Goal: Information Seeking & Learning: Learn about a topic

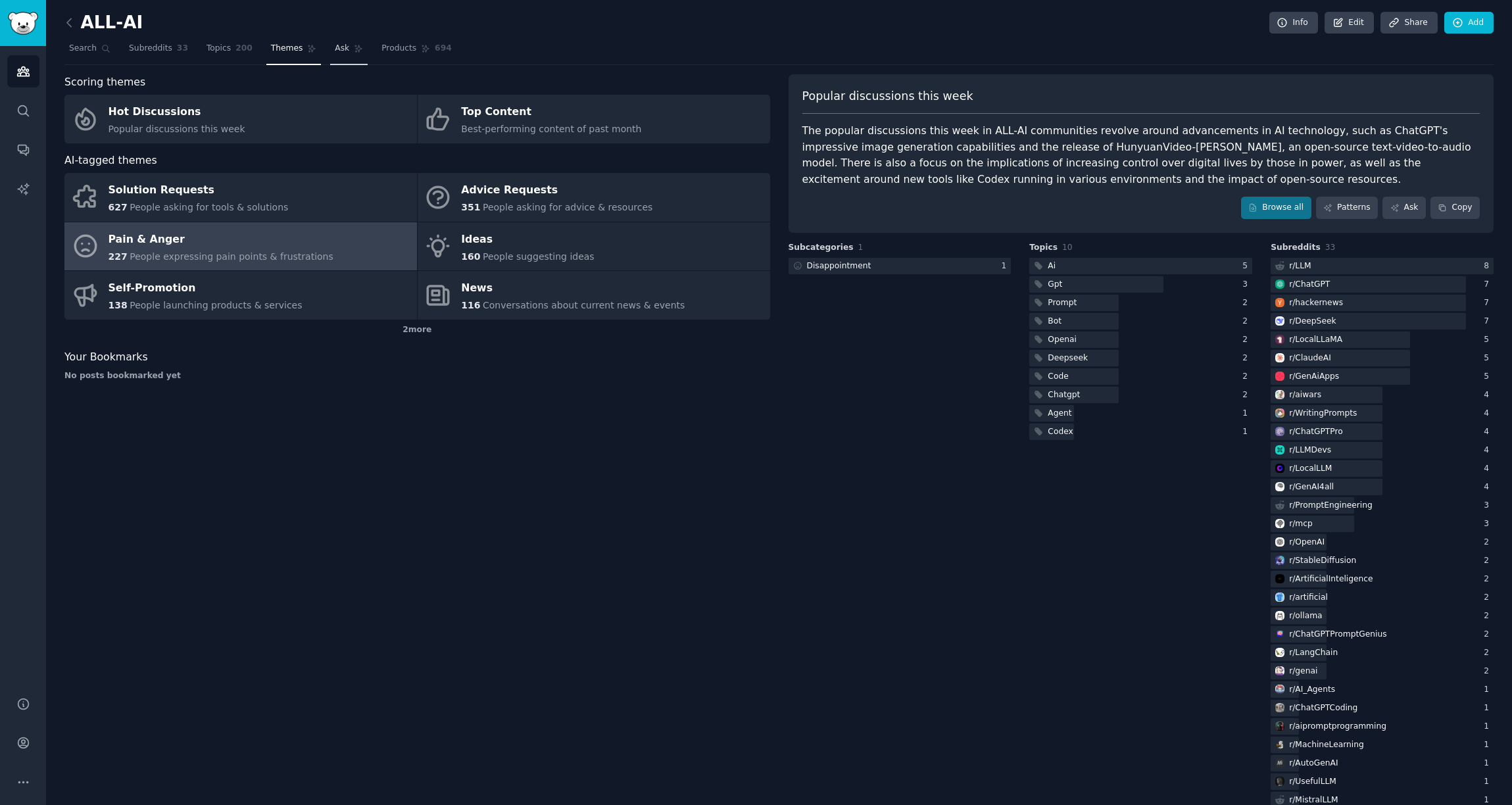
click at [349, 47] on link "Ask" at bounding box center [349, 51] width 38 height 27
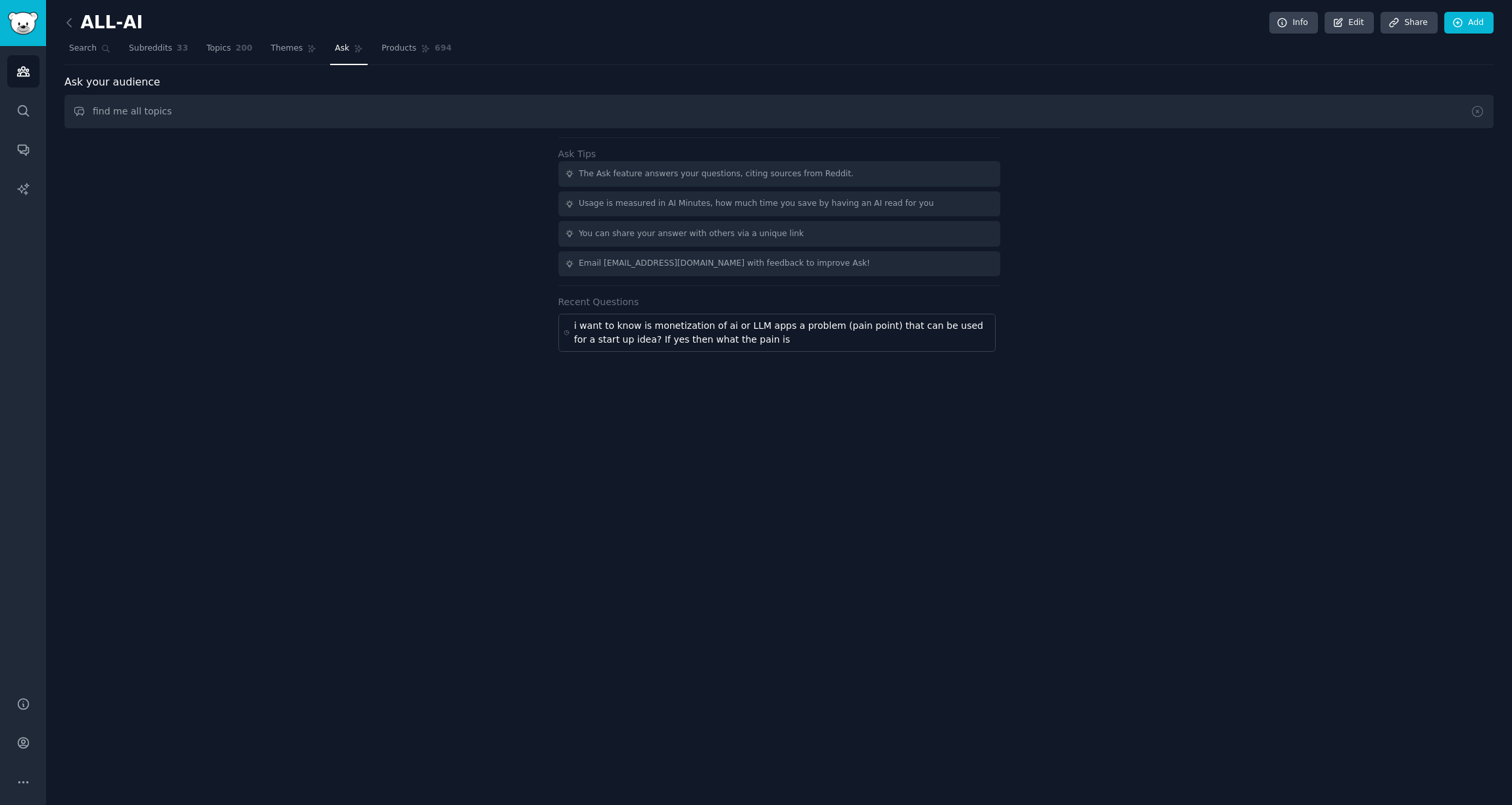
type input "find me all"
type input "I want to know how AI/LLM applications are monetized, are there any pain points"
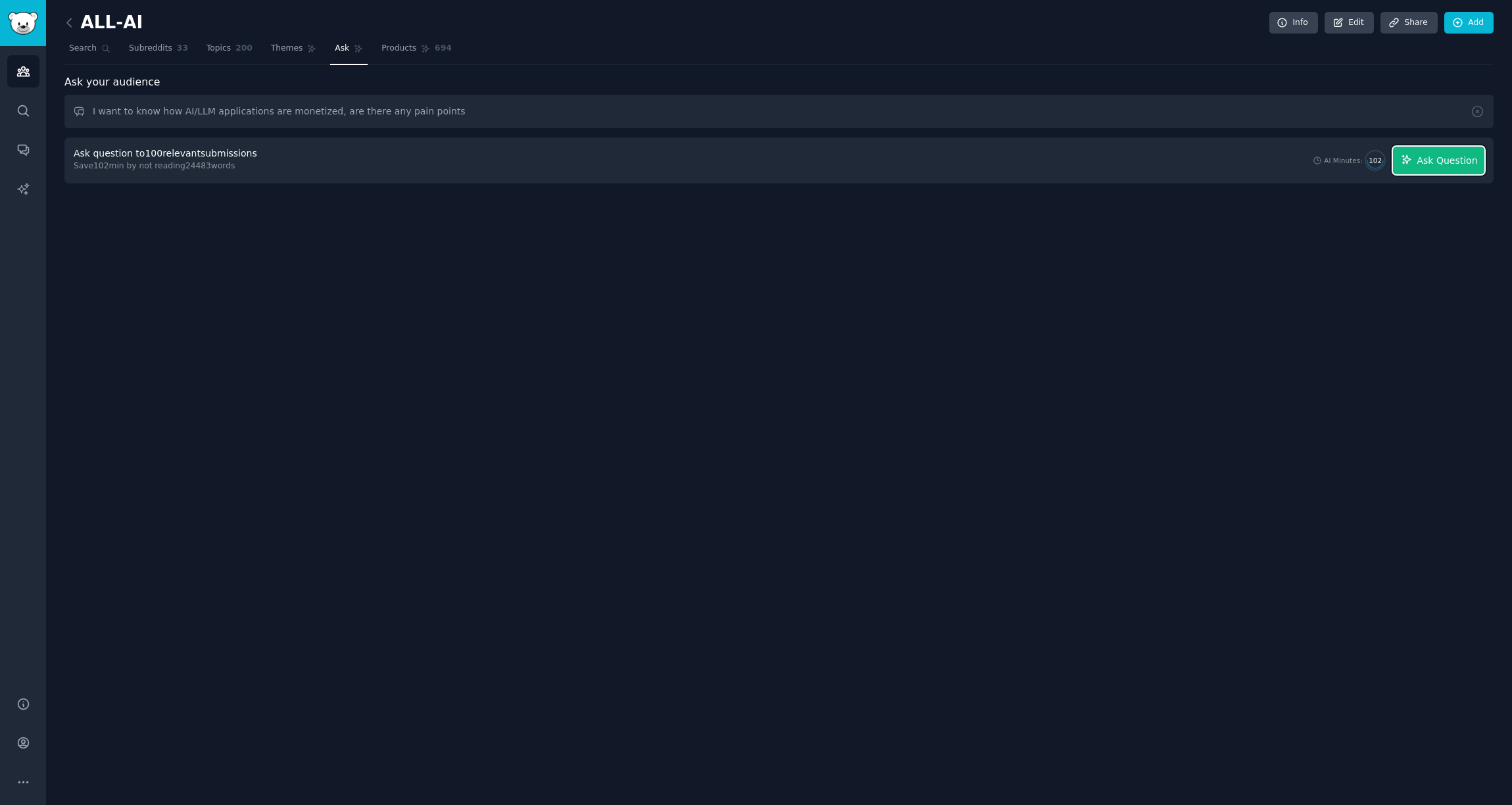
click at [1440, 161] on span "Ask Question" at bounding box center [1447, 161] width 60 height 14
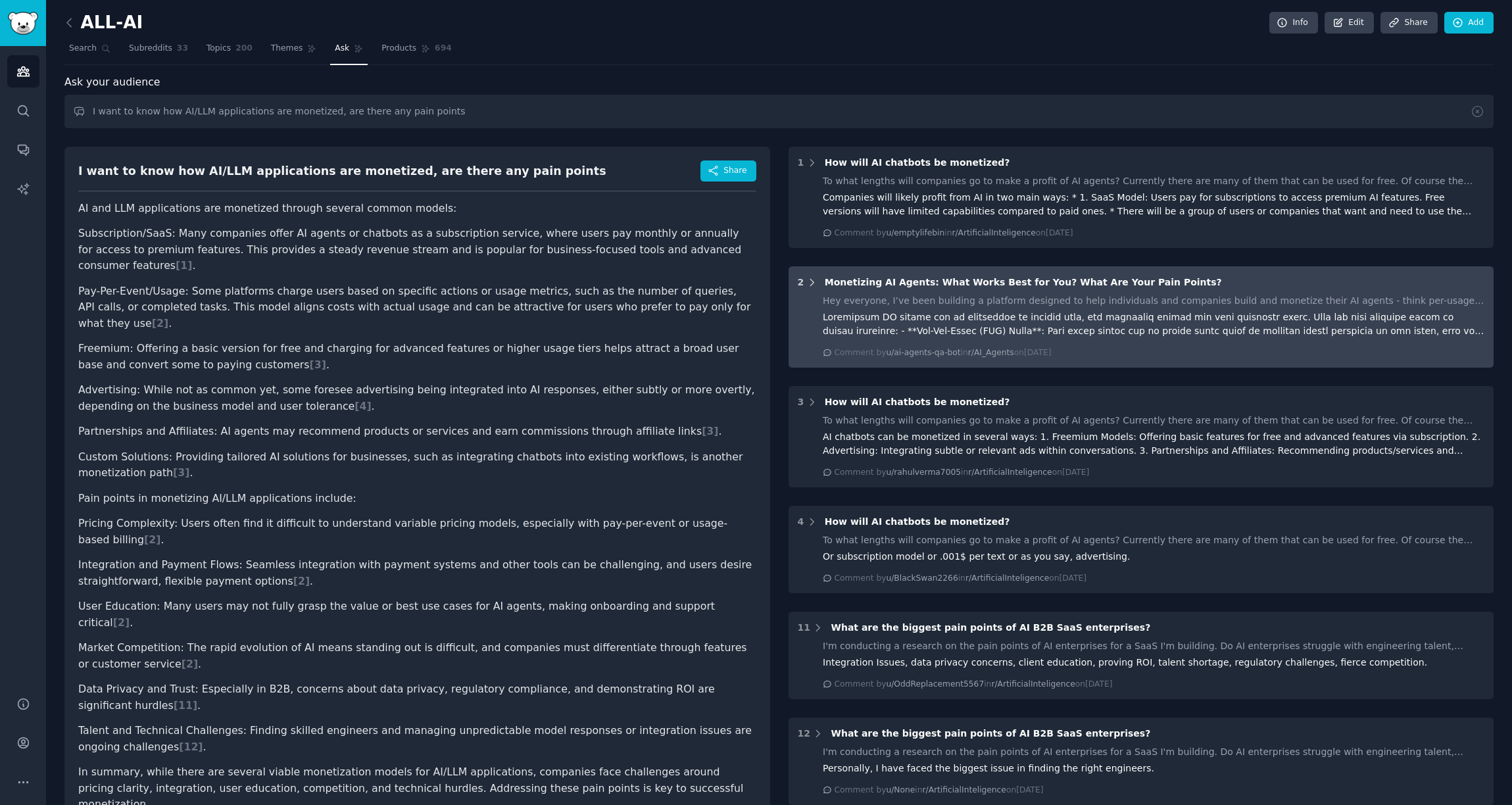
click at [813, 284] on icon at bounding box center [812, 283] width 12 height 12
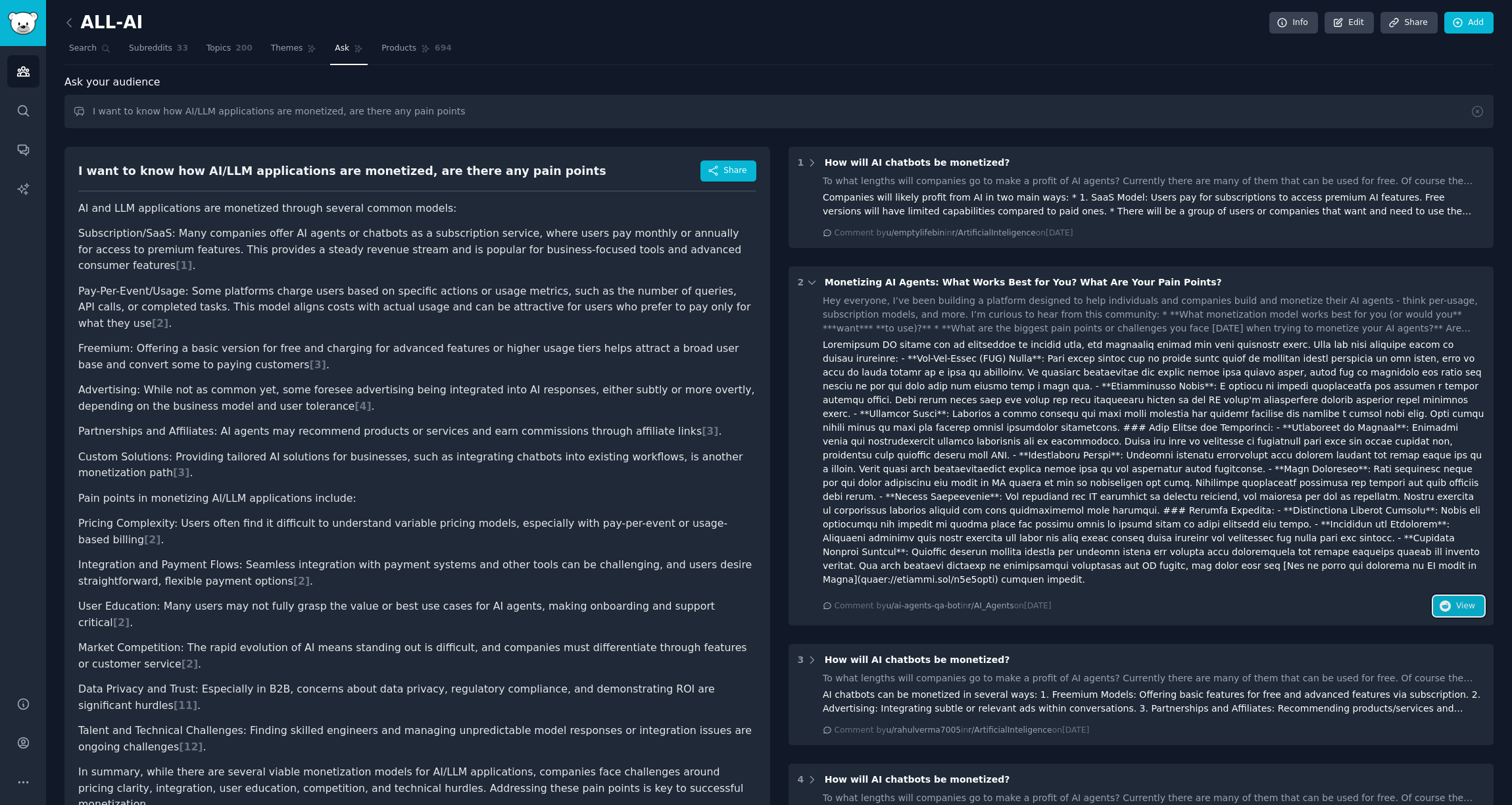
click at [1443, 601] on icon "button" at bounding box center [1445, 607] width 12 height 12
click at [811, 283] on icon at bounding box center [811, 283] width 6 height 3
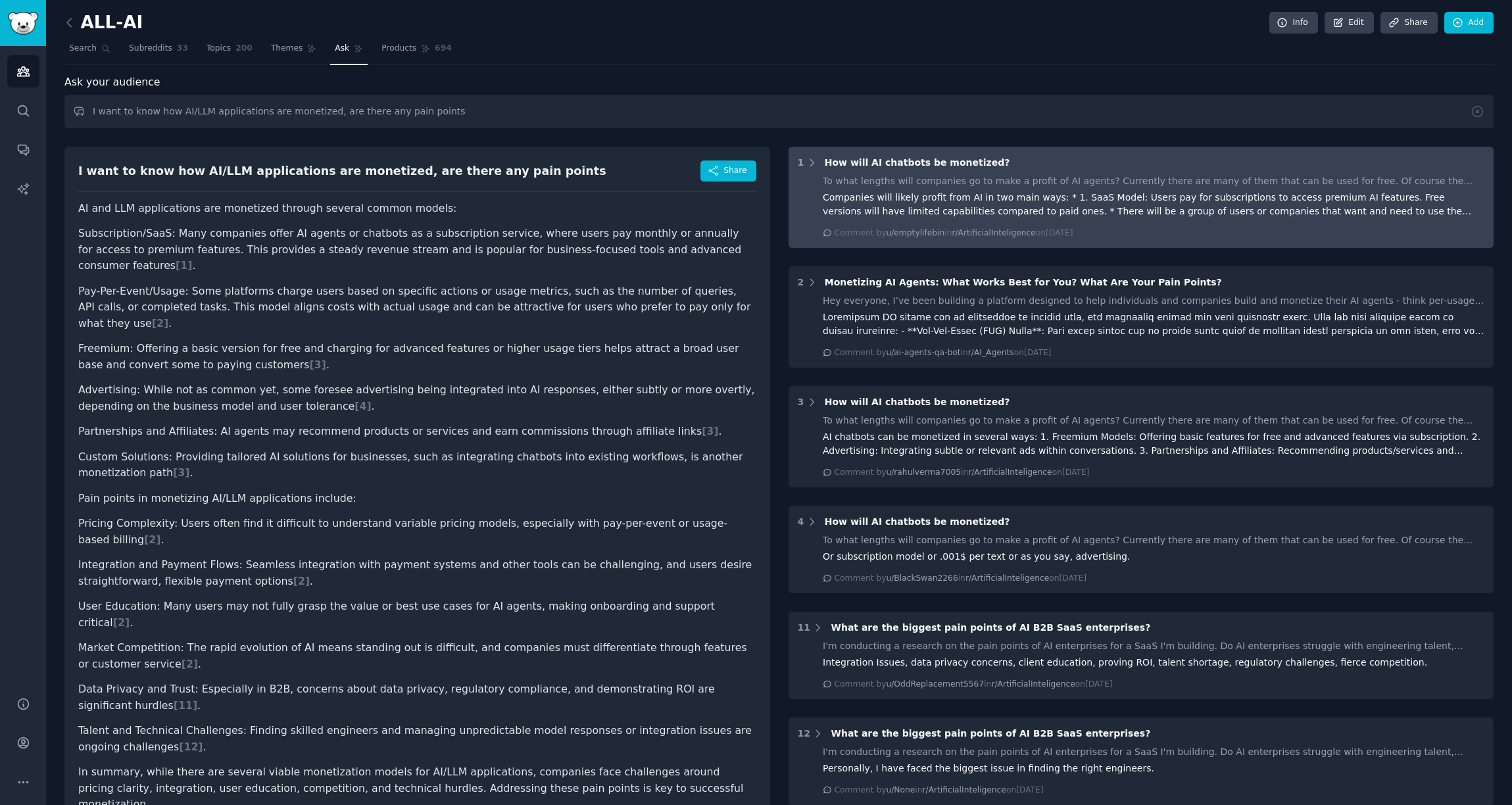
click at [815, 165] on div "1 How will AI chatbots be monetized?" at bounding box center [1142, 162] width 688 height 14
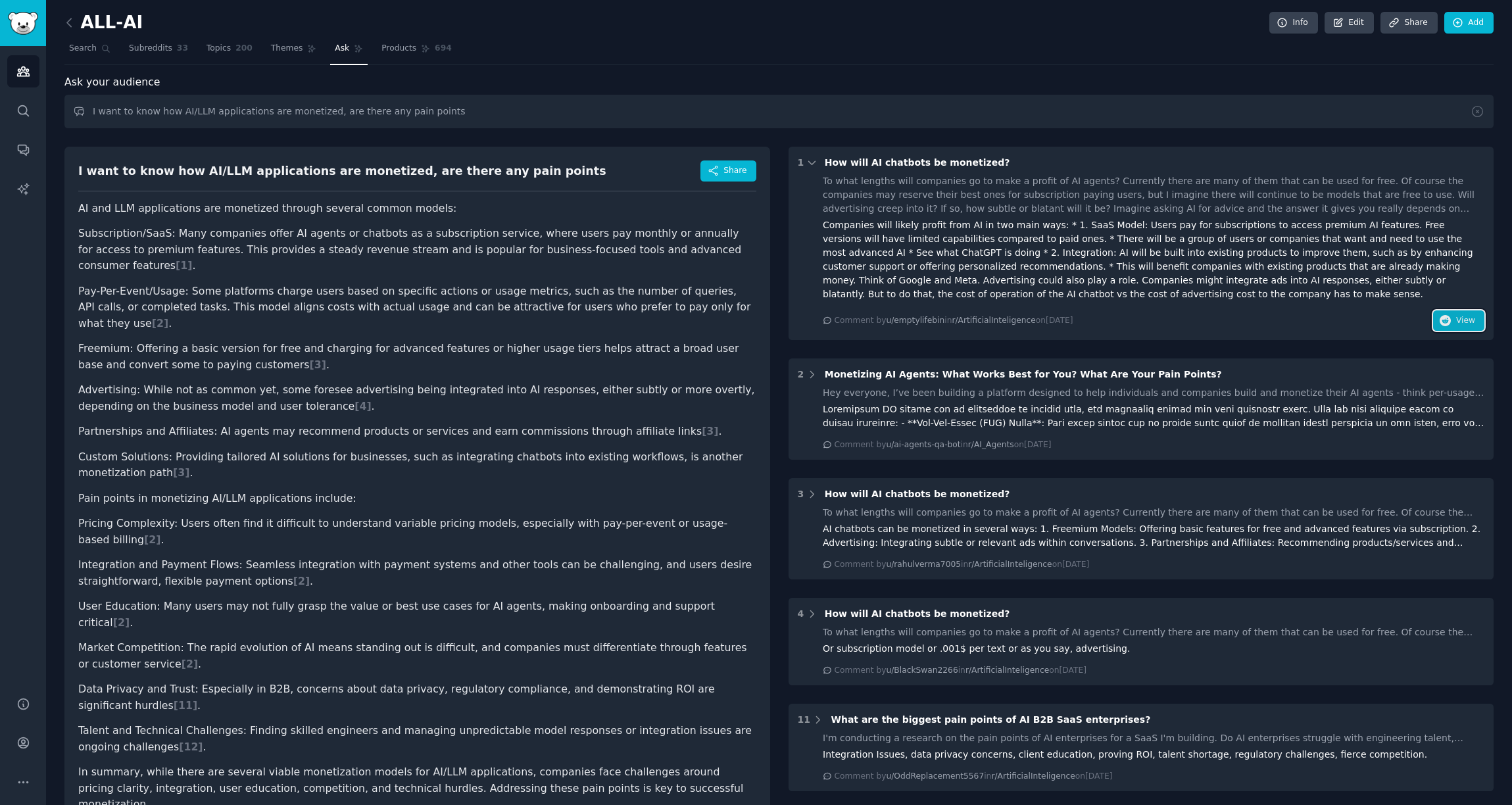
click at [1461, 321] on span "View" at bounding box center [1466, 321] width 19 height 12
click at [810, 169] on icon at bounding box center [812, 163] width 12 height 12
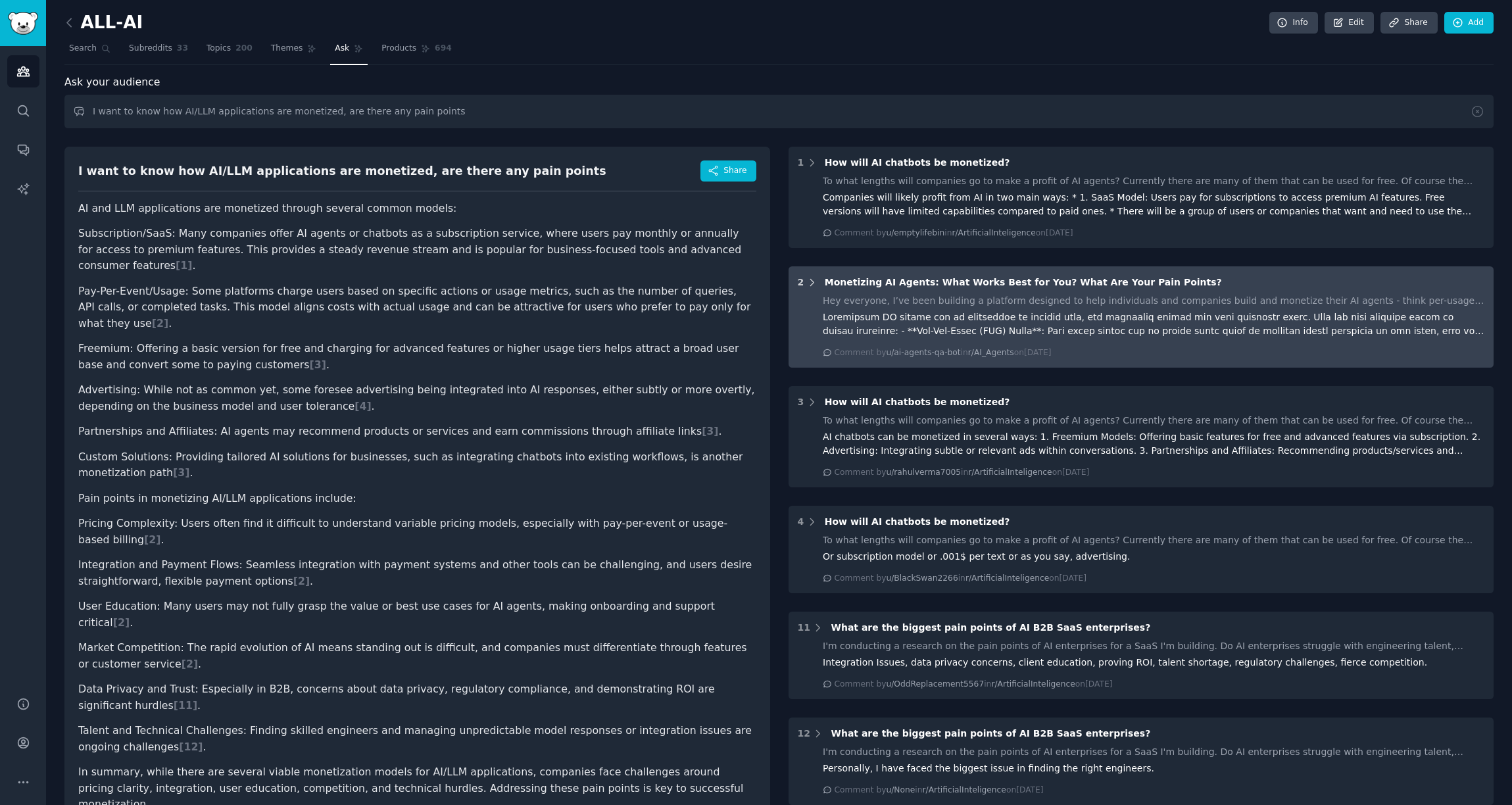
click at [807, 281] on icon at bounding box center [812, 283] width 12 height 12
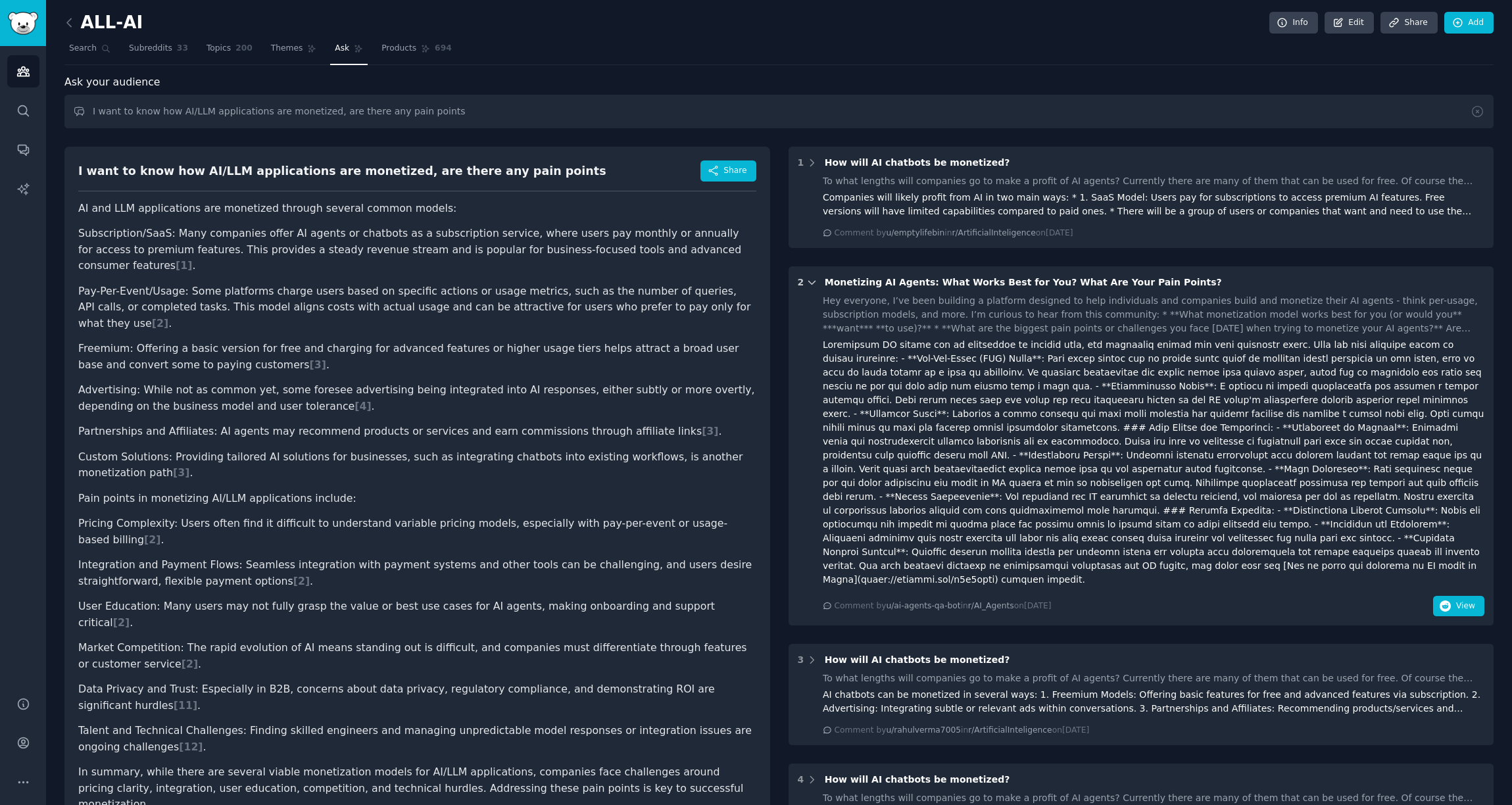
click at [808, 281] on icon at bounding box center [811, 283] width 6 height 3
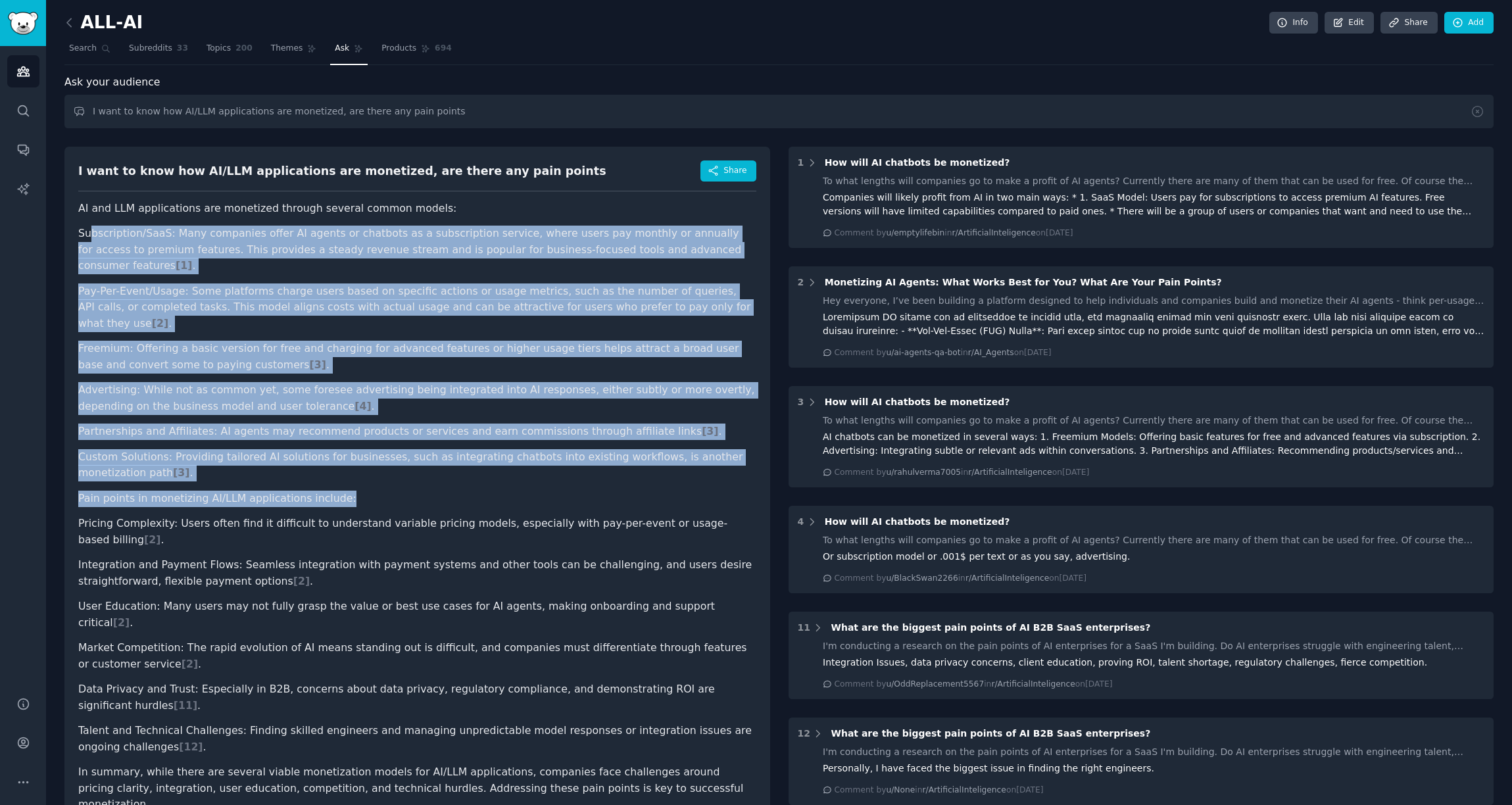
drag, startPoint x: 89, startPoint y: 235, endPoint x: 365, endPoint y: 467, distance: 360.6
click at [365, 467] on article "AI and LLM applications are monetized through several common models: Subscripti…" at bounding box center [417, 507] width 678 height 612
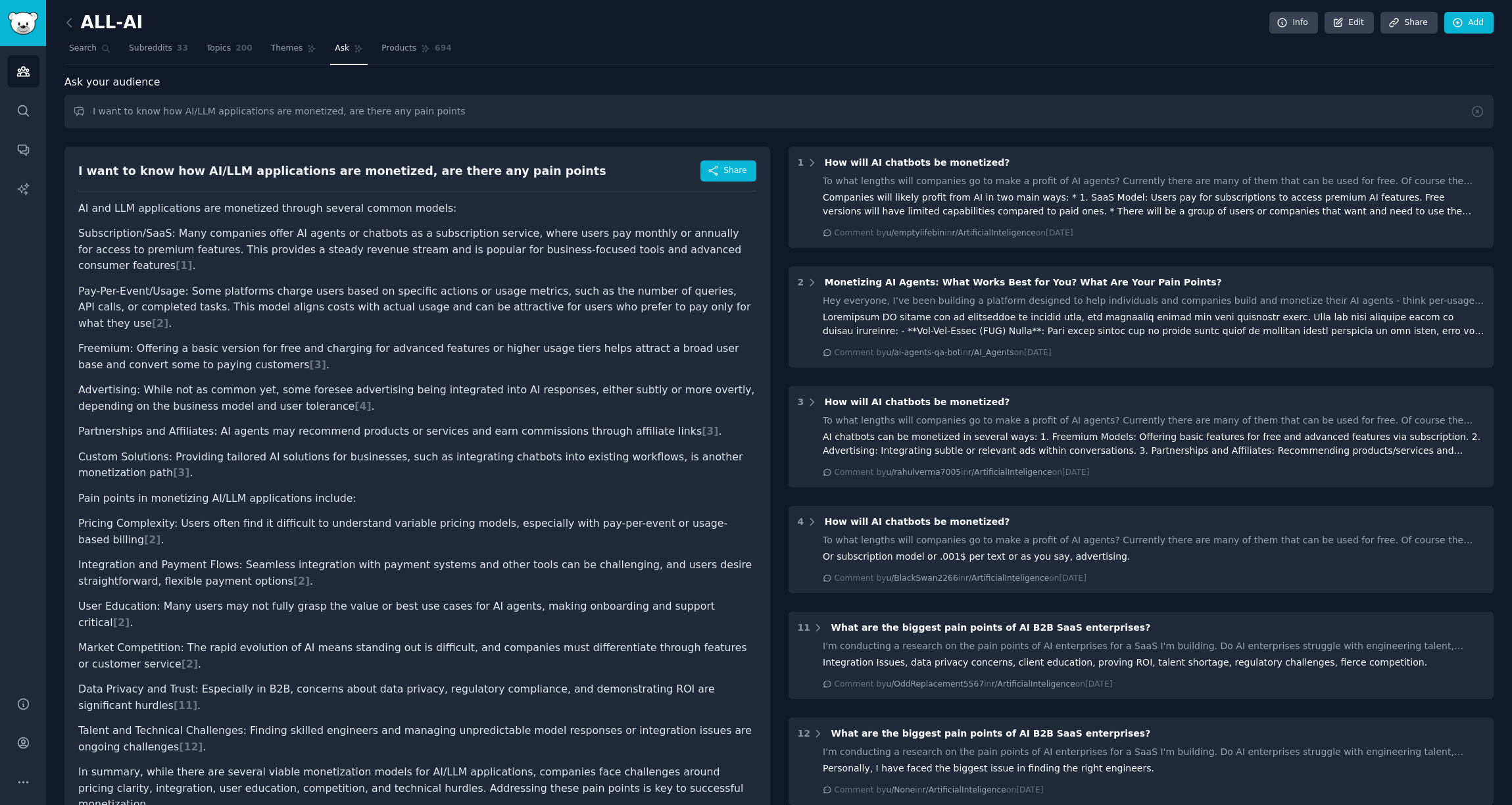
click at [551, 516] on li "Pricing Complexity: Users often find it difficult to understand variable pricin…" at bounding box center [417, 532] width 678 height 32
click at [161, 533] on span "[ 2 ]" at bounding box center [152, 540] width 16 height 13
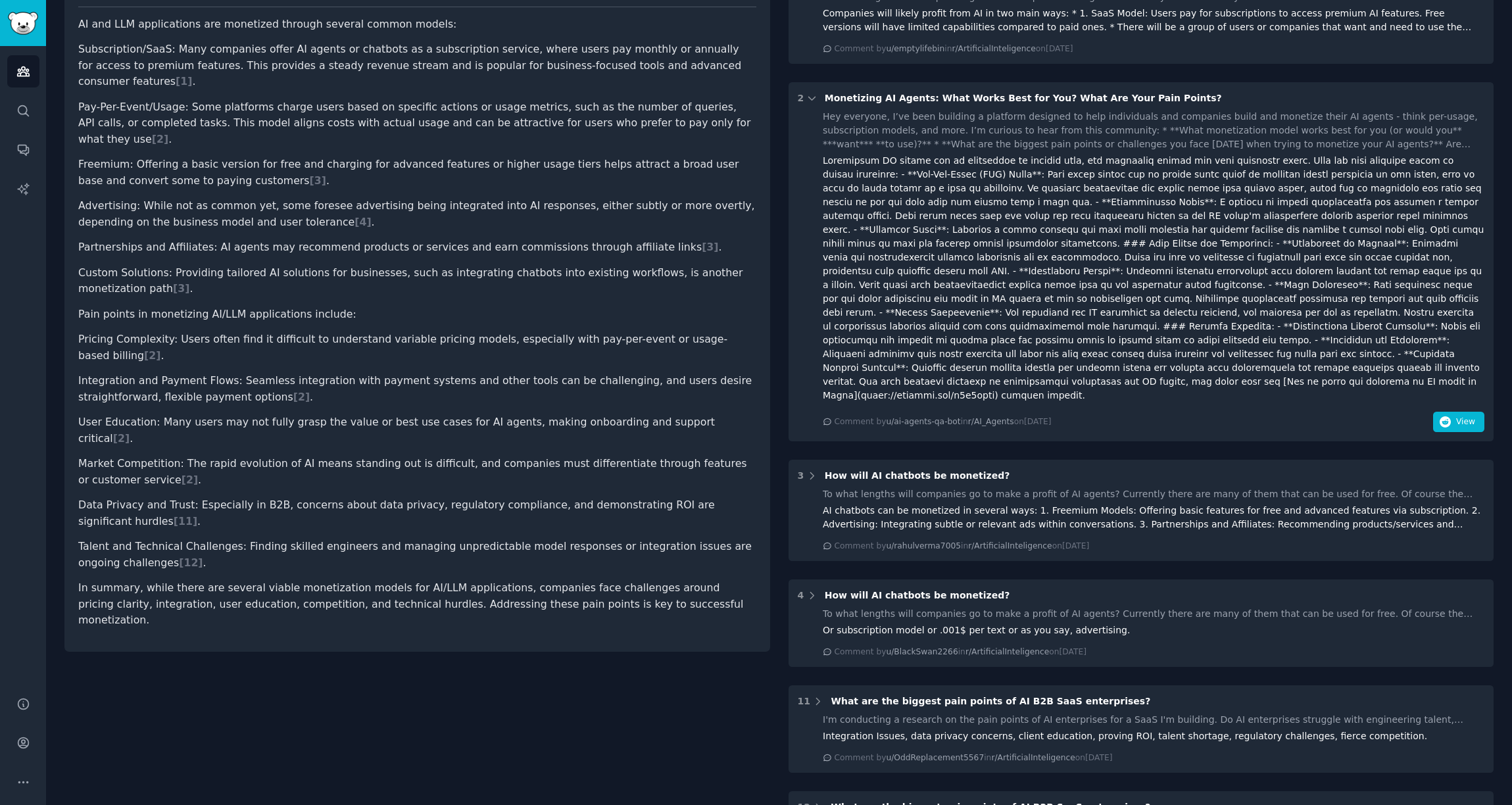
scroll to position [212, 0]
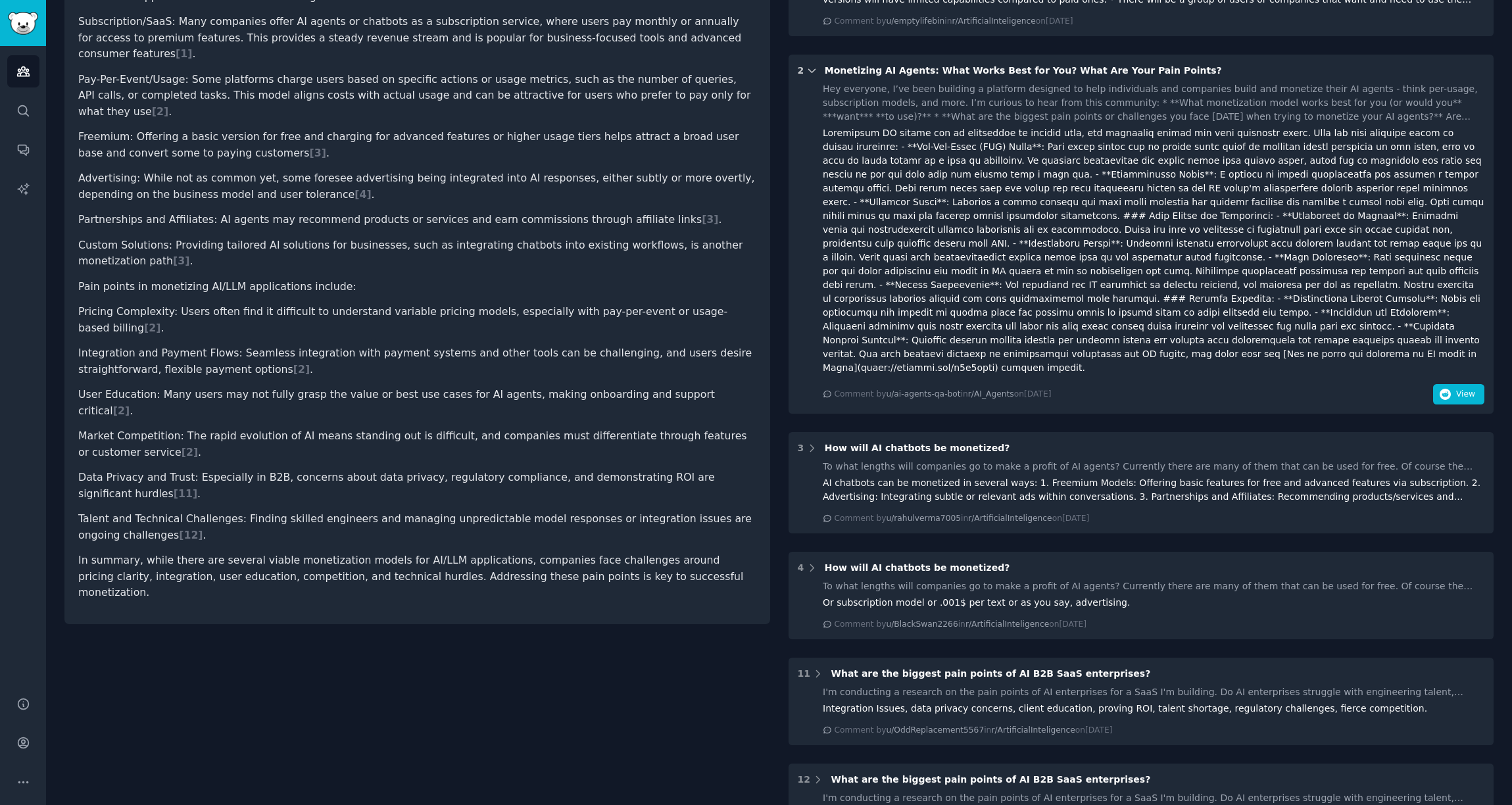
click at [811, 72] on icon at bounding box center [811, 71] width 6 height 3
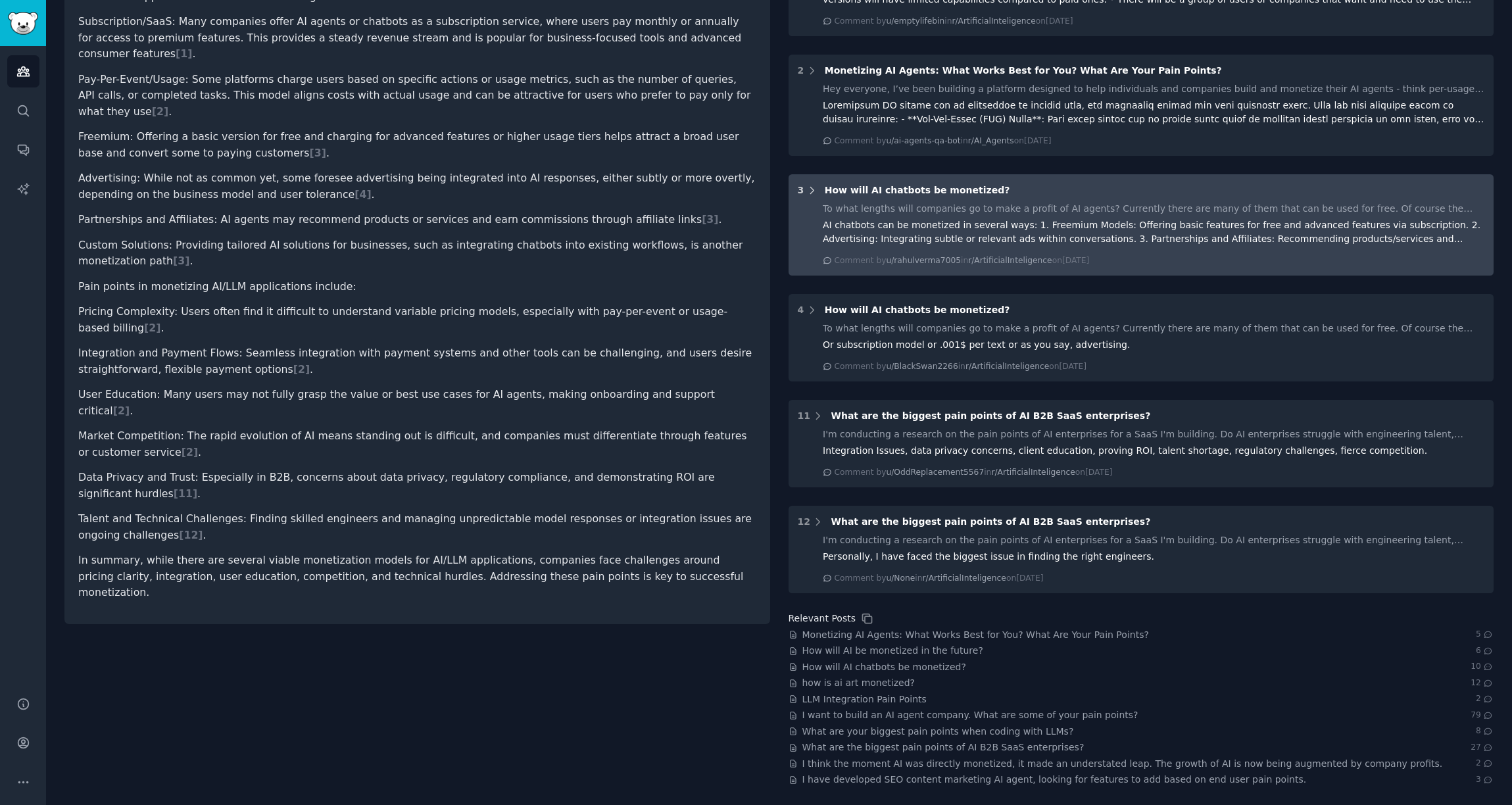
click at [807, 190] on icon at bounding box center [812, 190] width 12 height 12
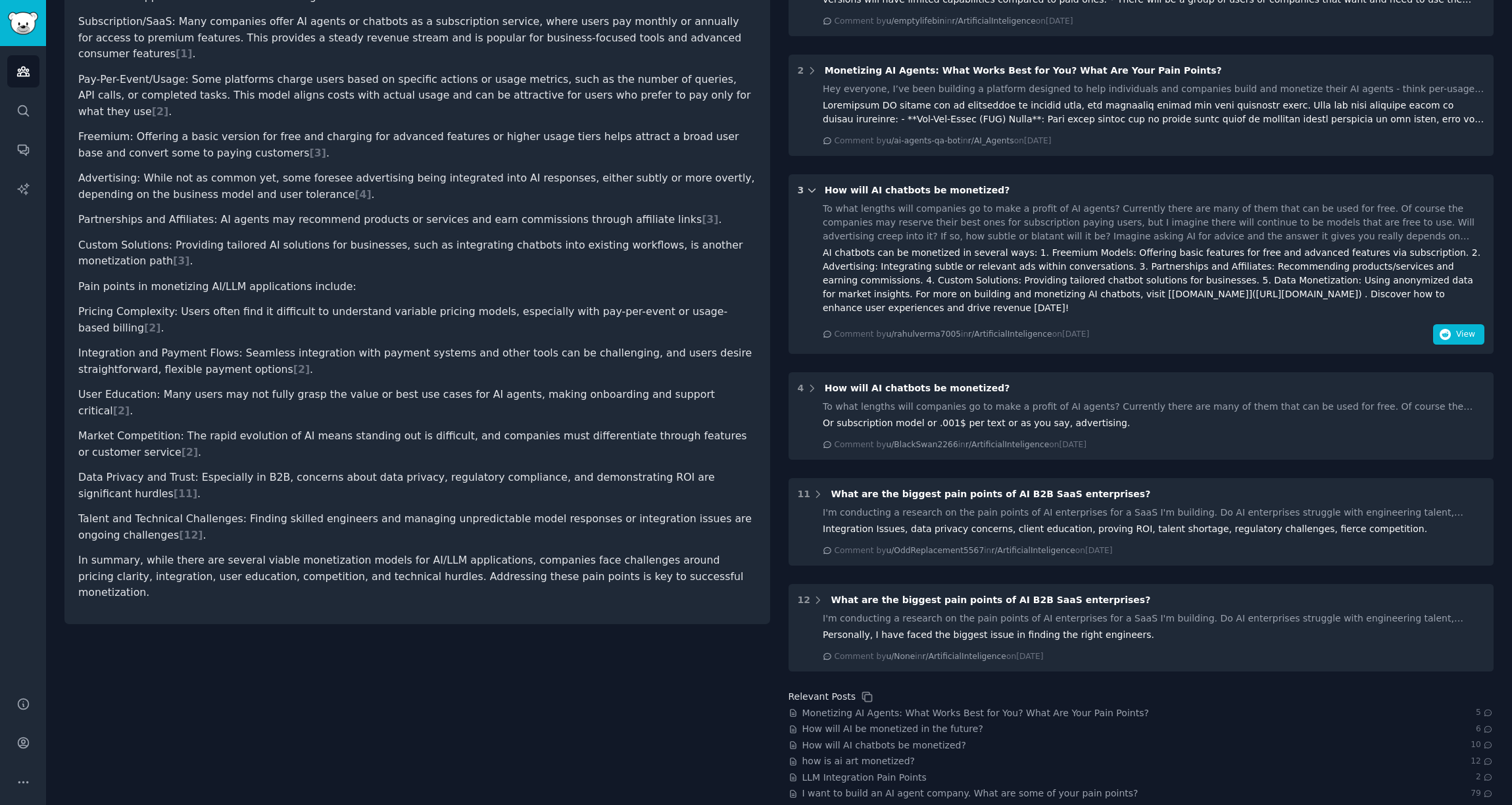
click at [811, 193] on icon at bounding box center [812, 190] width 12 height 12
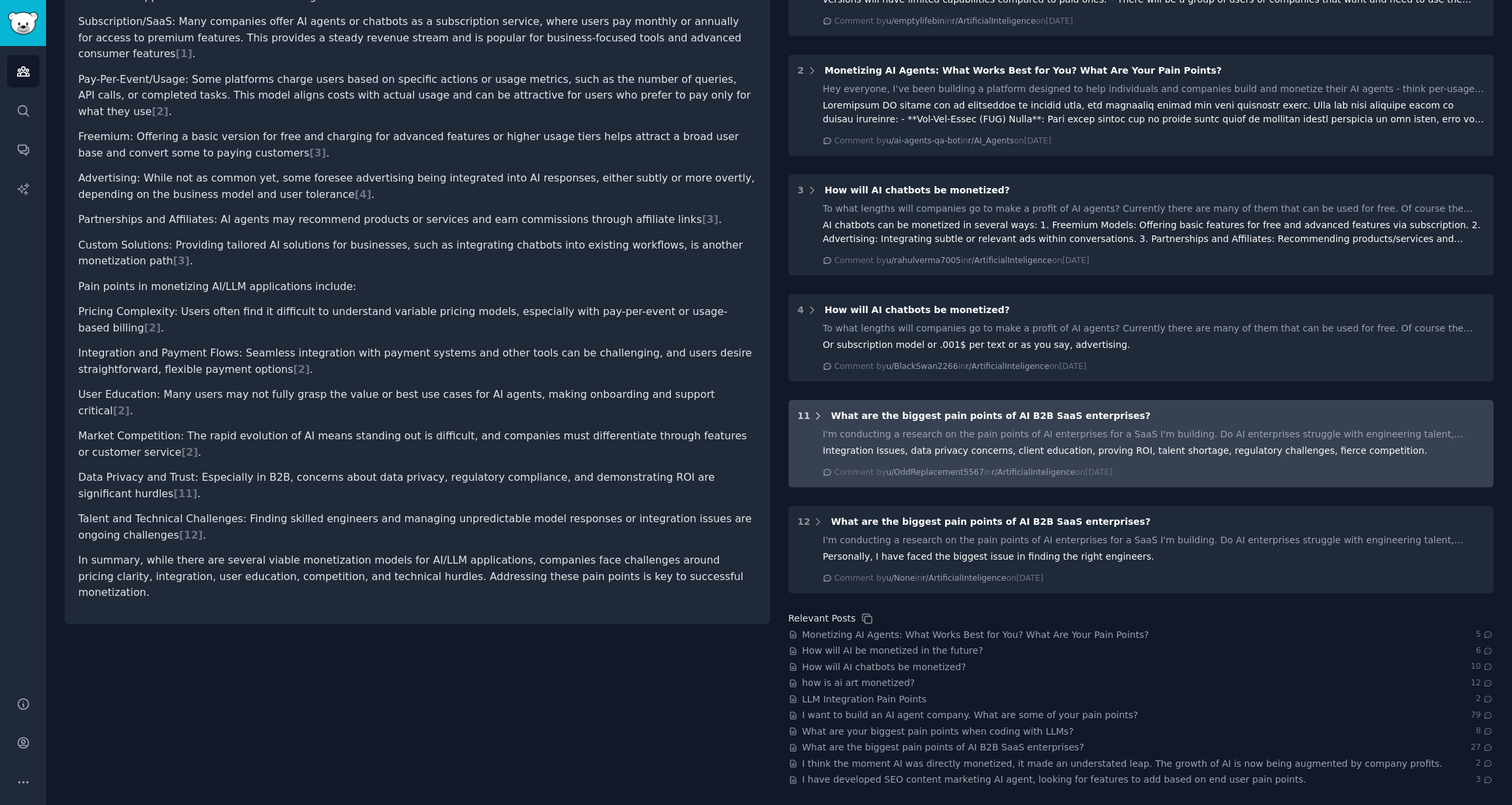
click at [817, 415] on icon at bounding box center [819, 415] width 3 height 6
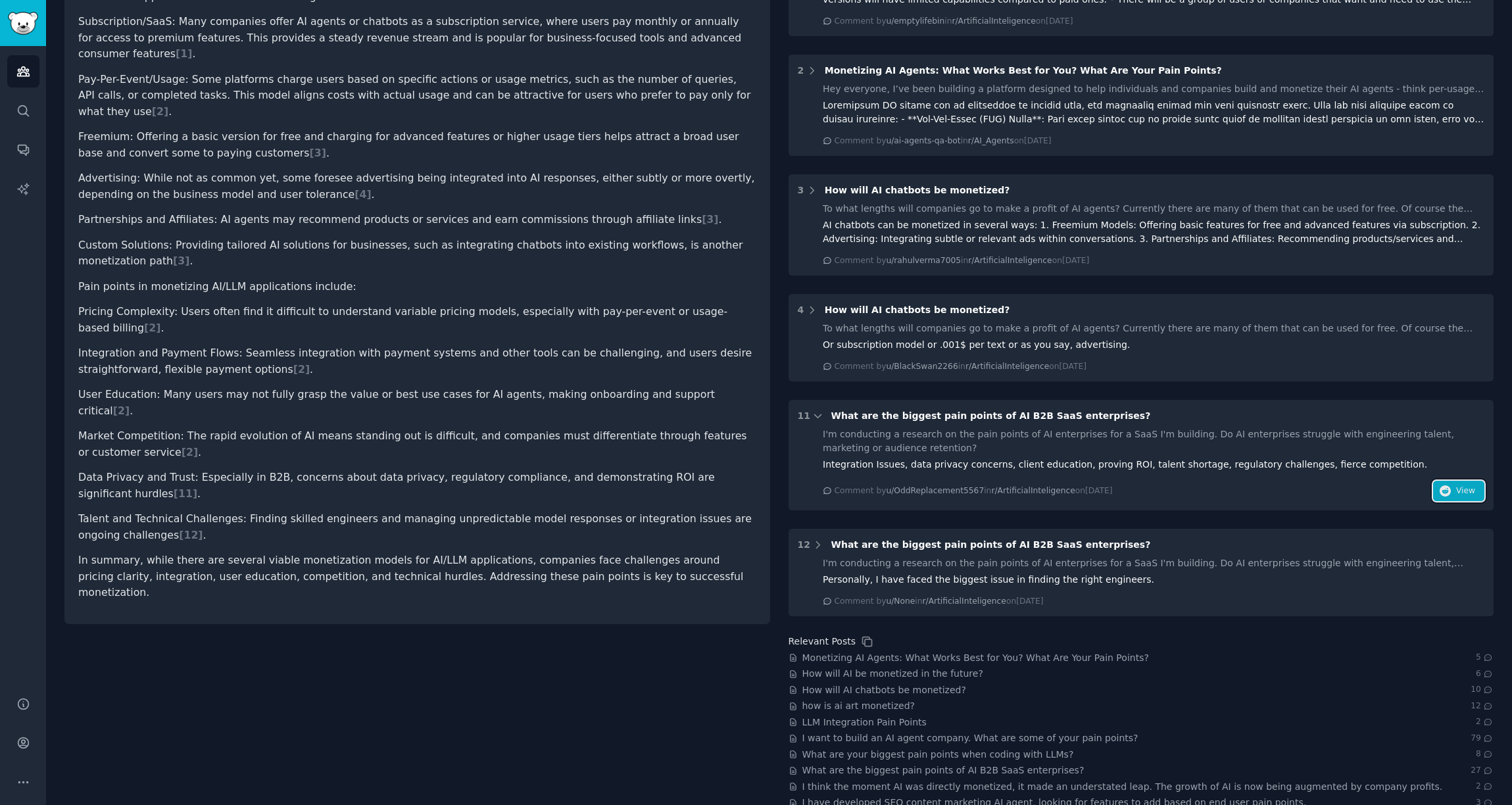
click at [1461, 488] on span "View" at bounding box center [1466, 491] width 19 height 12
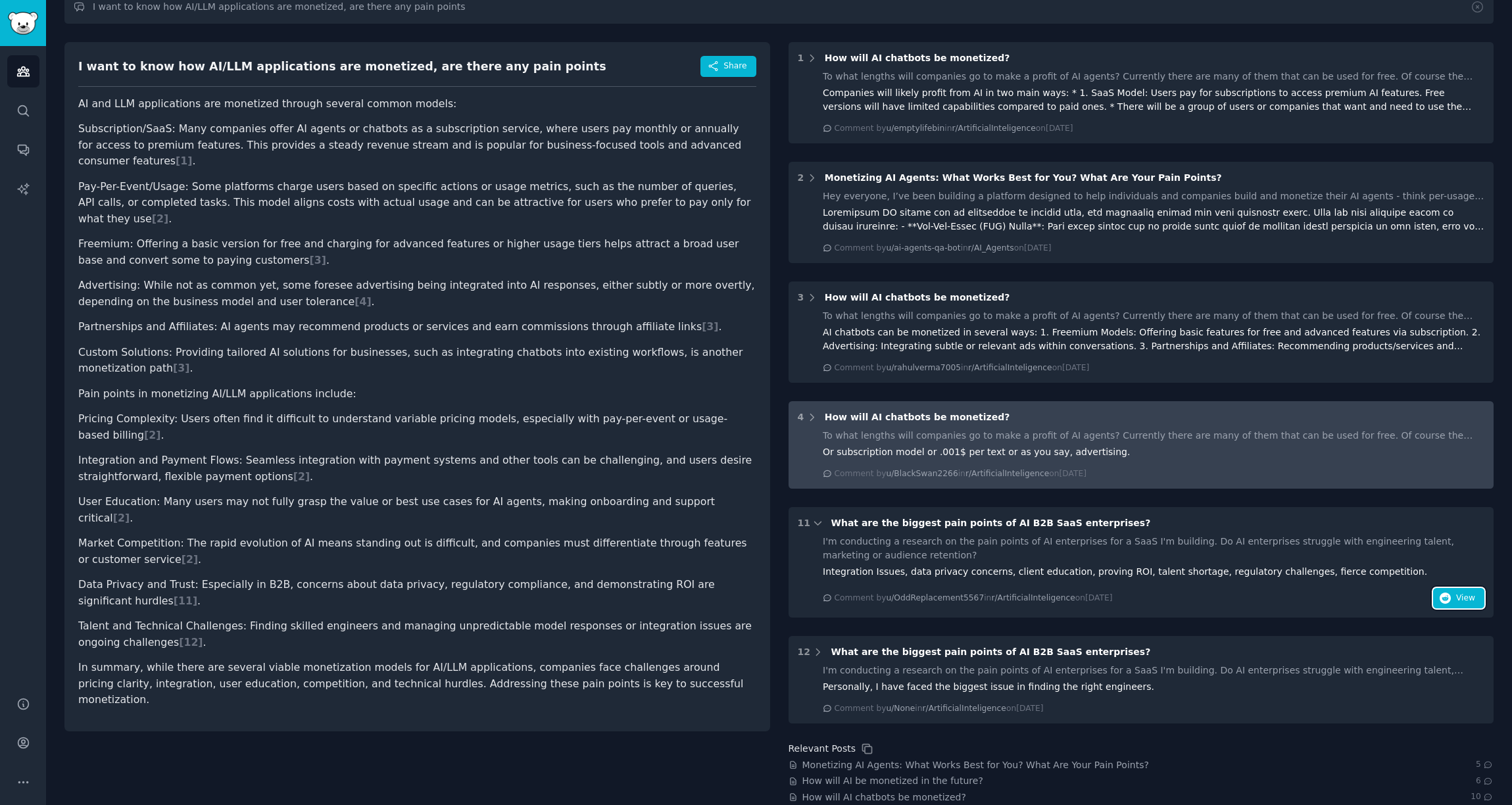
scroll to position [135, 0]
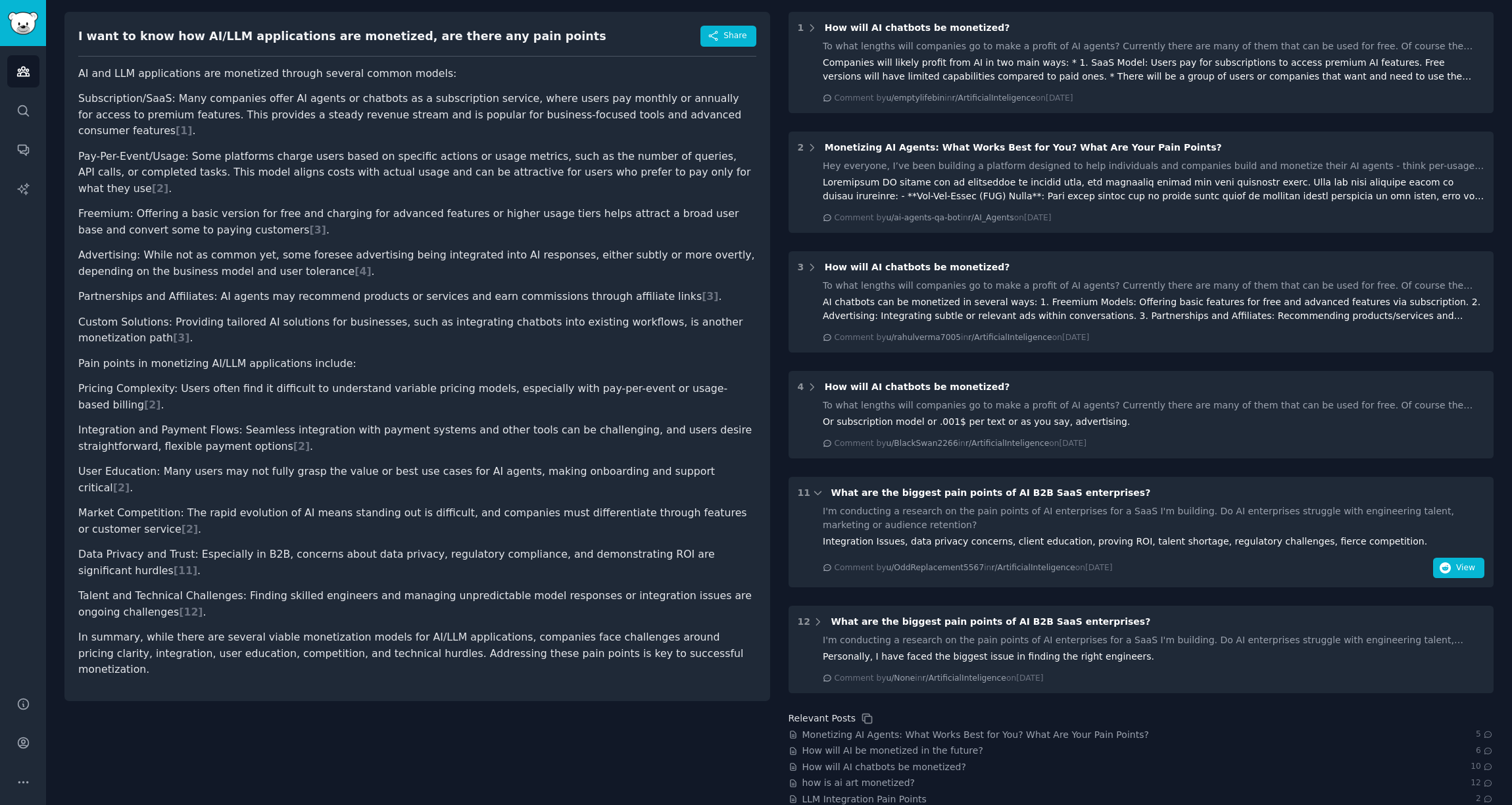
click at [913, 493] on span "What are the biggest pain points of AI B2B SaaS enterprises?" at bounding box center [991, 492] width 320 height 10
click at [1442, 563] on icon "button" at bounding box center [1445, 568] width 12 height 12
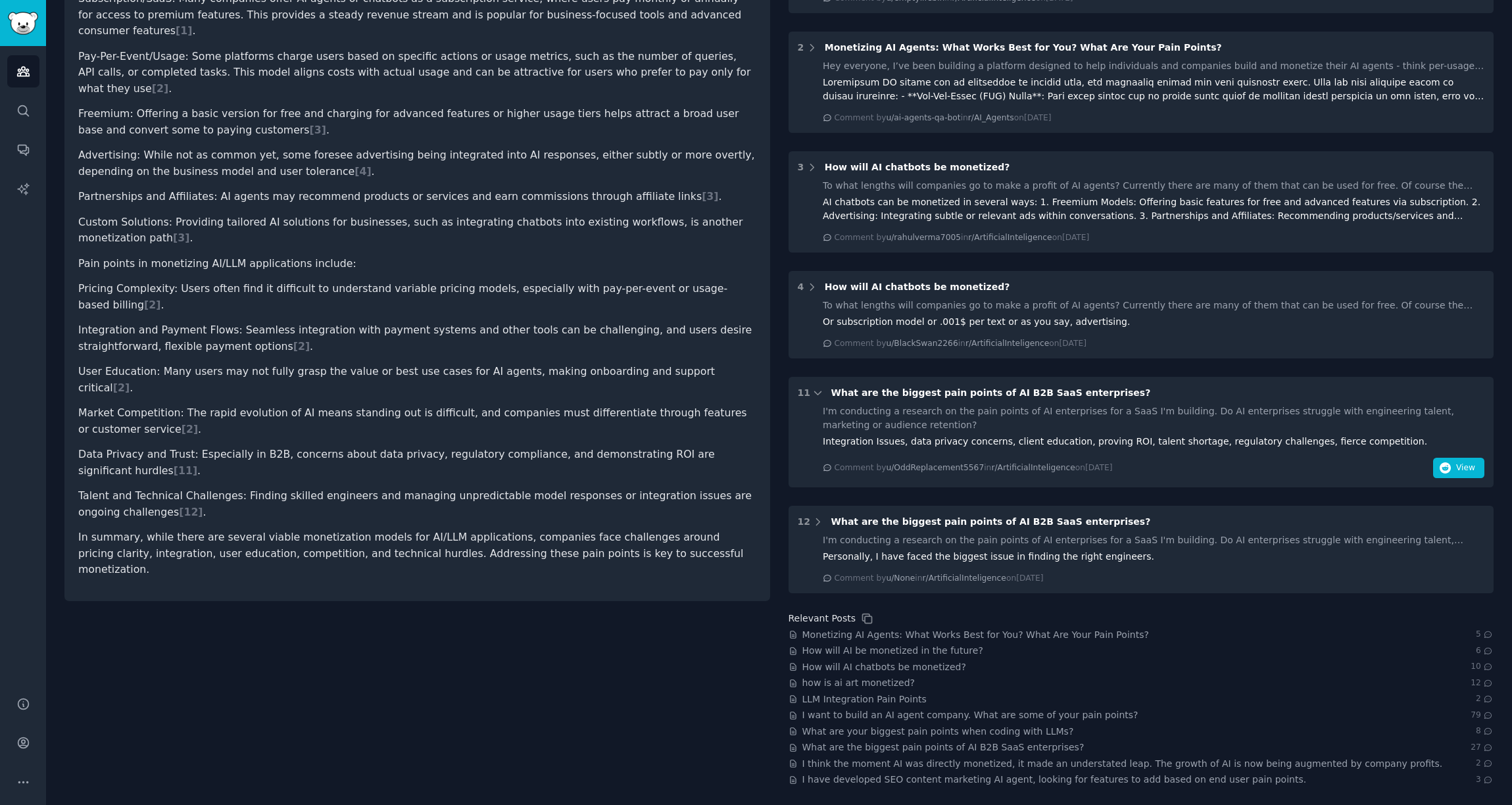
scroll to position [0, 0]
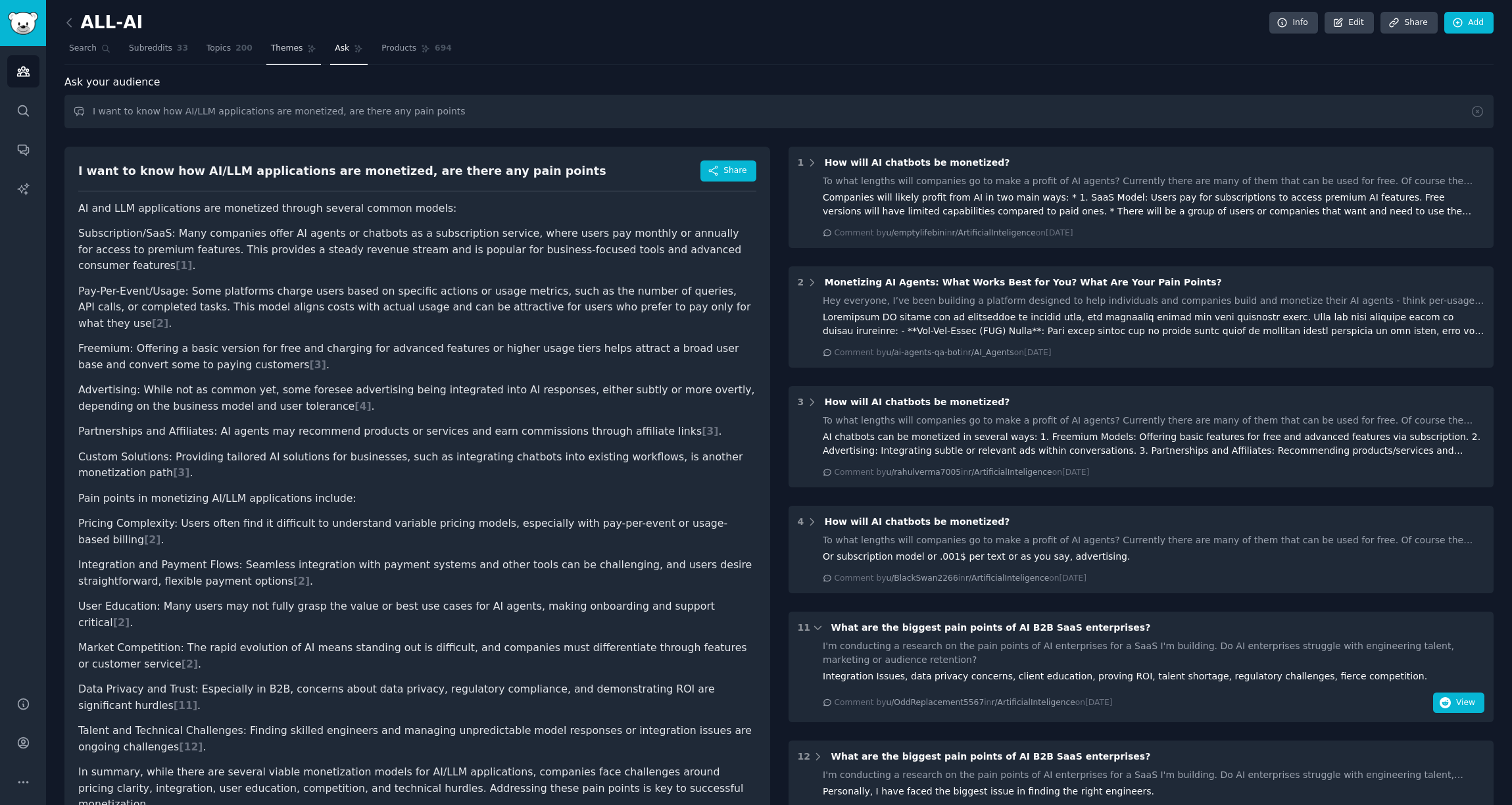
click at [274, 53] on span "Themes" at bounding box center [287, 48] width 32 height 12
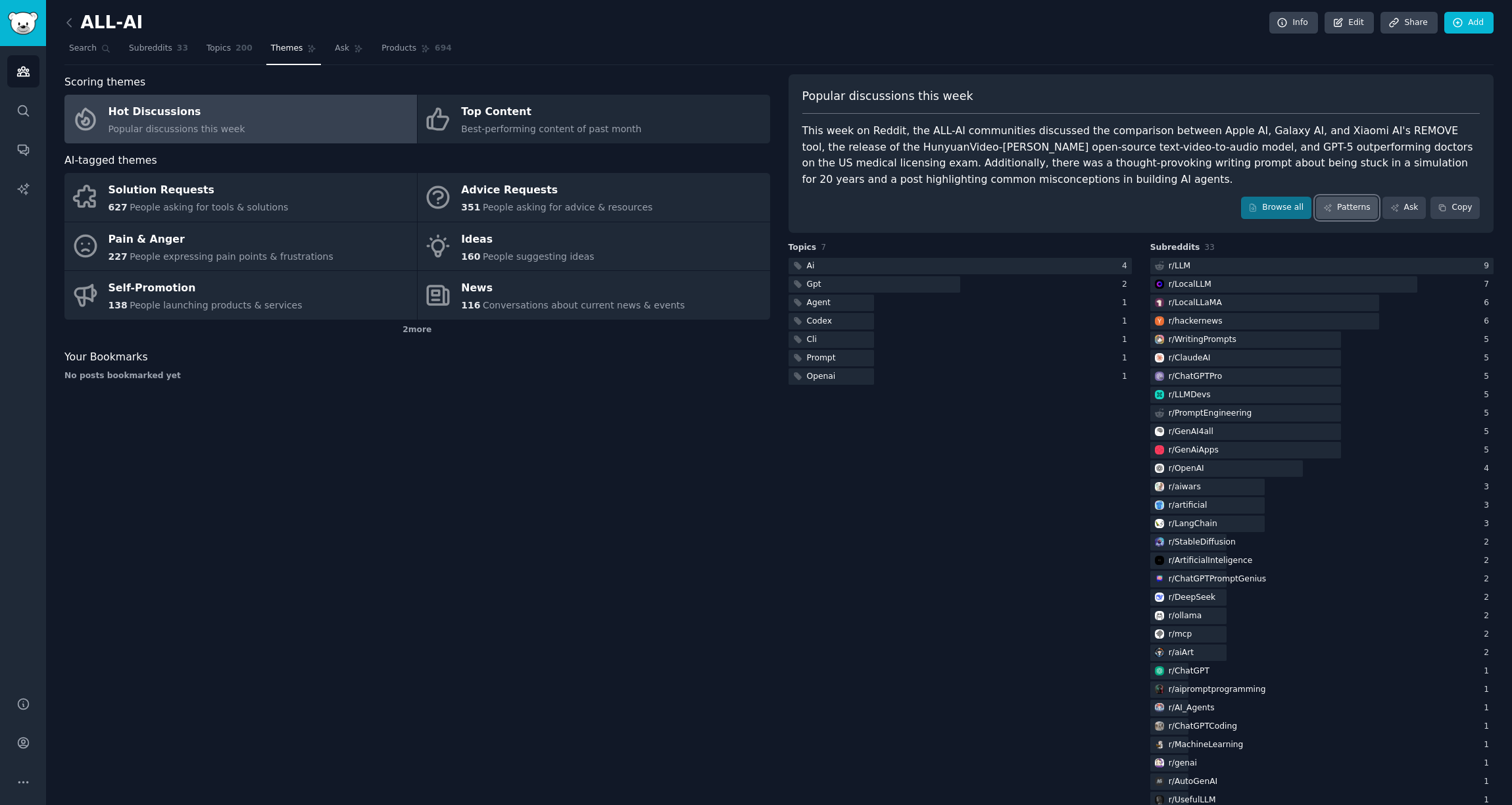
click at [1349, 204] on link "Patterns" at bounding box center [1346, 208] width 62 height 22
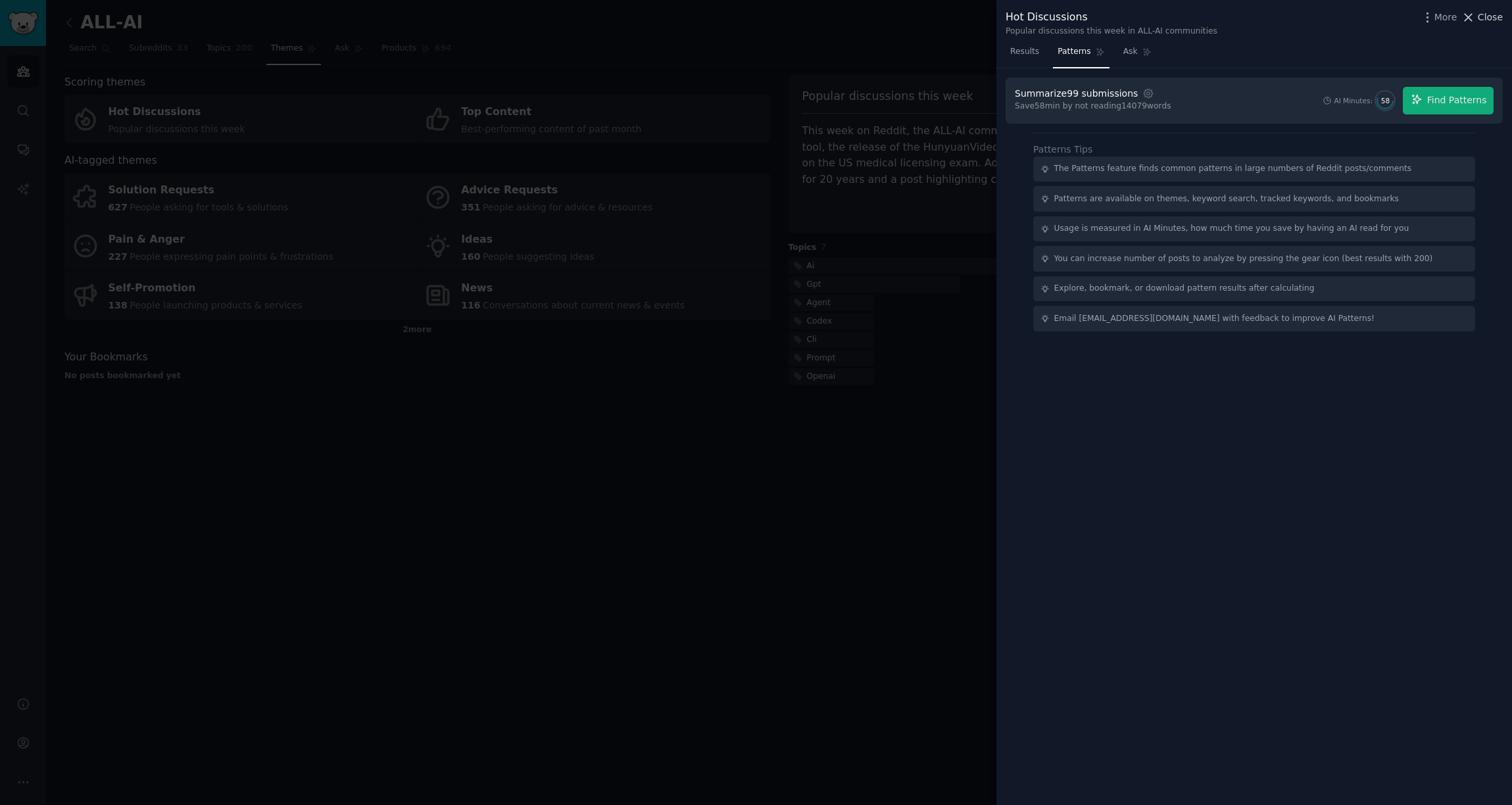
click at [1498, 21] on span "Close" at bounding box center [1490, 17] width 25 height 14
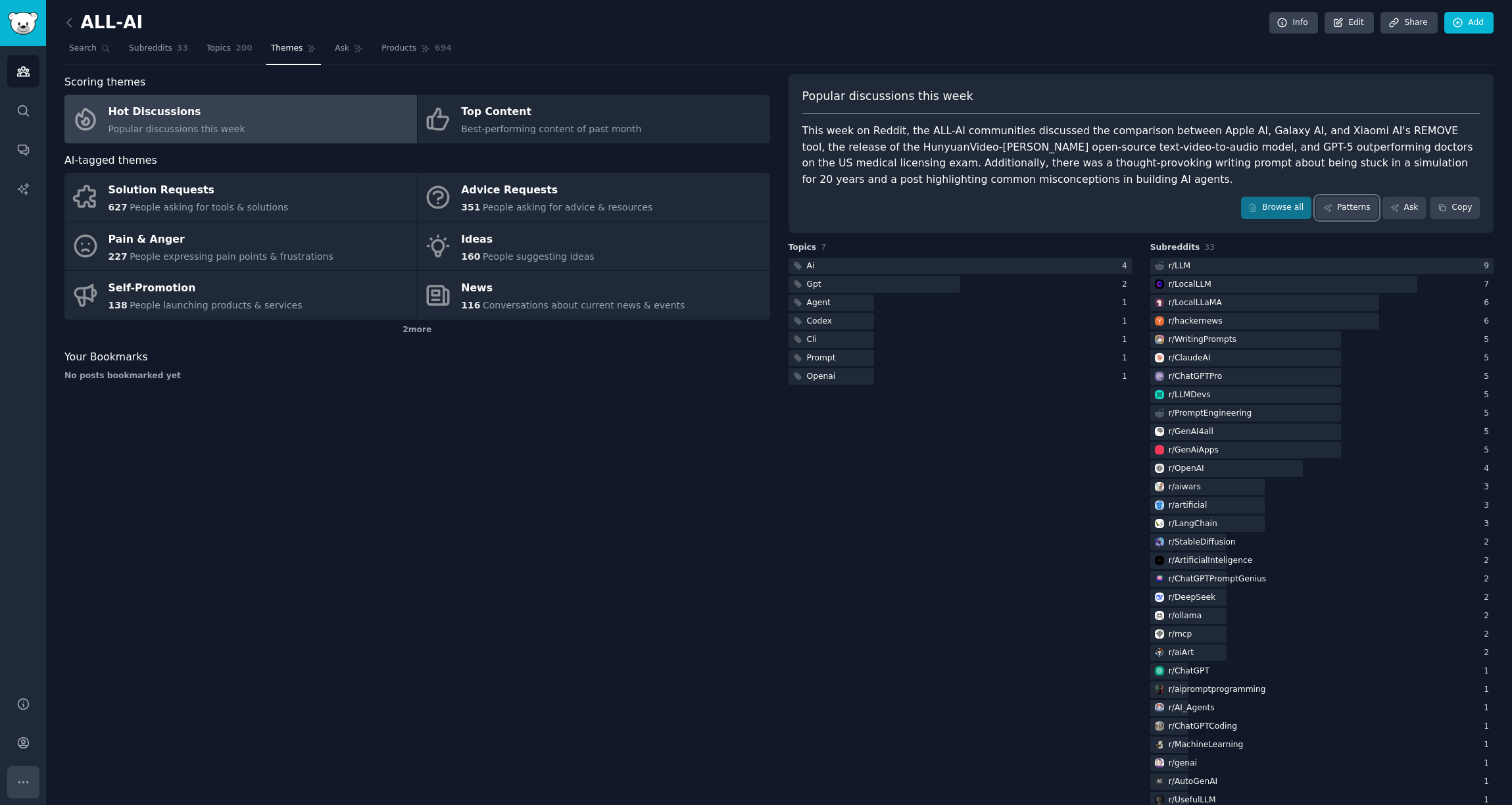
click at [22, 784] on icon "Sidebar" at bounding box center [22, 782] width 14 height 14
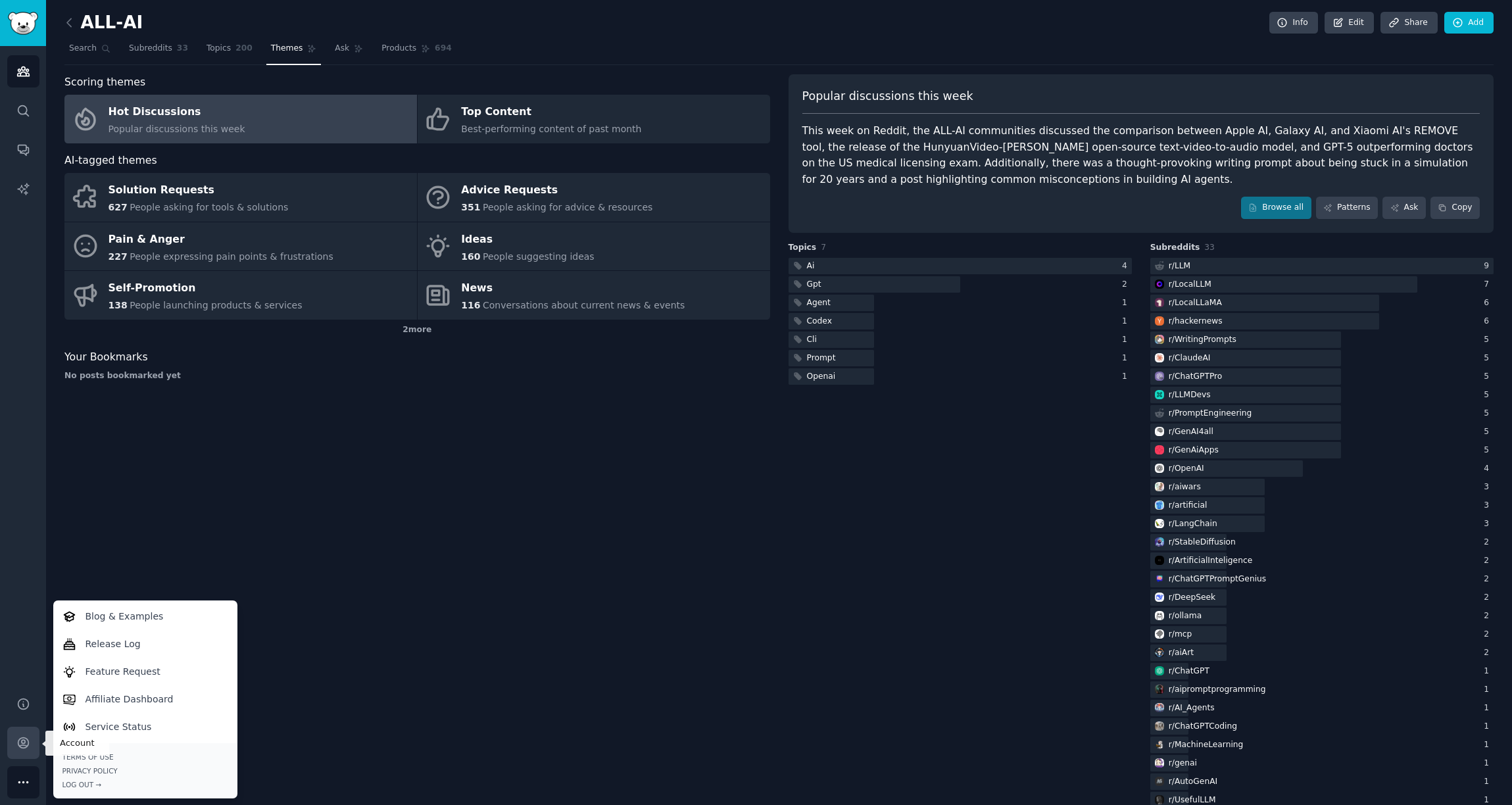
click at [27, 742] on icon "Sidebar" at bounding box center [22, 742] width 14 height 14
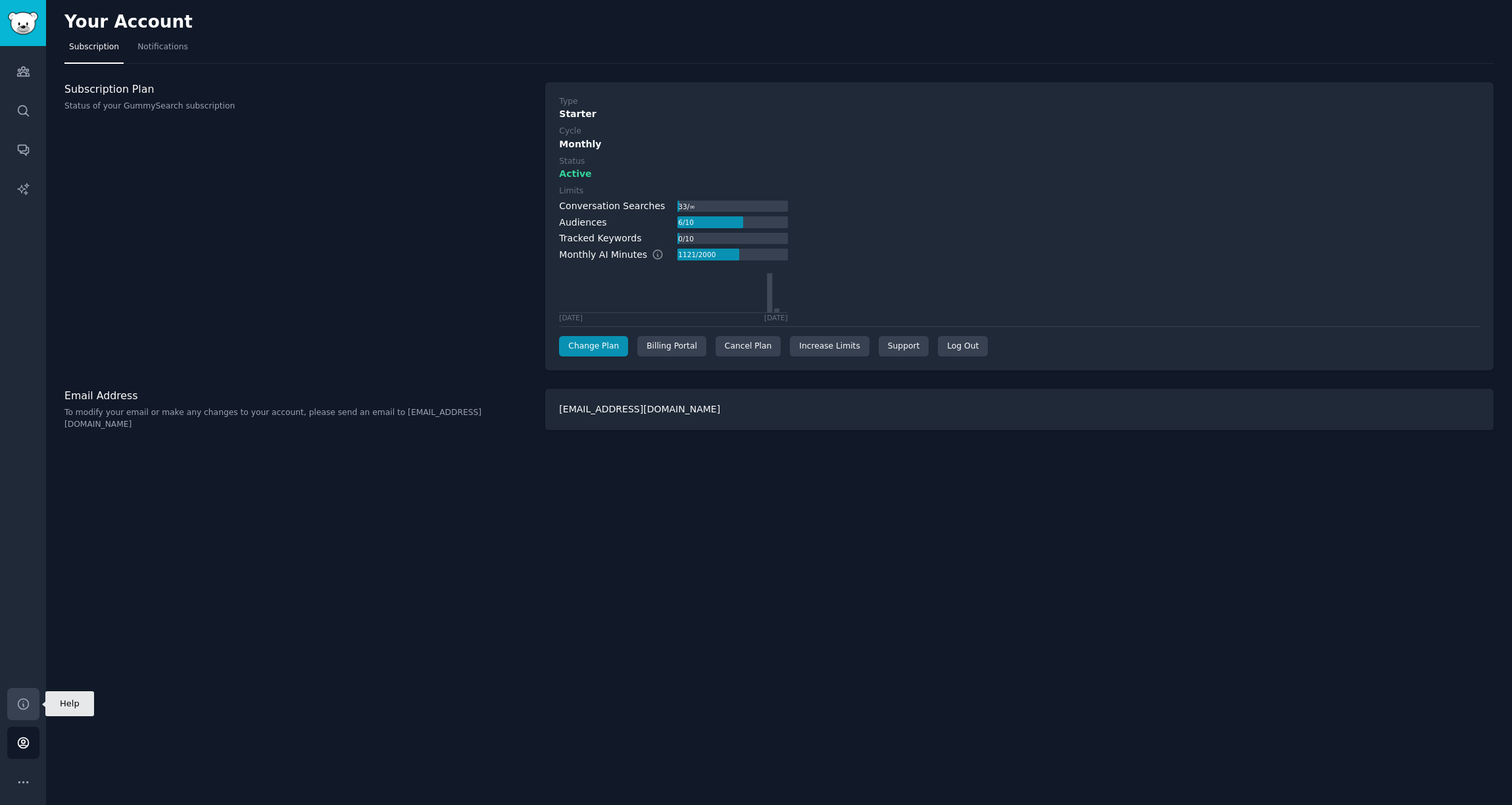
click at [23, 702] on icon "Sidebar" at bounding box center [22, 704] width 14 height 14
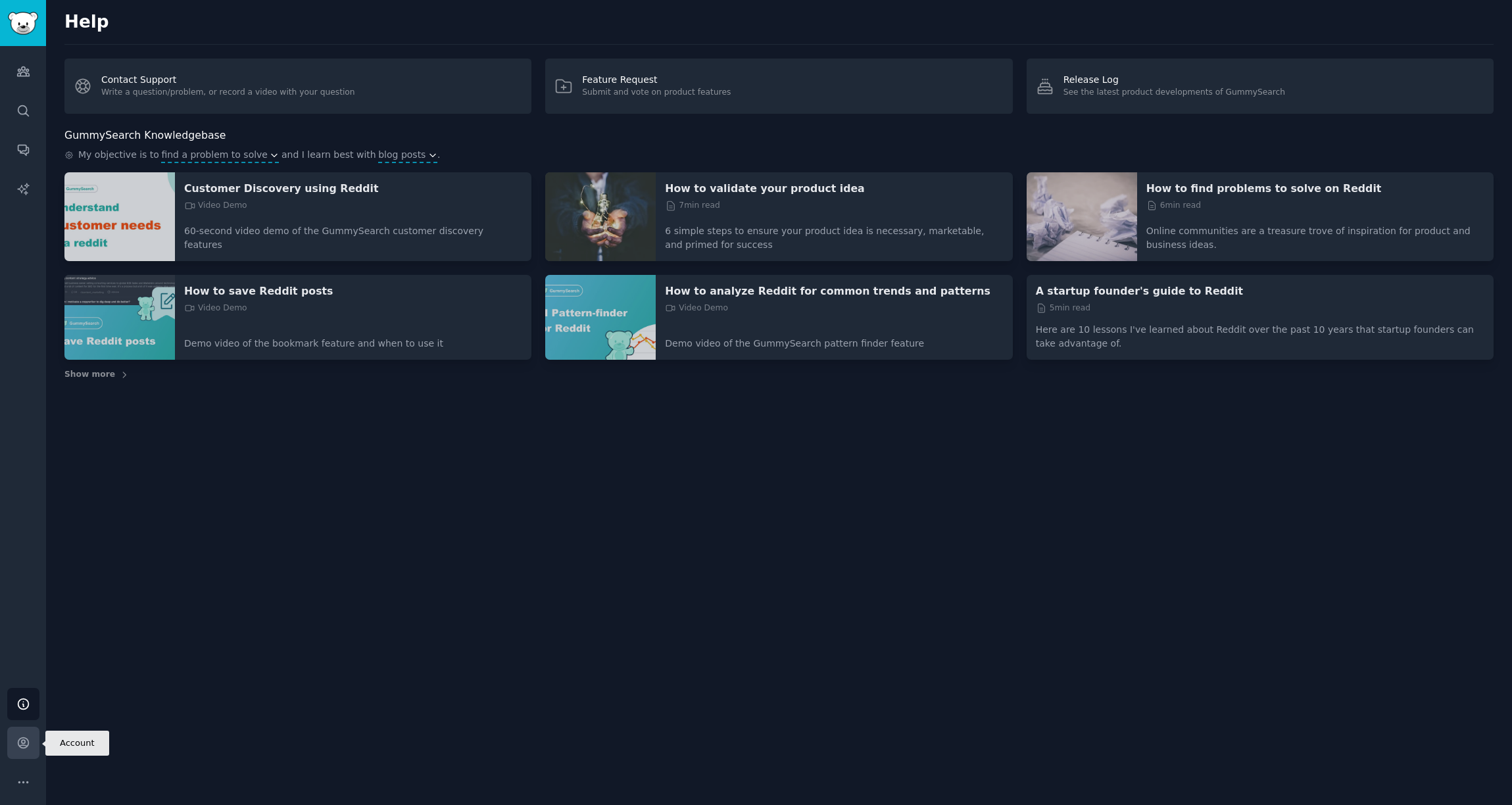
click at [14, 736] on link "Account" at bounding box center [23, 743] width 32 height 32
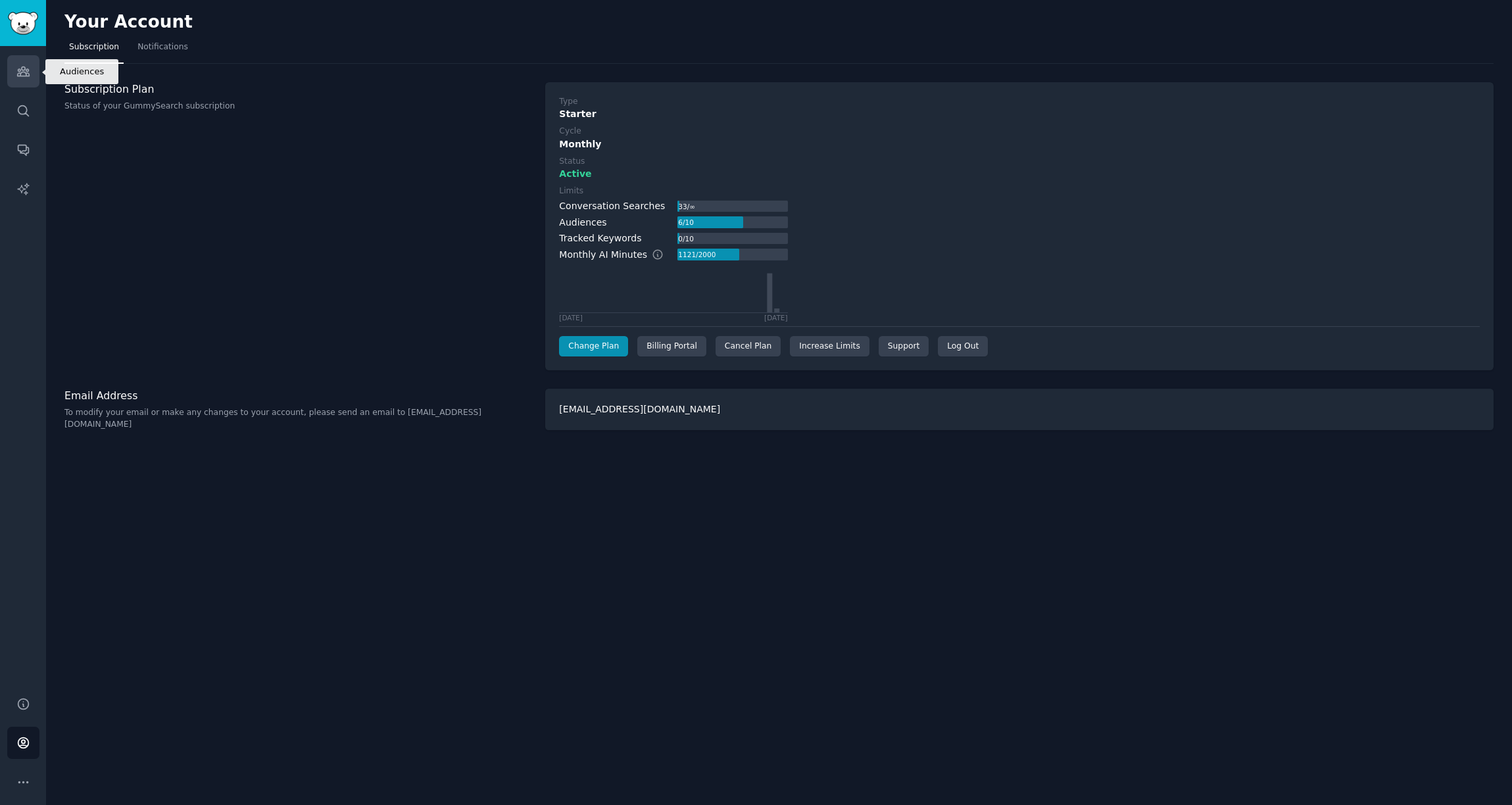
click at [23, 78] on link "Audiences" at bounding box center [23, 72] width 32 height 32
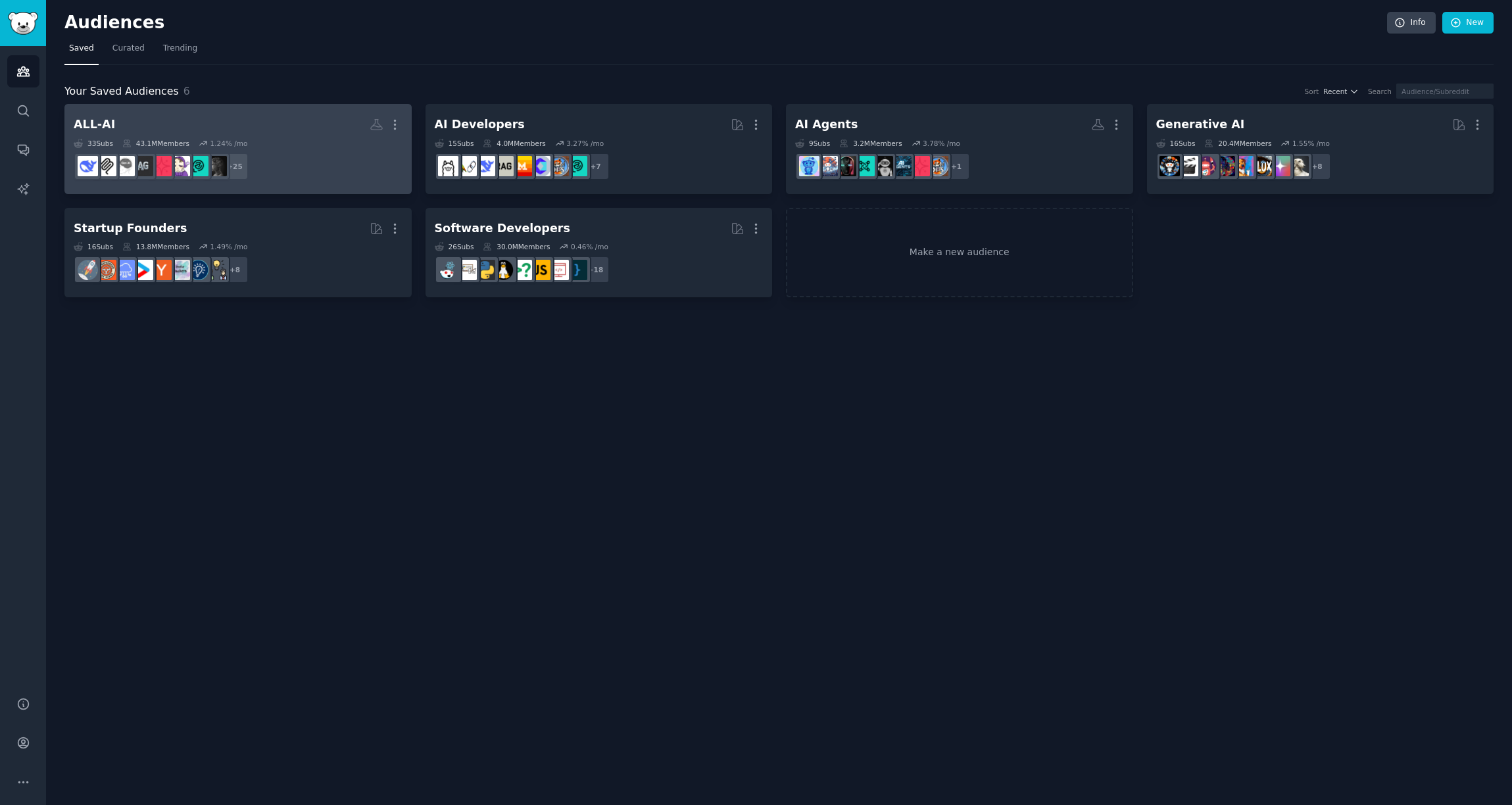
click at [99, 125] on div "ALL-AI" at bounding box center [95, 125] width 42 height 16
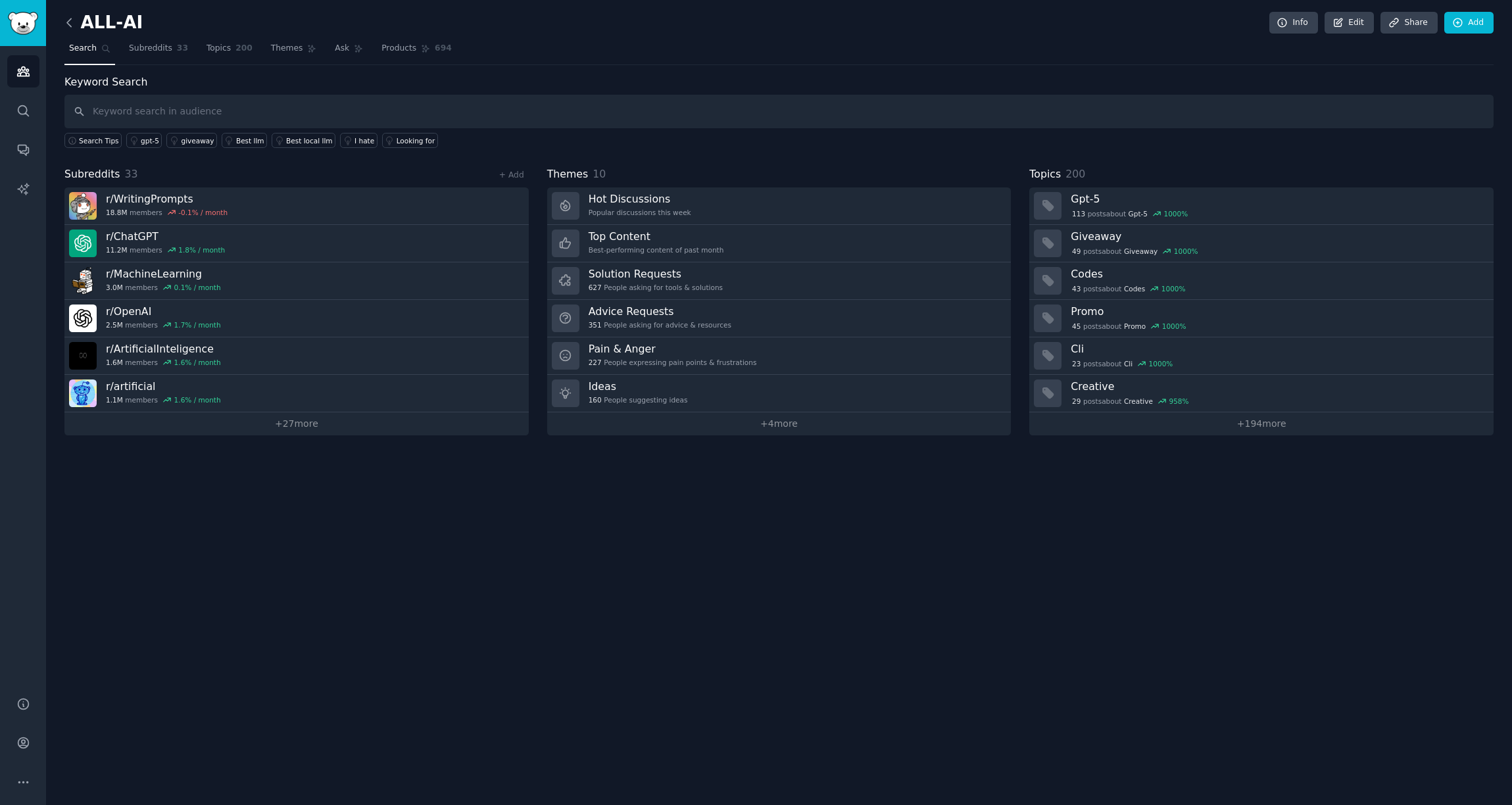
click at [67, 22] on icon at bounding box center [69, 22] width 4 height 8
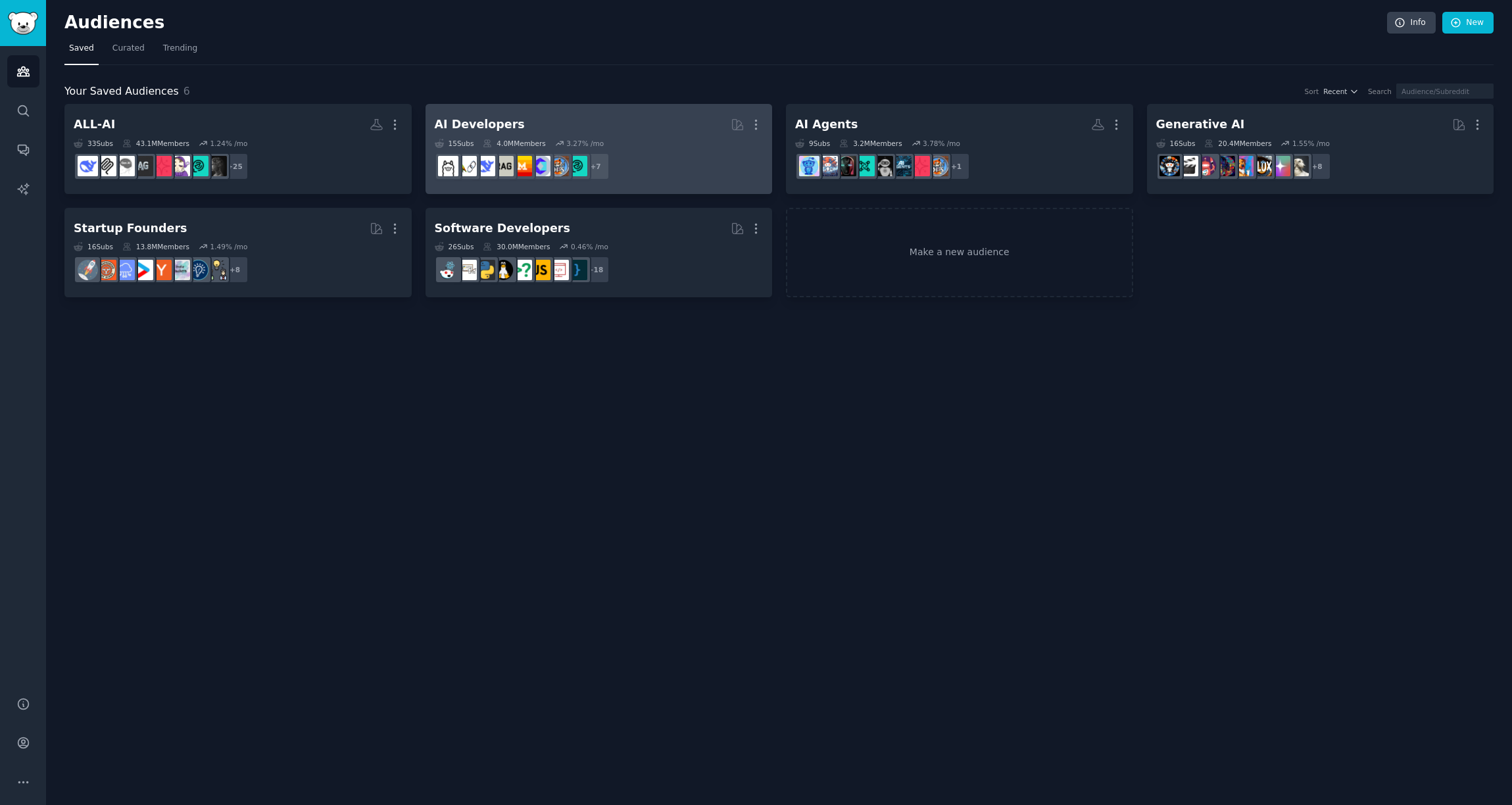
click at [506, 132] on div "AI Developers" at bounding box center [480, 125] width 90 height 16
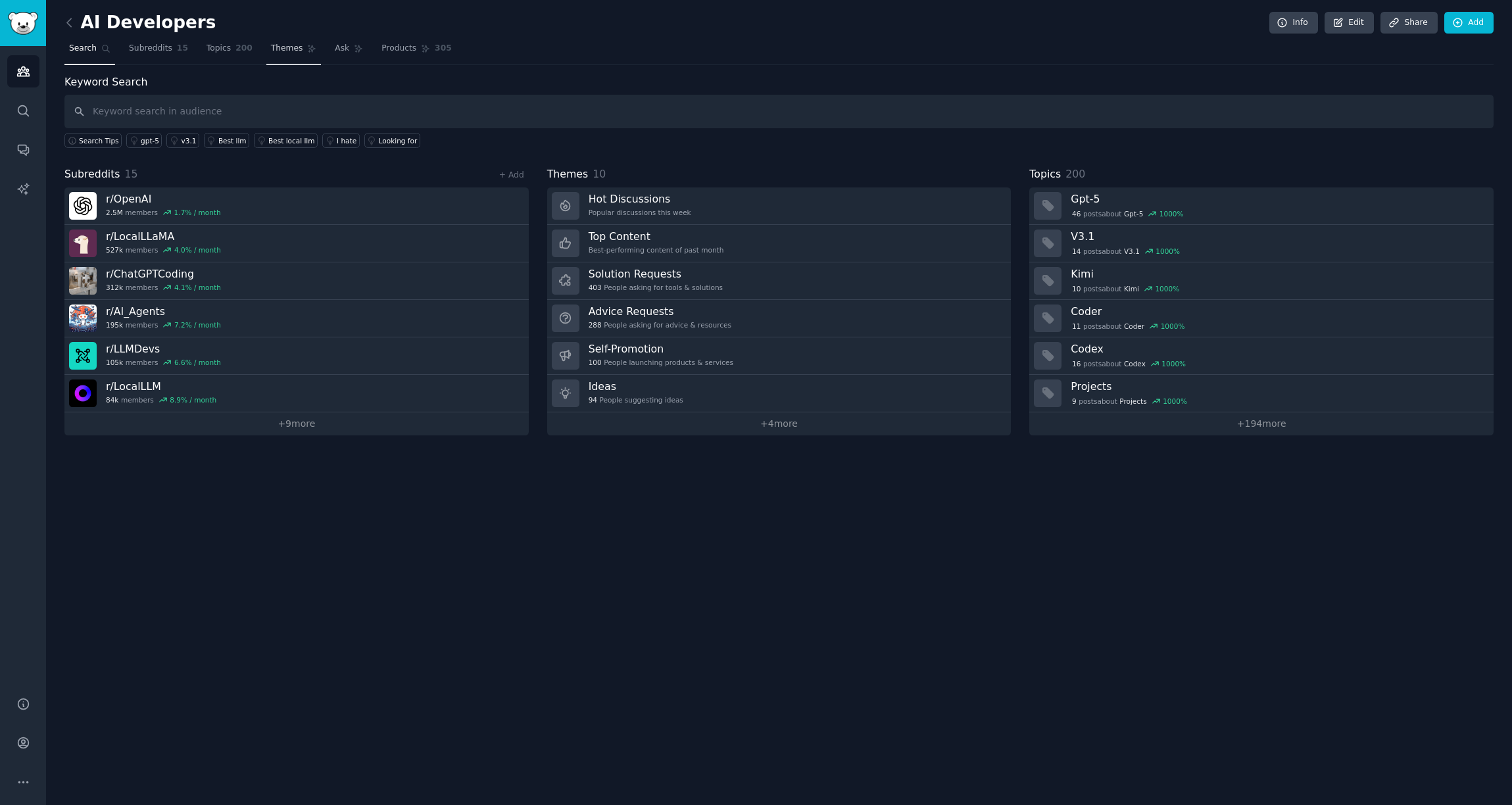
click at [259, 49] on nav "Search Subreddits 15 Topics 200 Themes Ask Products 305" at bounding box center [778, 51] width 1429 height 27
click at [225, 51] on span "Topics" at bounding box center [219, 48] width 24 height 12
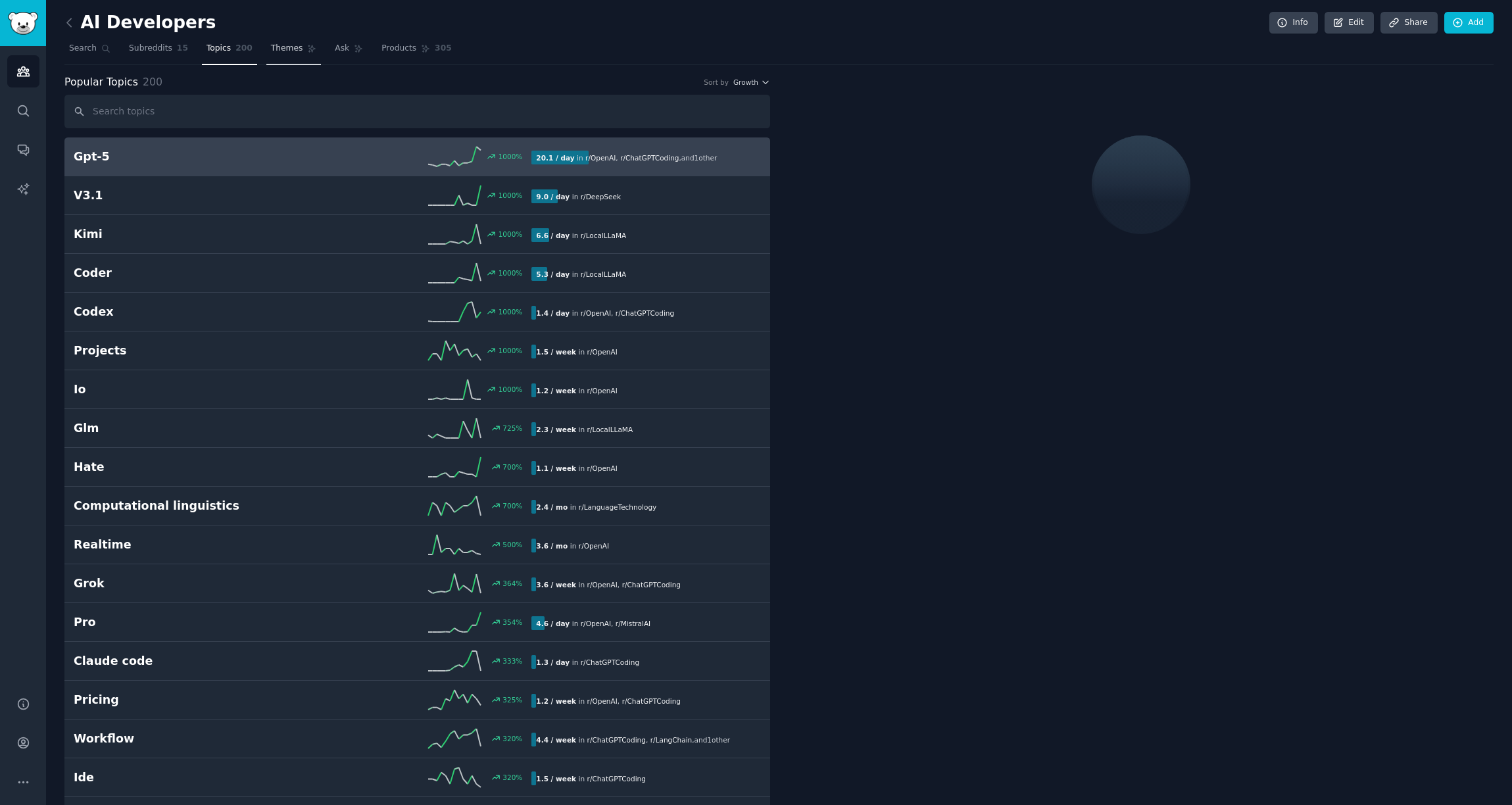
click at [291, 42] on link "Themes" at bounding box center [294, 51] width 55 height 27
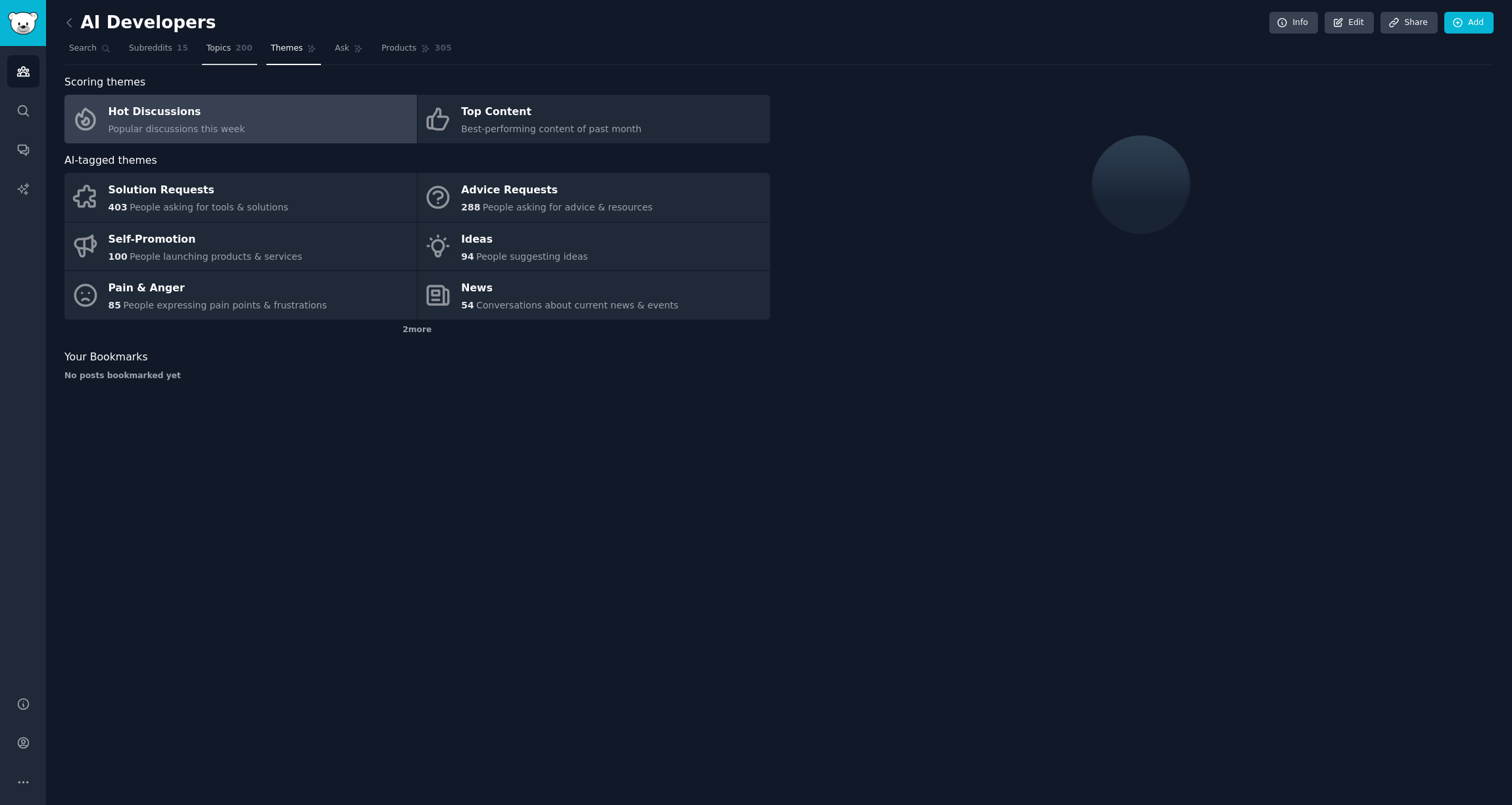
click at [241, 39] on link "Topics 200" at bounding box center [229, 51] width 55 height 27
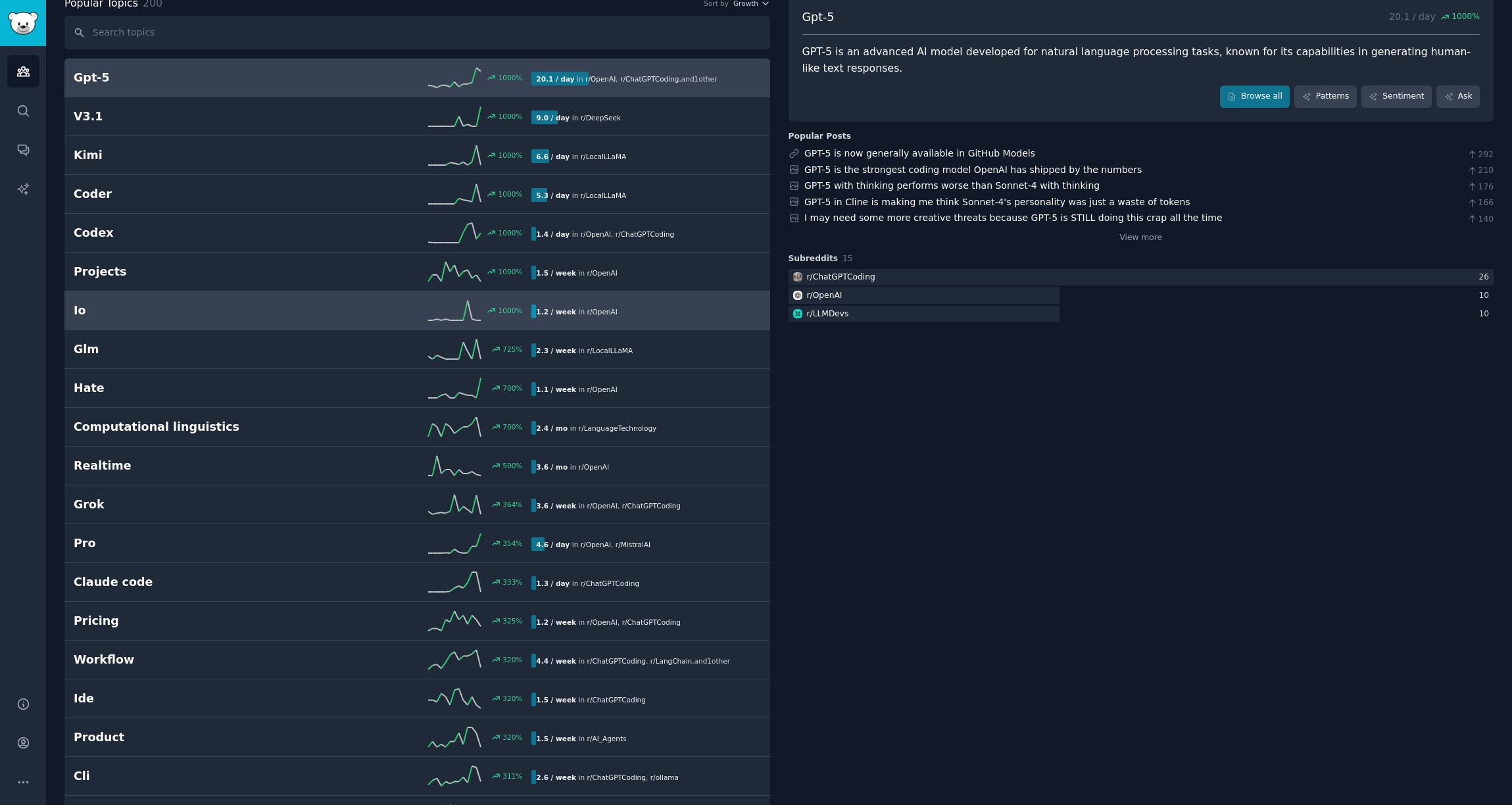
scroll to position [47, 0]
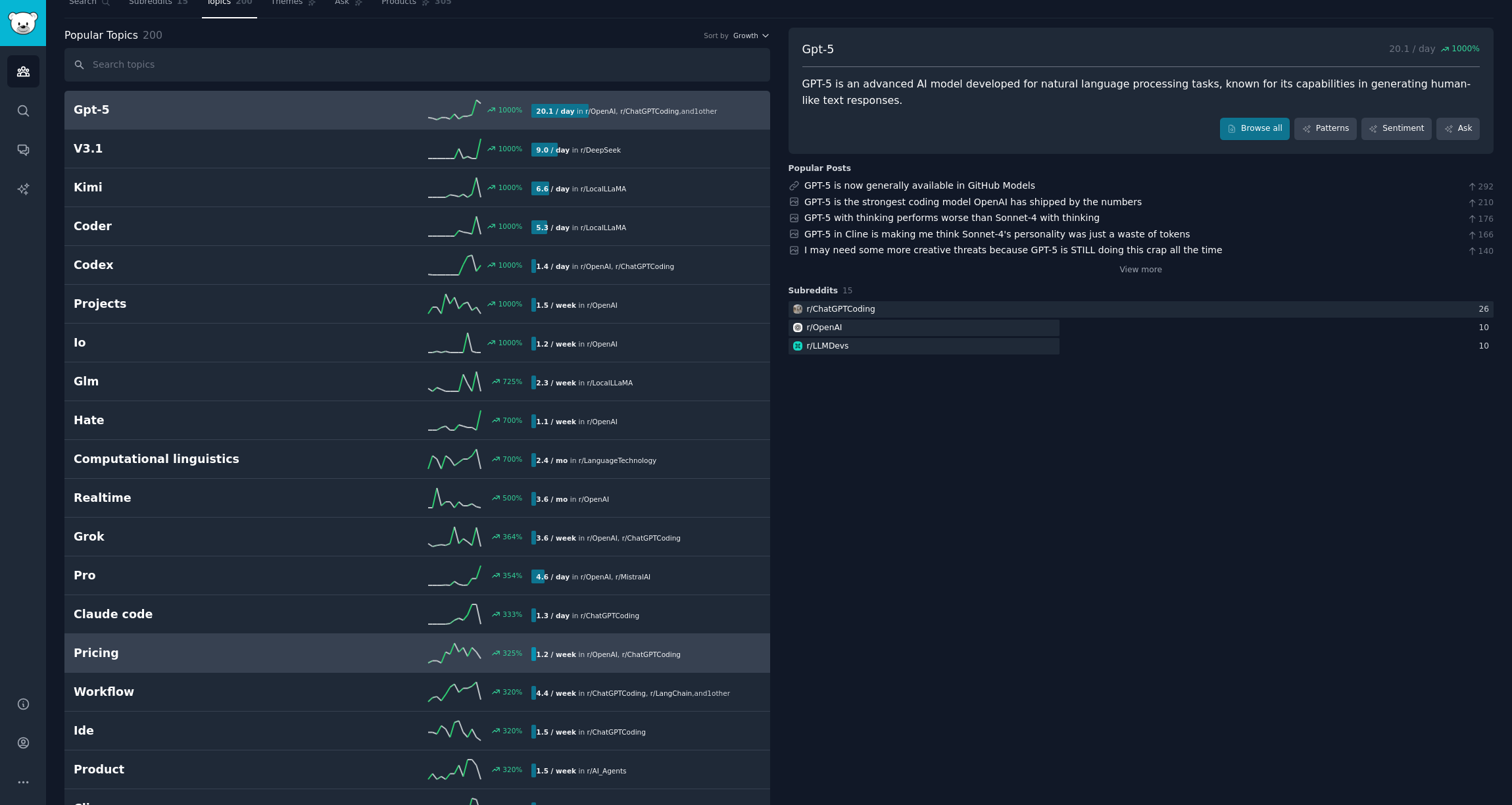
click at [102, 663] on link "Pricing 325 % 1.2 / week in r/ OpenAI , r/ ChatGPTCoding" at bounding box center [417, 653] width 706 height 39
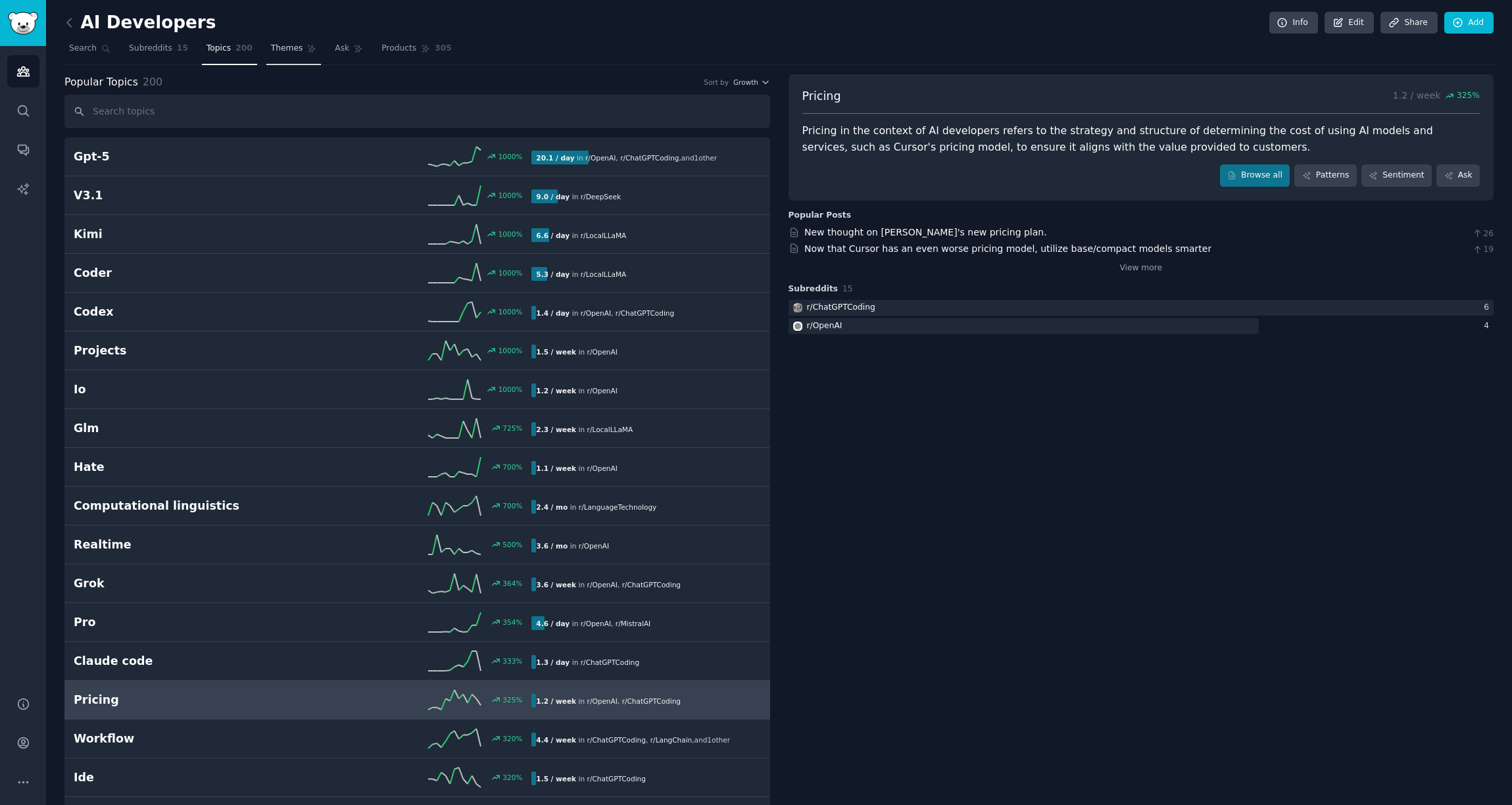
click at [280, 51] on span "Themes" at bounding box center [287, 48] width 32 height 12
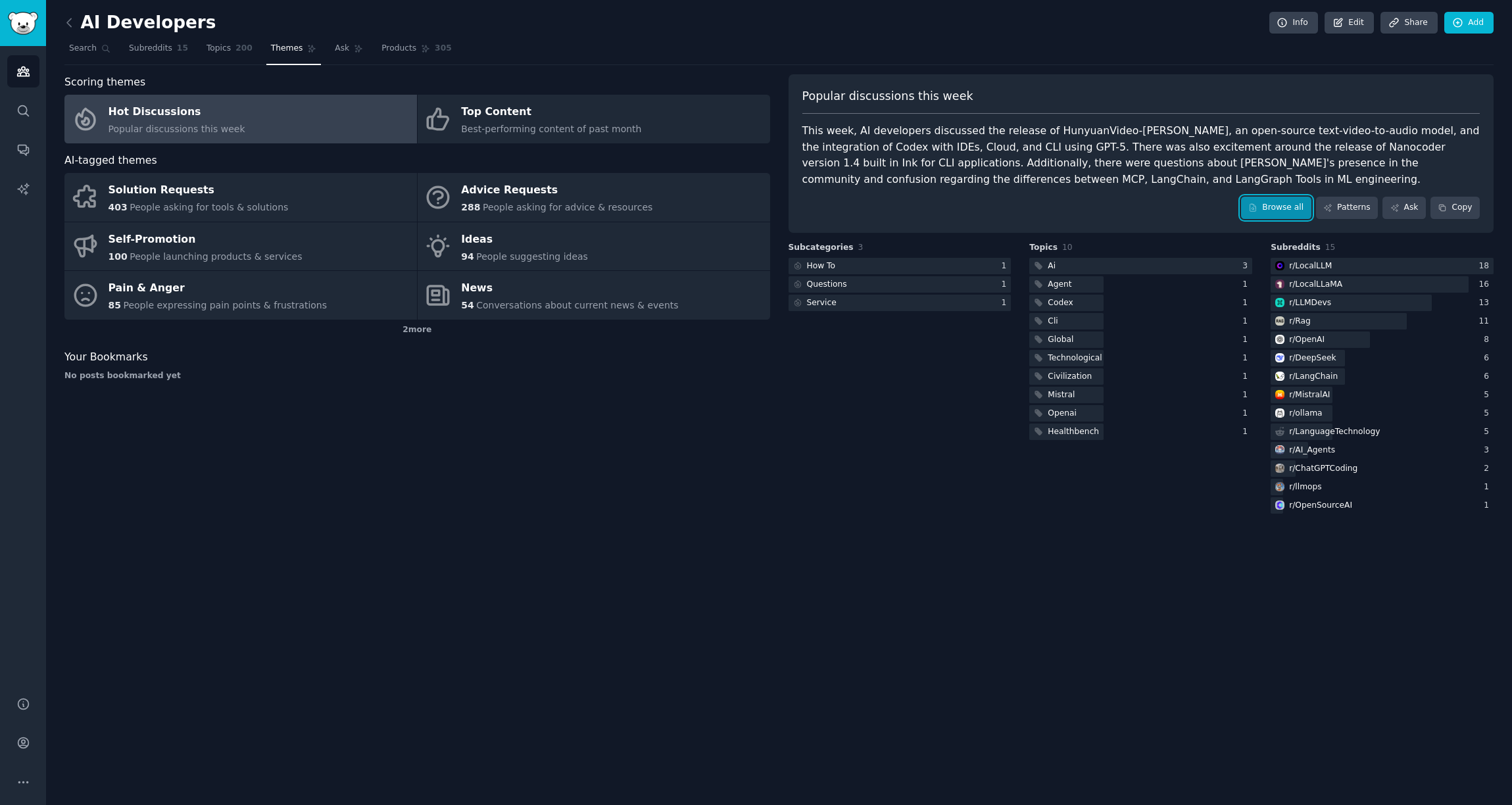
click at [1297, 212] on link "Browse all" at bounding box center [1277, 208] width 71 height 22
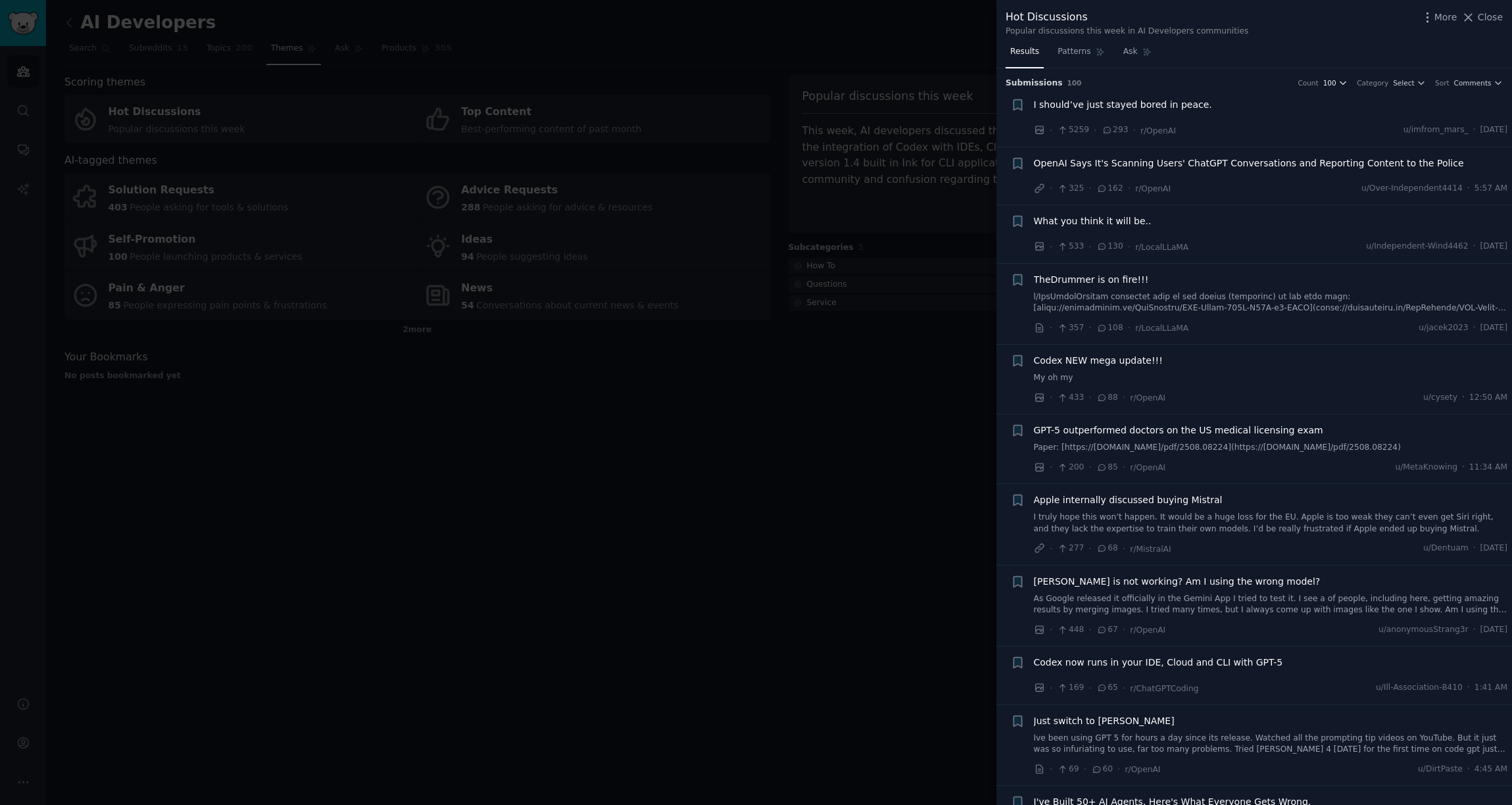
click at [1344, 82] on icon "button" at bounding box center [1342, 82] width 9 height 9
click at [1264, 135] on div "200" at bounding box center [1282, 131] width 122 height 23
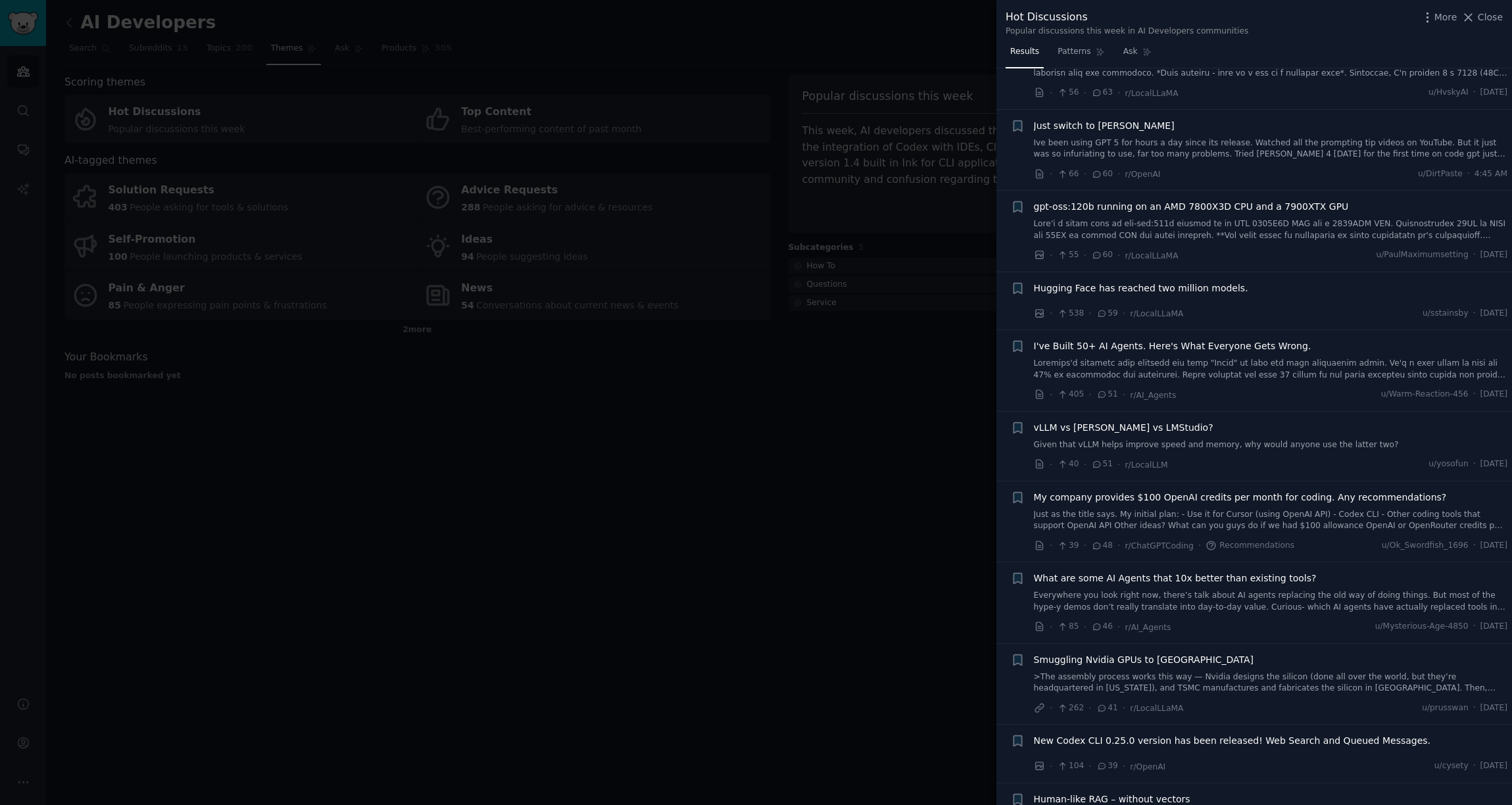
scroll to position [806, 0]
click at [1051, 352] on span "I've Built 50+ AI Agents. Here's What Everyone Gets Wrong." at bounding box center [1173, 345] width 278 height 14
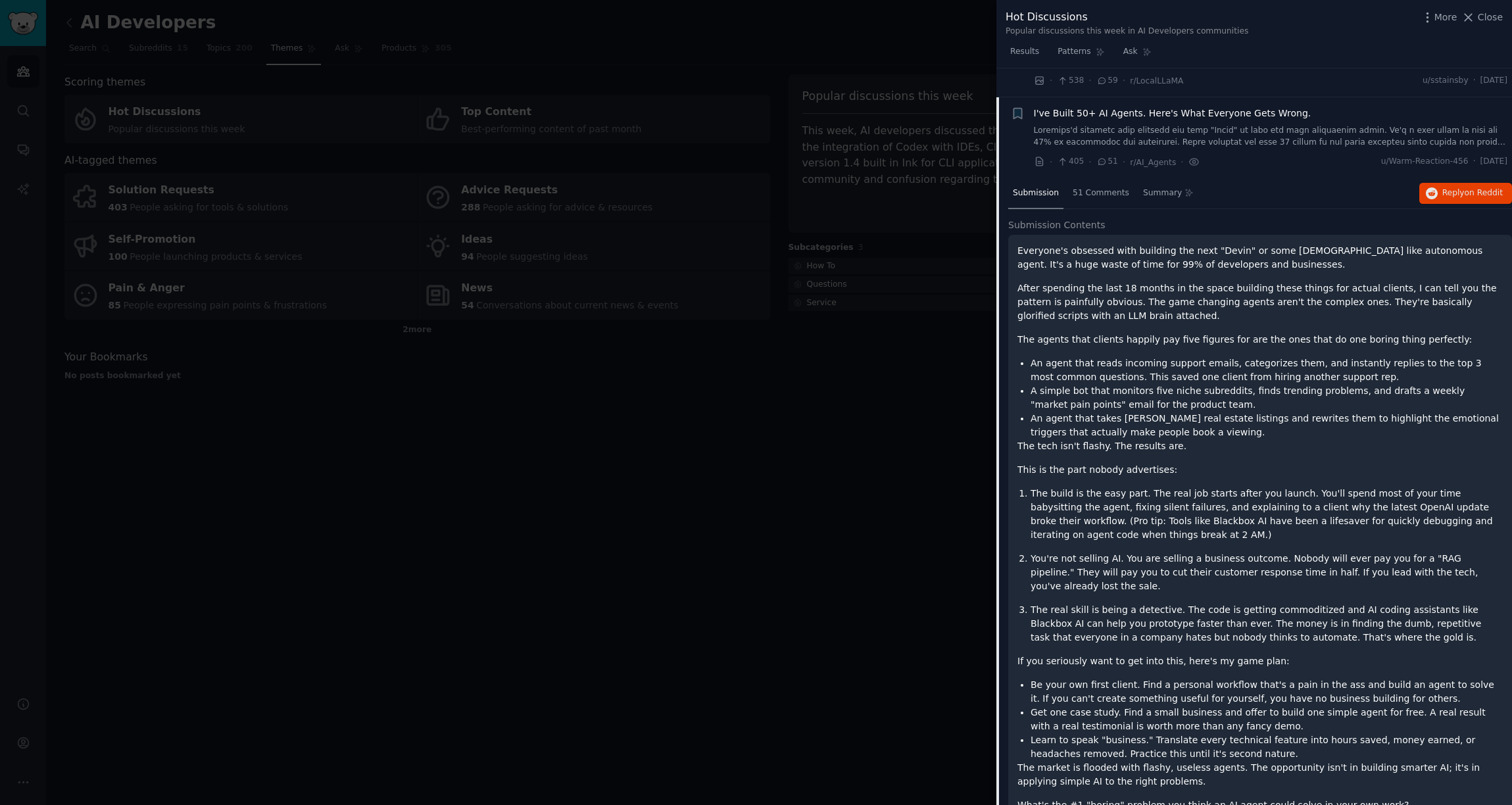
scroll to position [1078, 0]
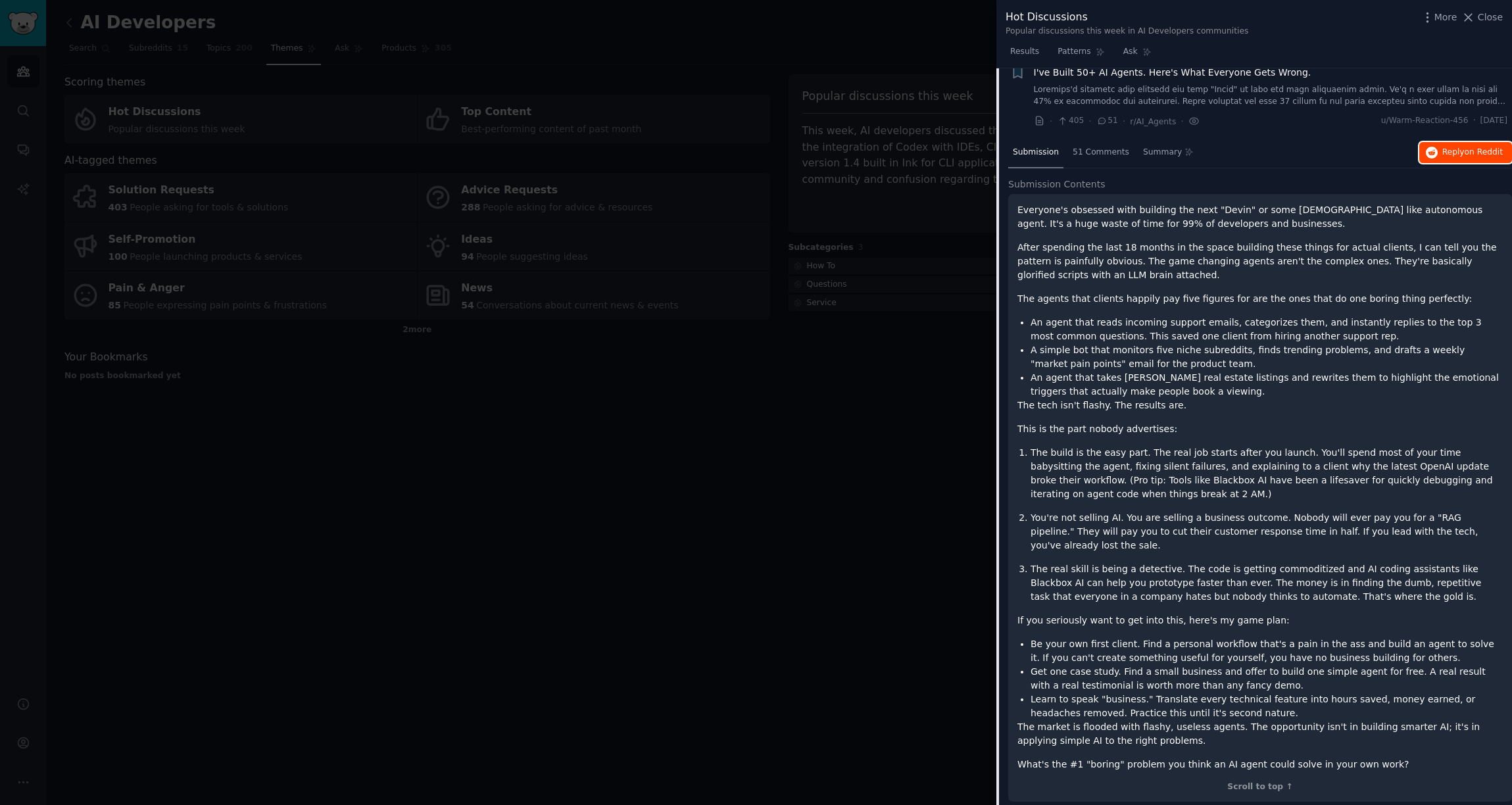
click at [1457, 158] on span "Reply on Reddit" at bounding box center [1473, 153] width 60 height 12
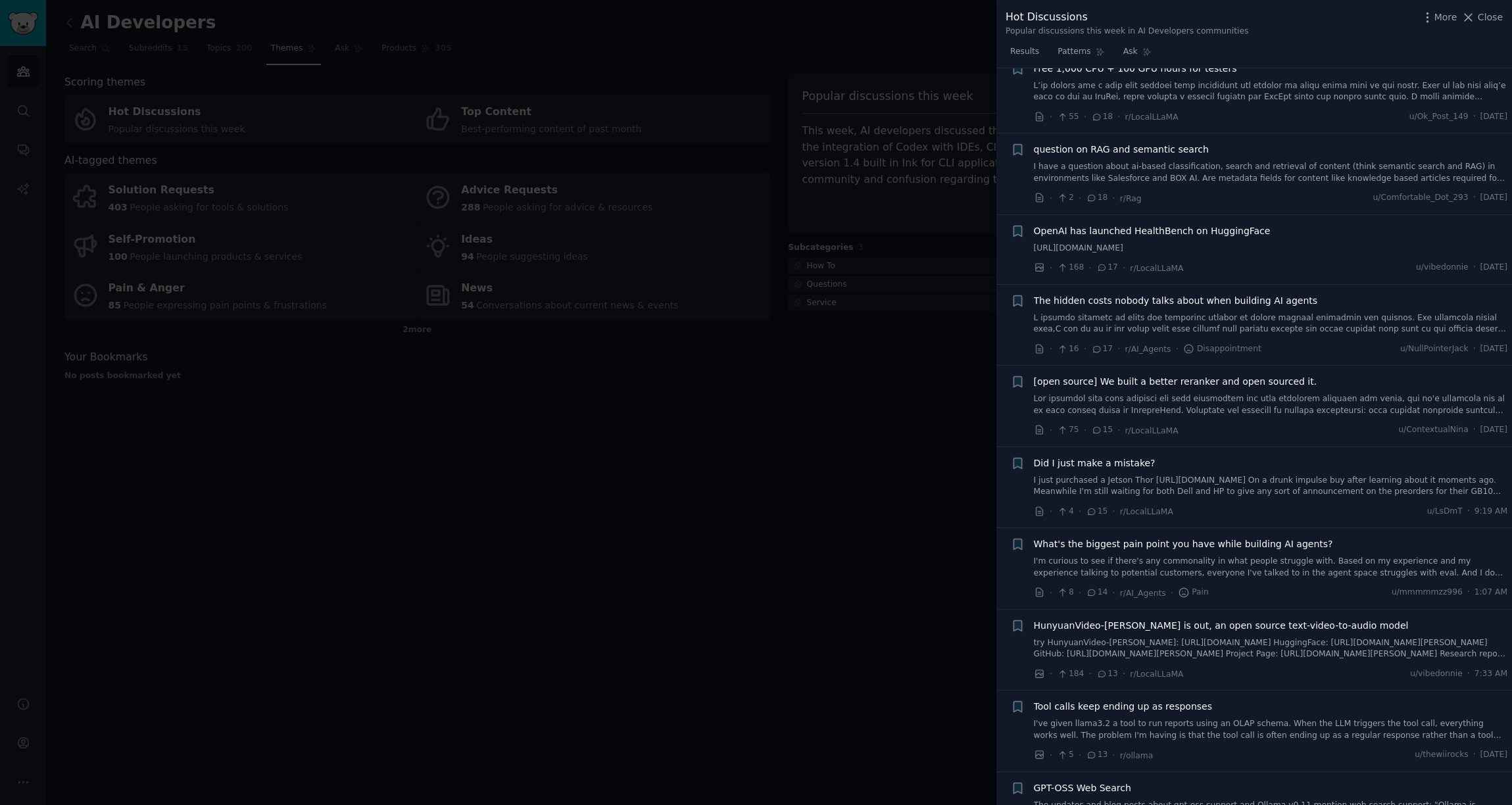
scroll to position [3353, 0]
click at [1072, 50] on span "Patterns" at bounding box center [1074, 51] width 33 height 12
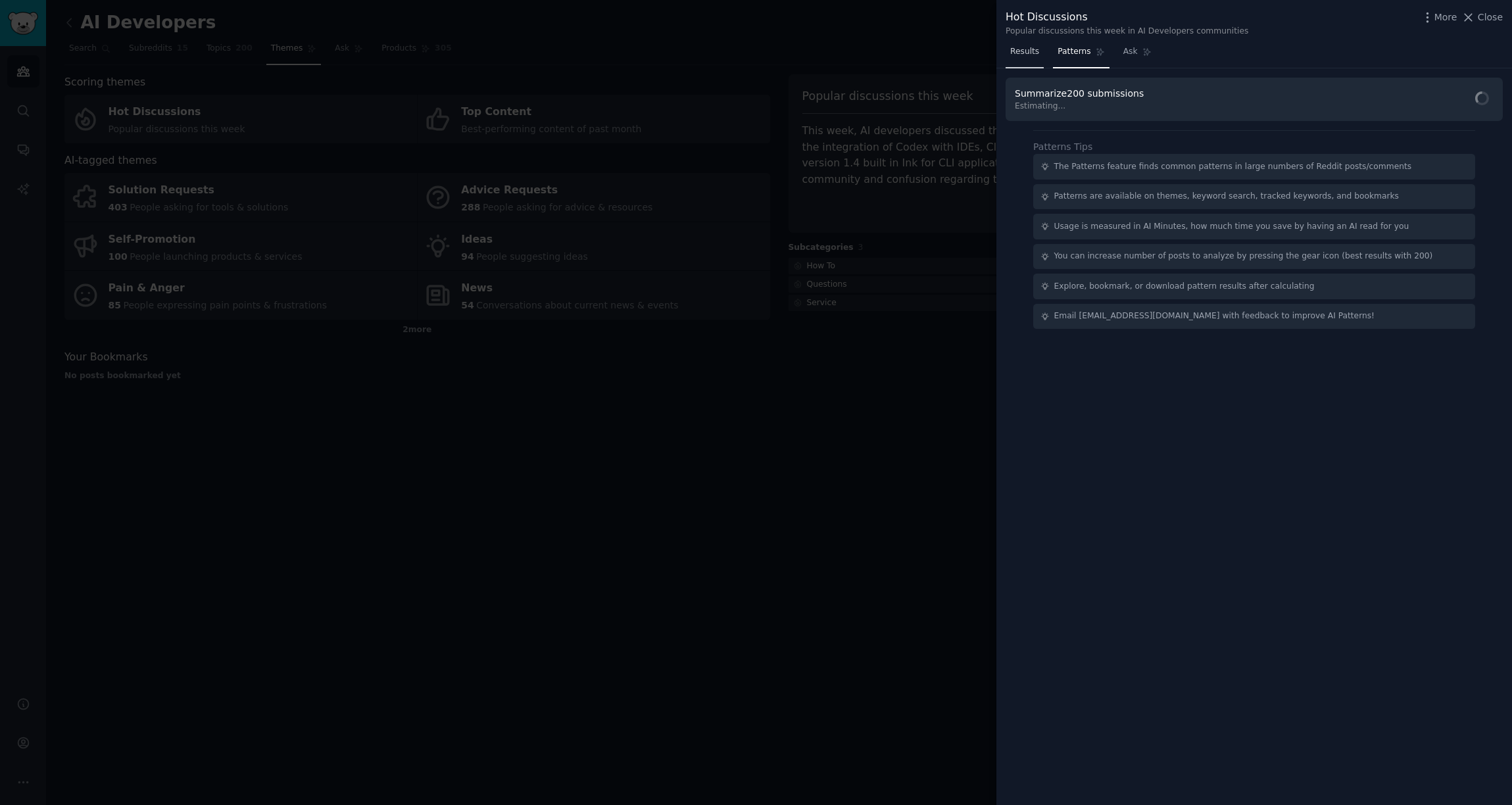
click at [1023, 56] on span "Results" at bounding box center [1025, 51] width 29 height 12
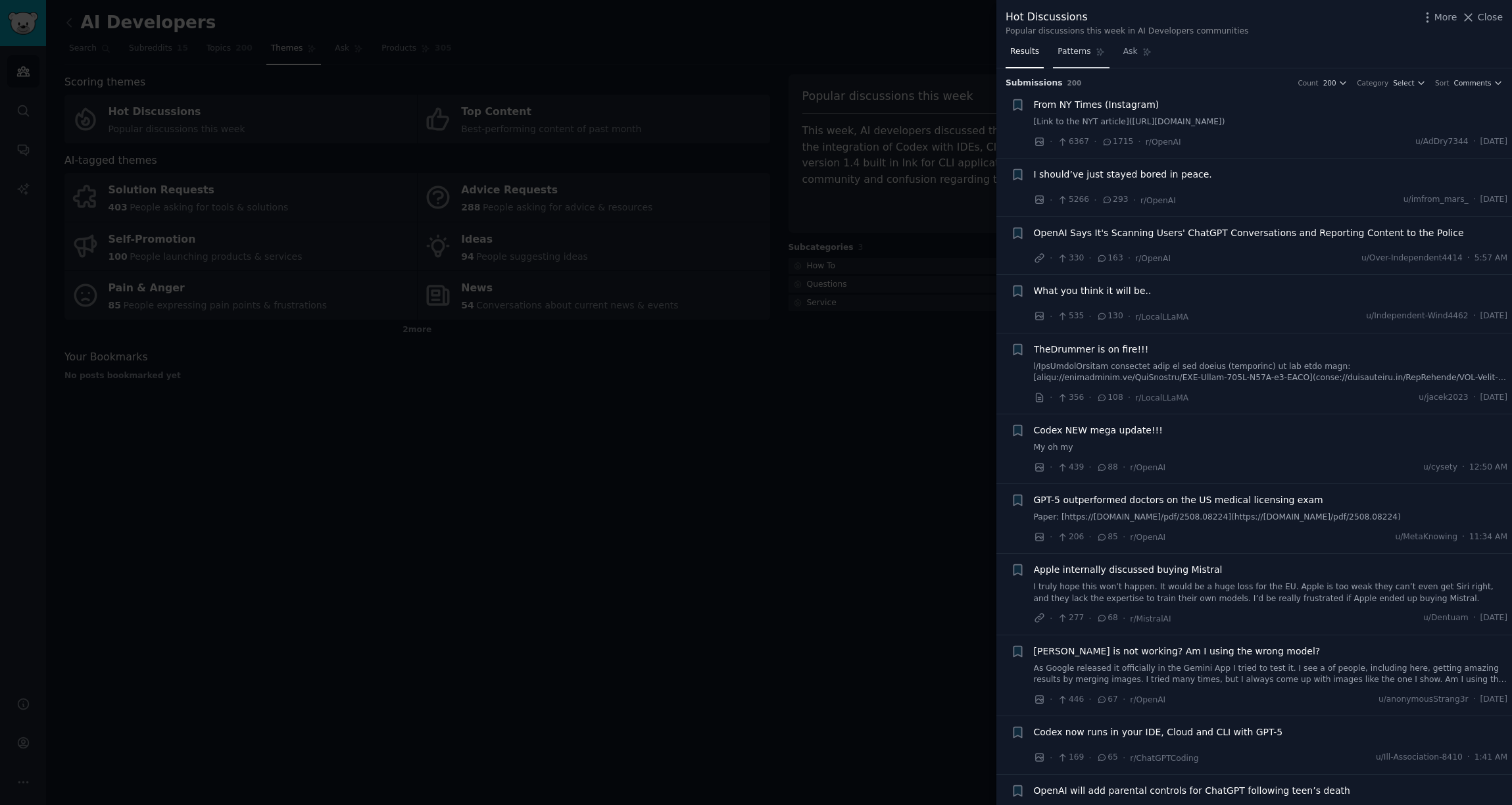
click at [1081, 59] on link "Patterns" at bounding box center [1081, 55] width 56 height 27
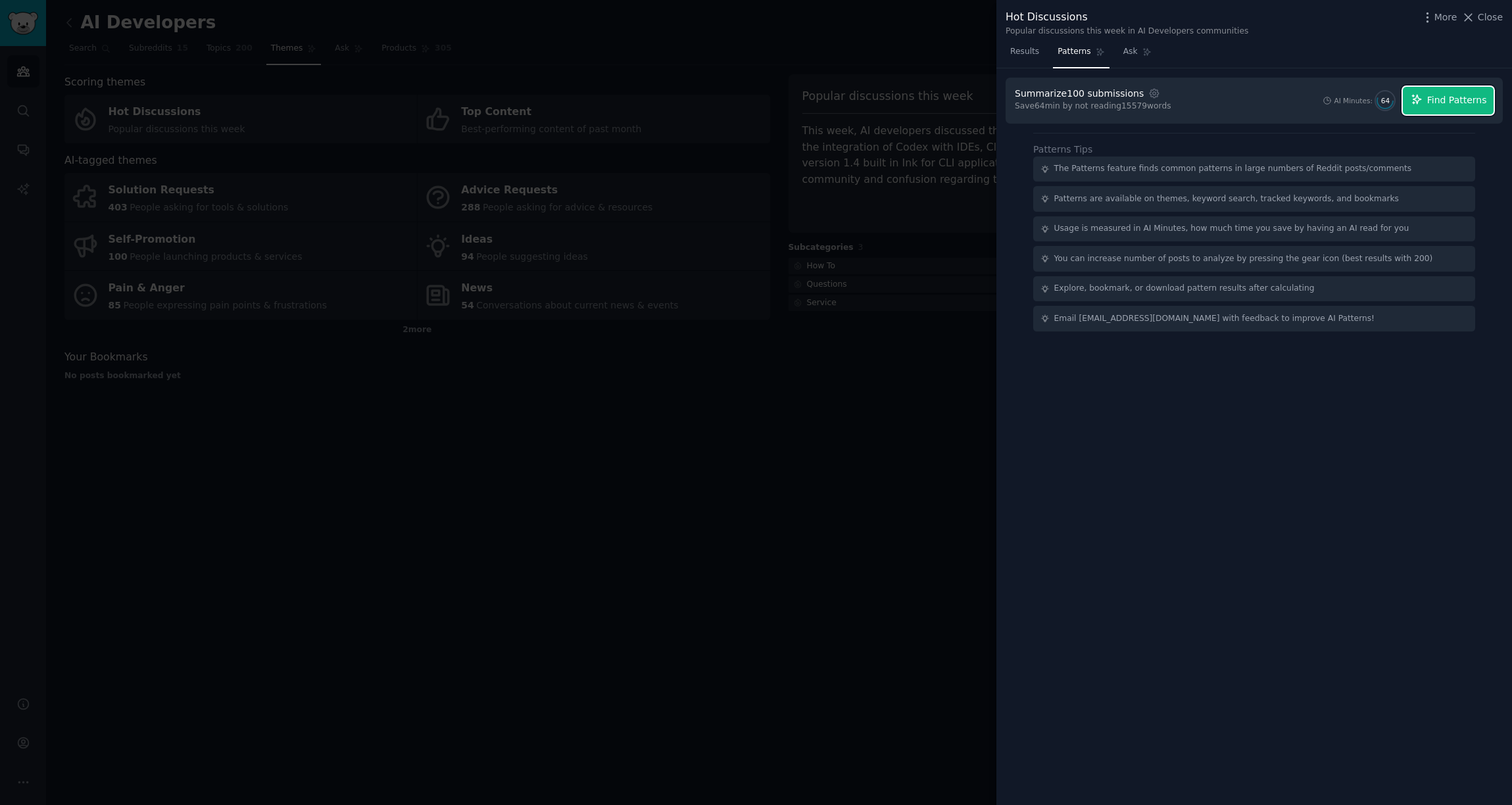
click at [1445, 101] on span "Find Patterns" at bounding box center [1457, 100] width 60 height 14
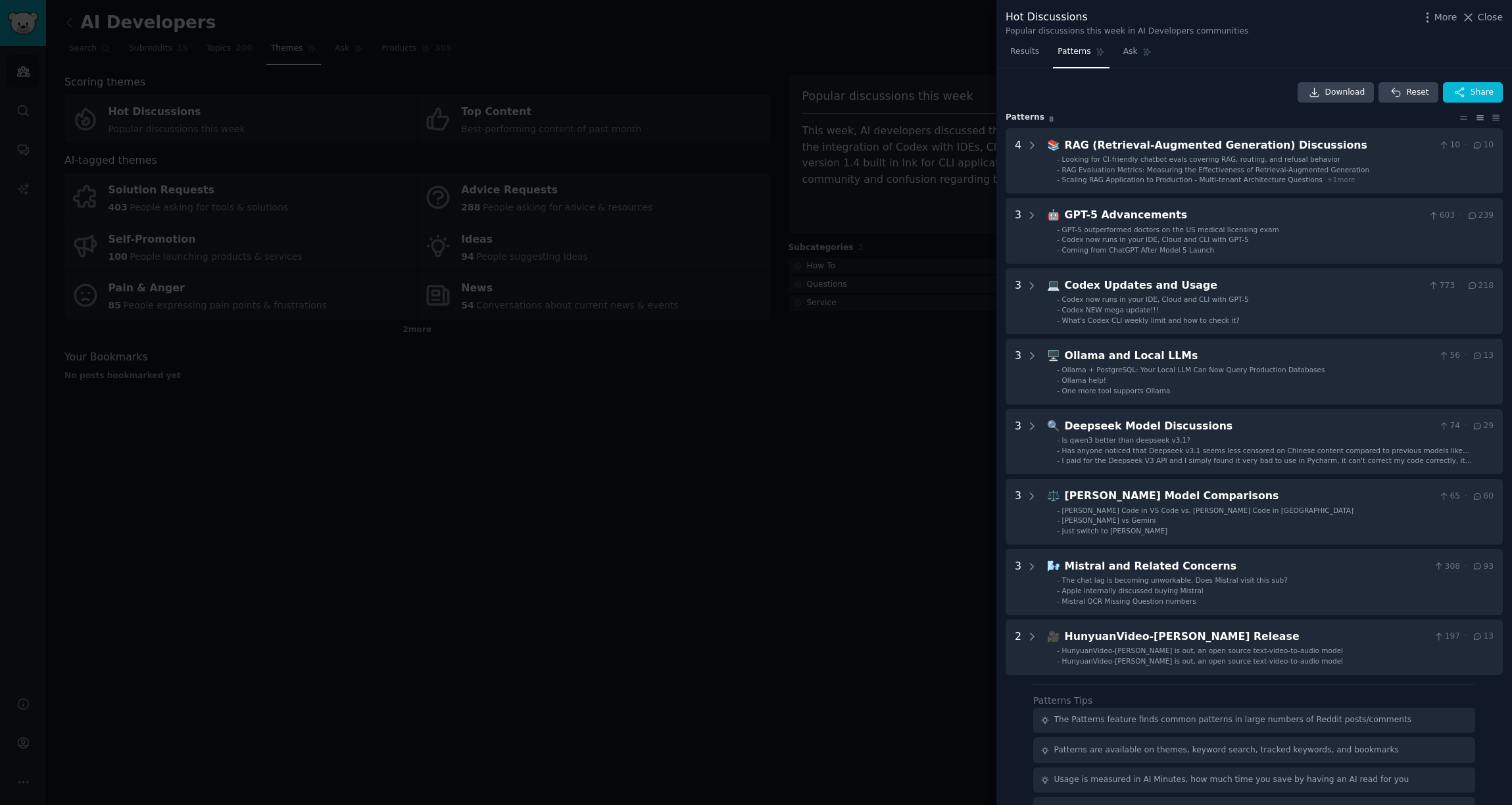
click at [826, 45] on div at bounding box center [756, 402] width 1512 height 805
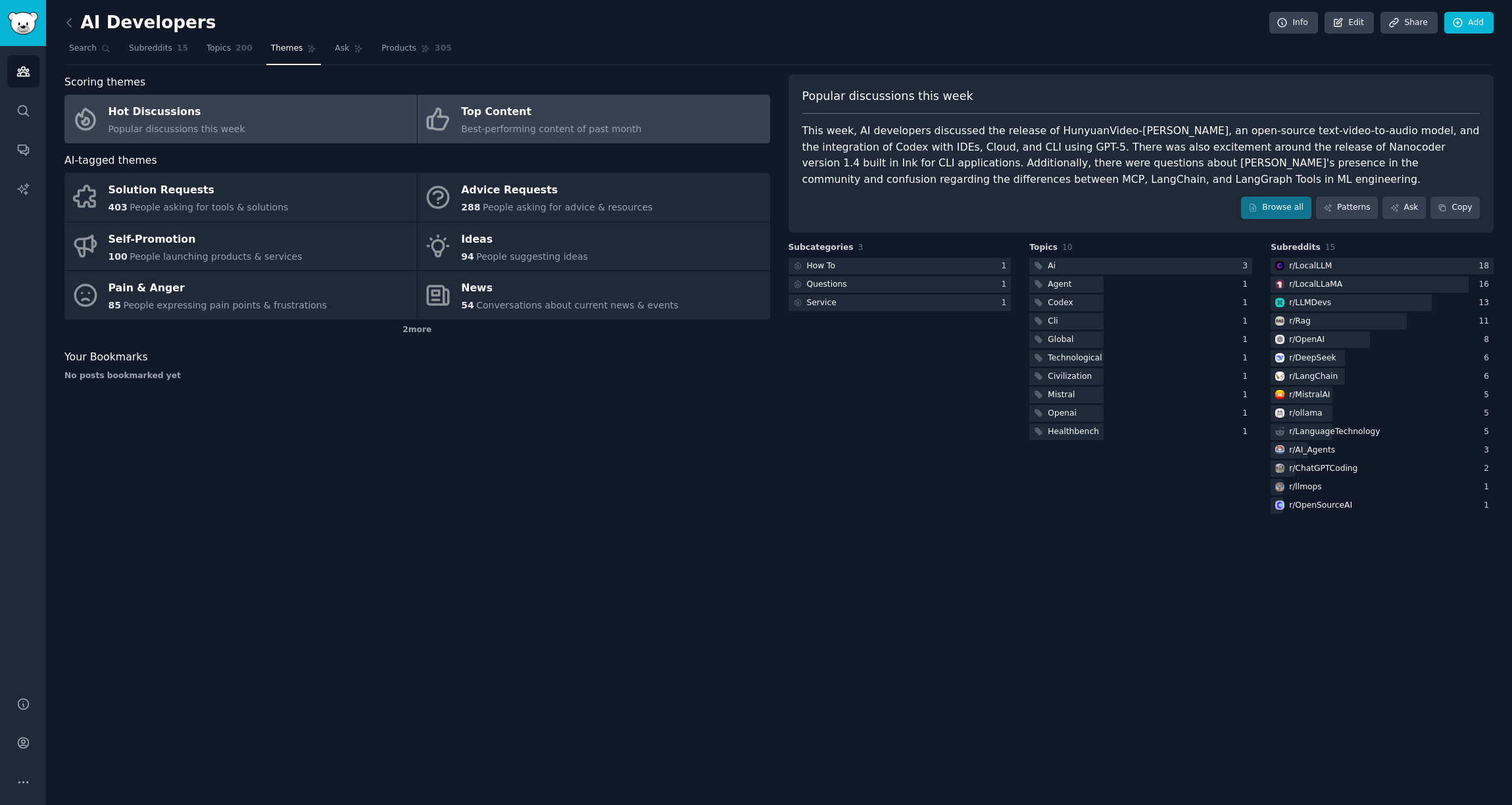
click at [592, 122] on div "Best-performing content of past month" at bounding box center [551, 129] width 180 height 14
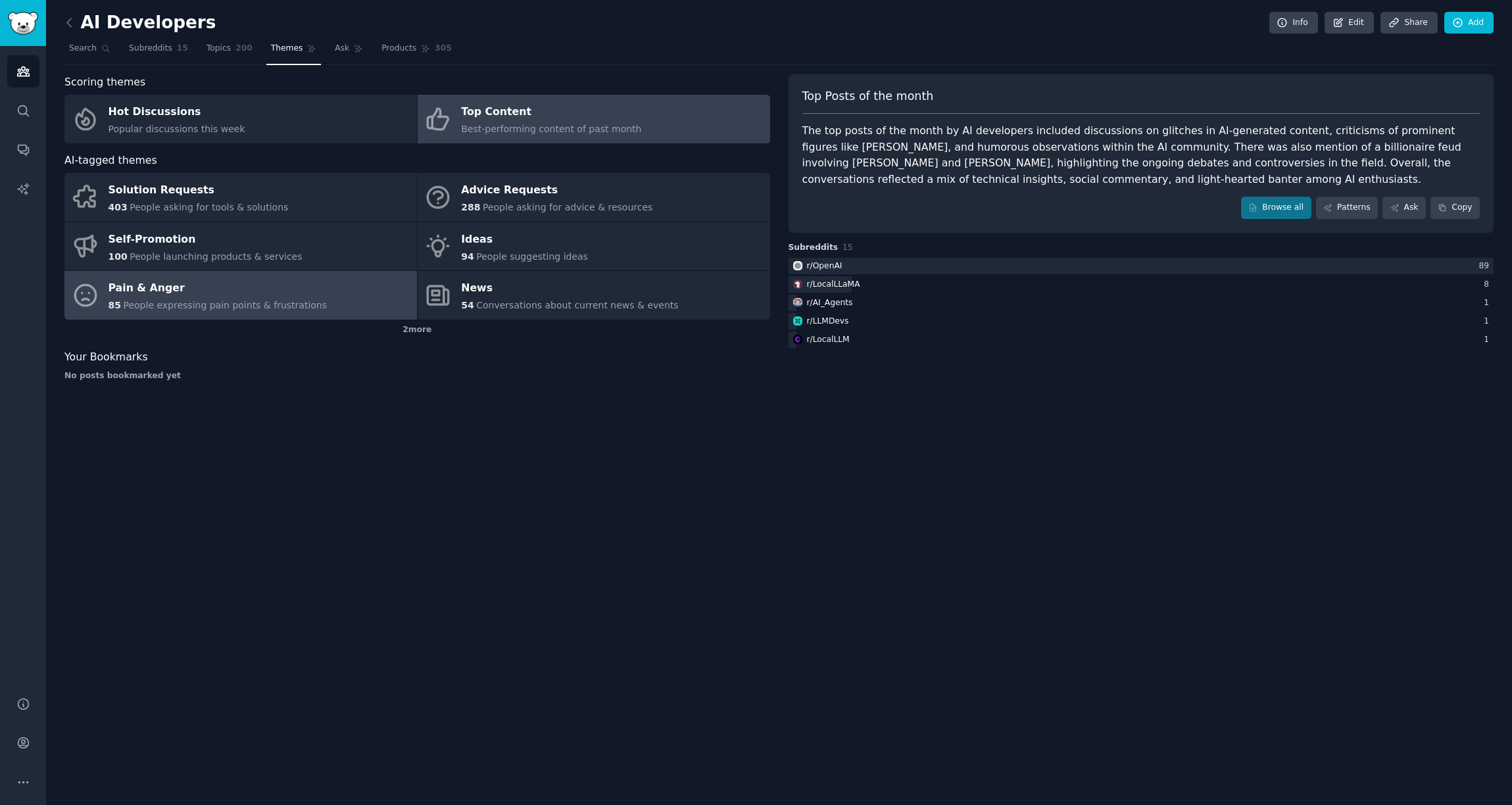
click at [243, 299] on div "85 People expressing pain points & frustrations" at bounding box center [218, 305] width 219 height 14
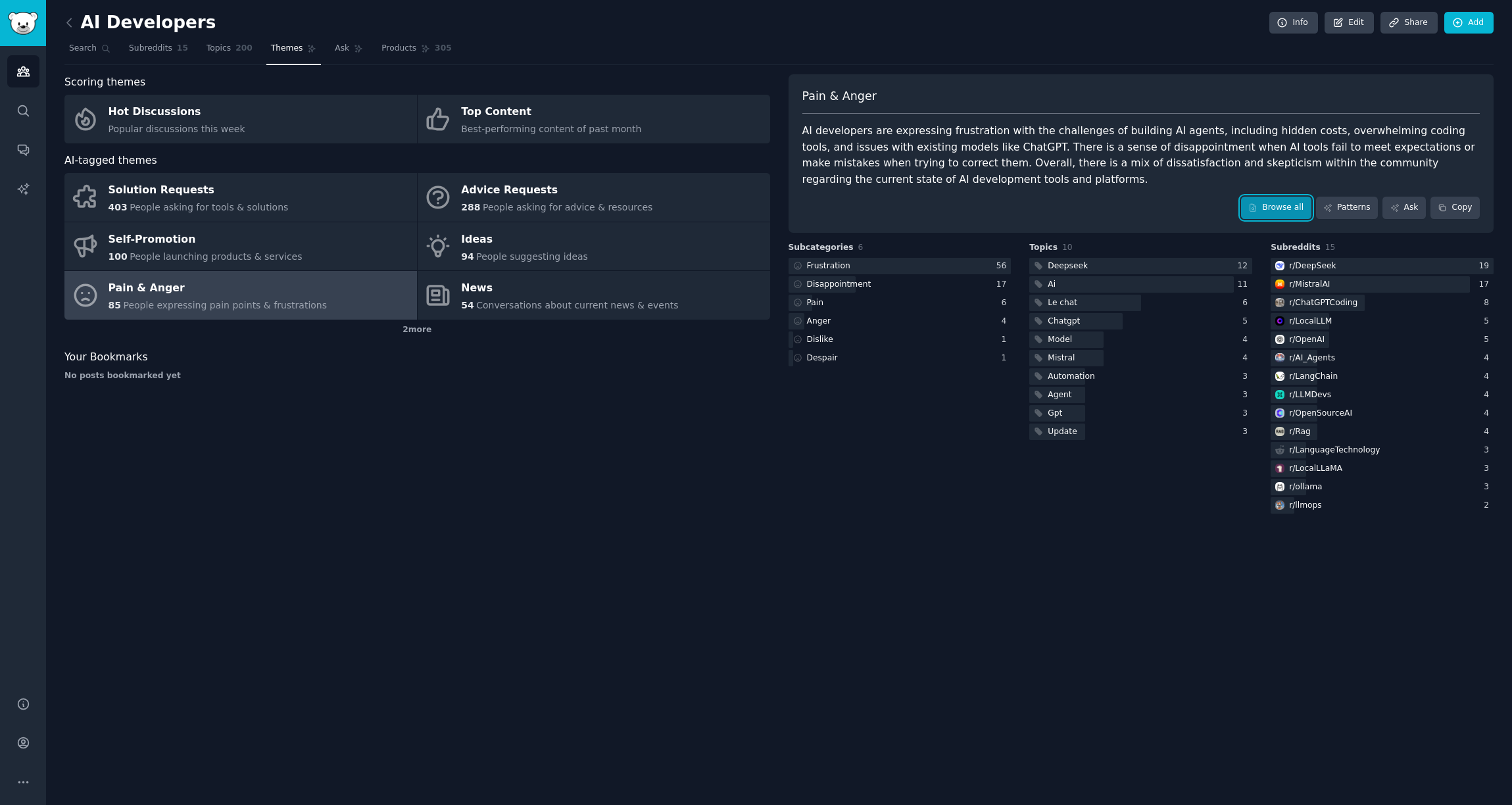
click at [1265, 215] on link "Browse all" at bounding box center [1277, 208] width 71 height 22
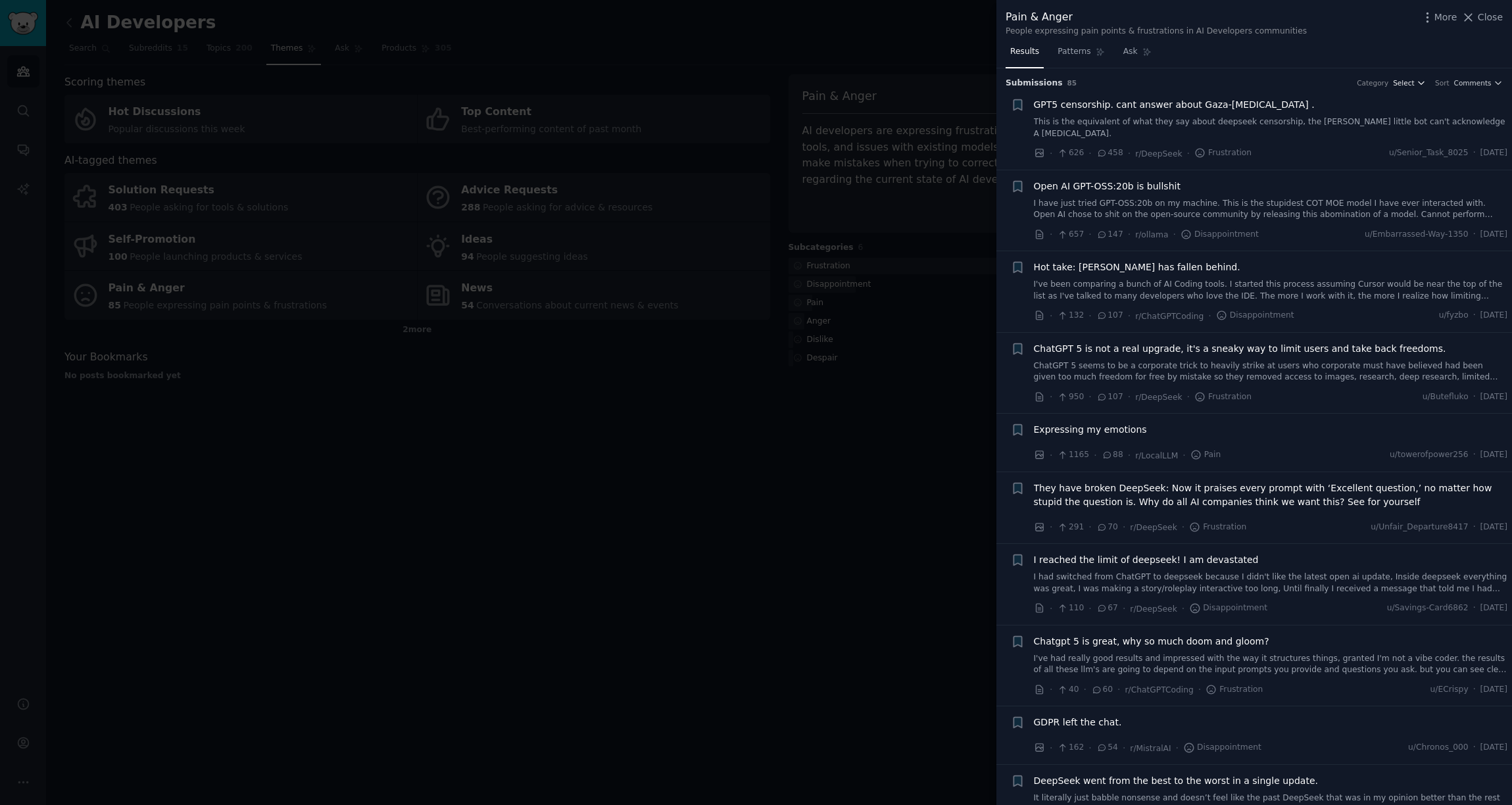
click at [1417, 85] on icon "button" at bounding box center [1421, 82] width 9 height 9
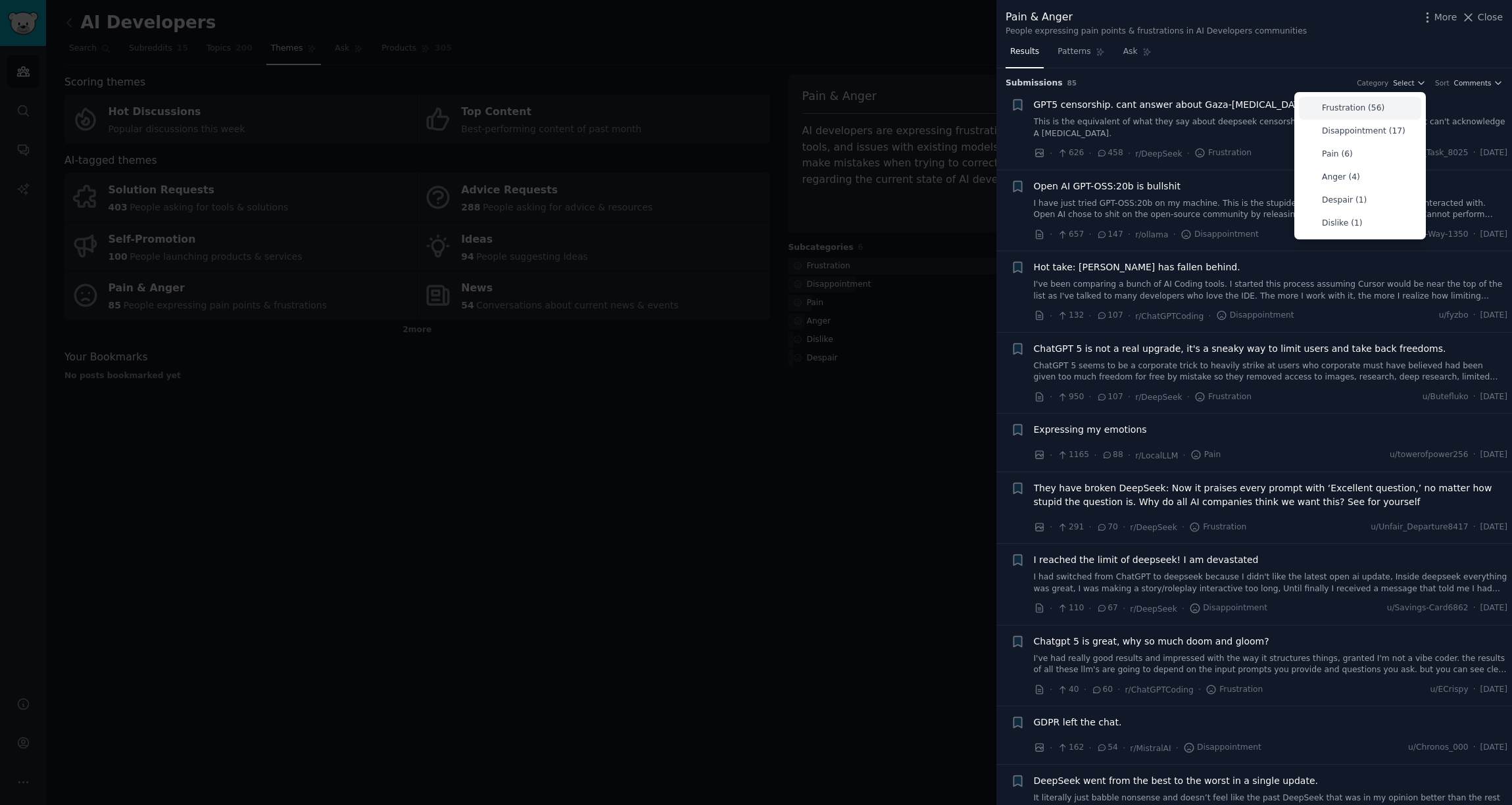
click at [1371, 103] on p "Frustration (56)" at bounding box center [1354, 108] width 63 height 12
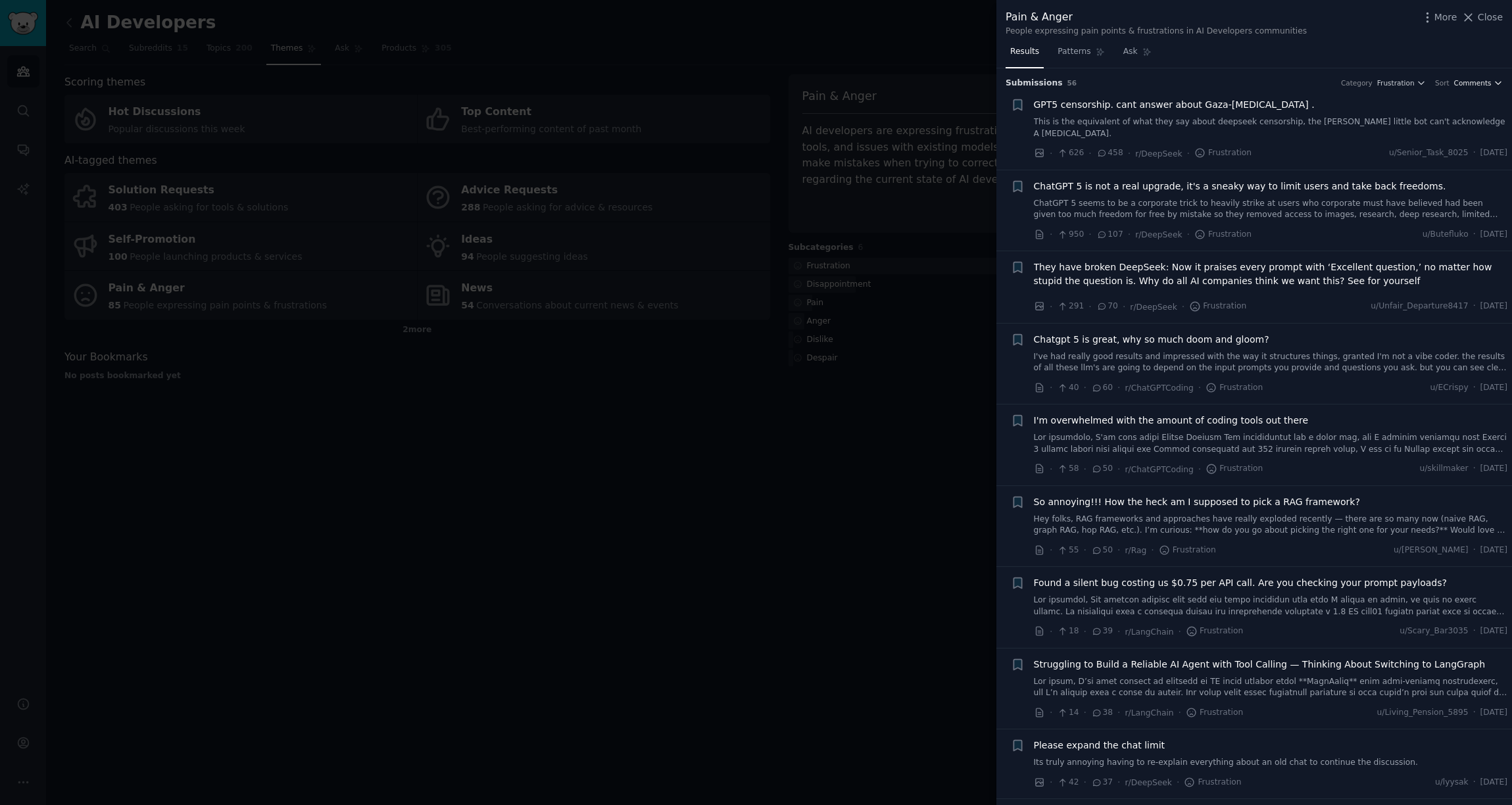
click at [1465, 86] on span "Comments" at bounding box center [1473, 82] width 38 height 9
click at [1405, 132] on p "Upvoted" at bounding box center [1416, 131] width 35 height 12
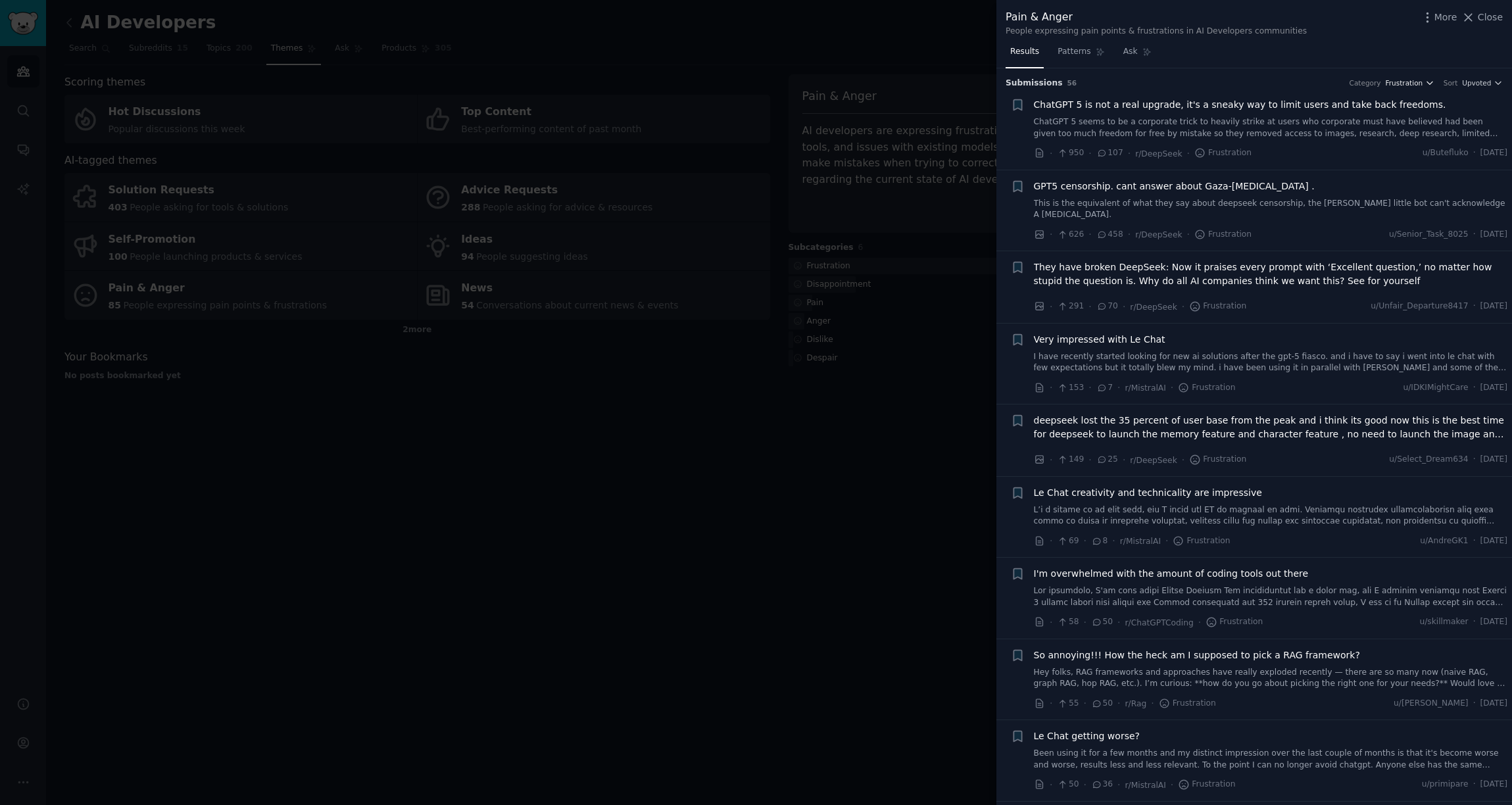
click at [1426, 81] on icon "button" at bounding box center [1429, 82] width 9 height 9
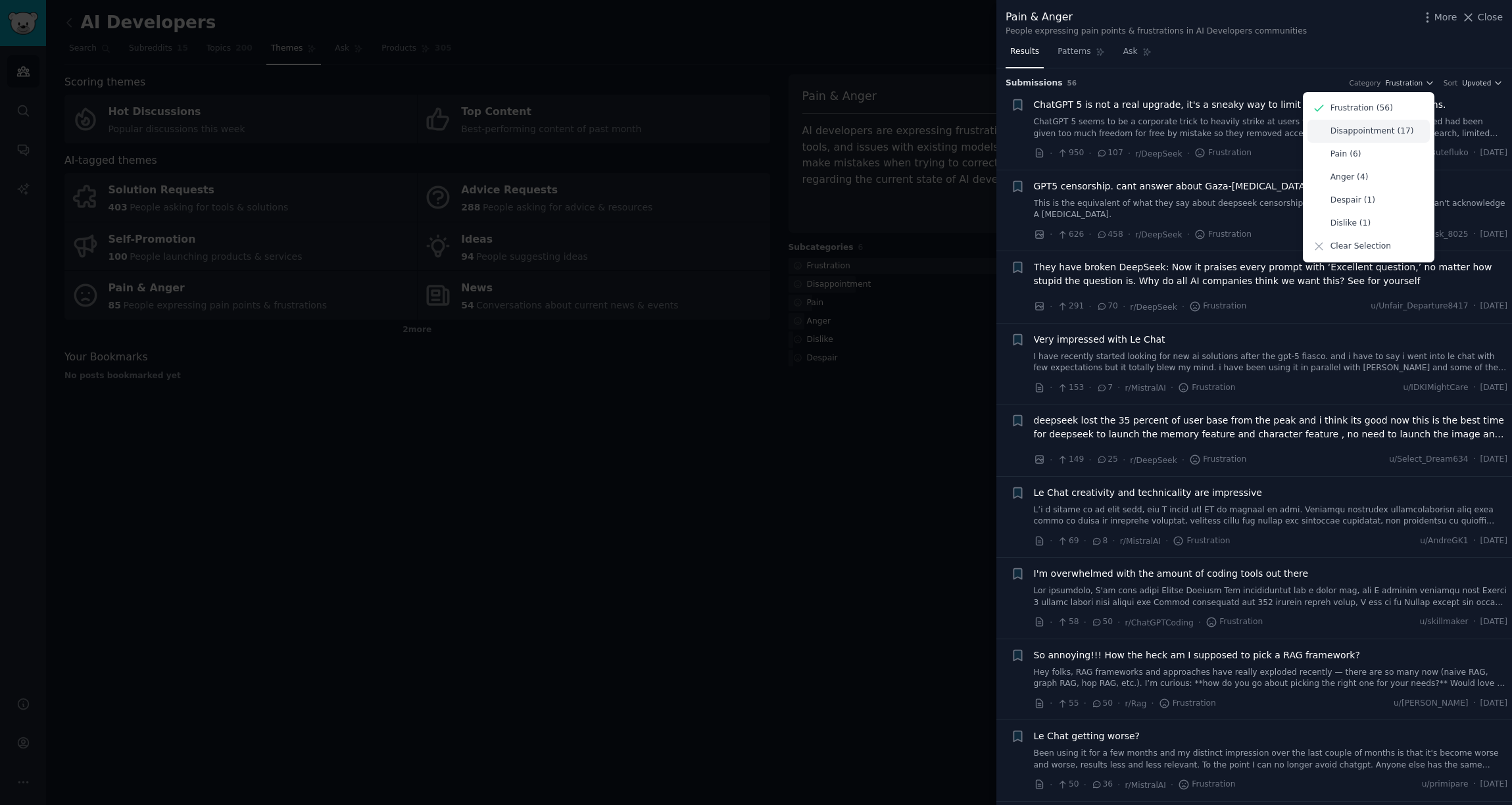
click at [1358, 129] on p "Disappointment (17)" at bounding box center [1372, 131] width 84 height 12
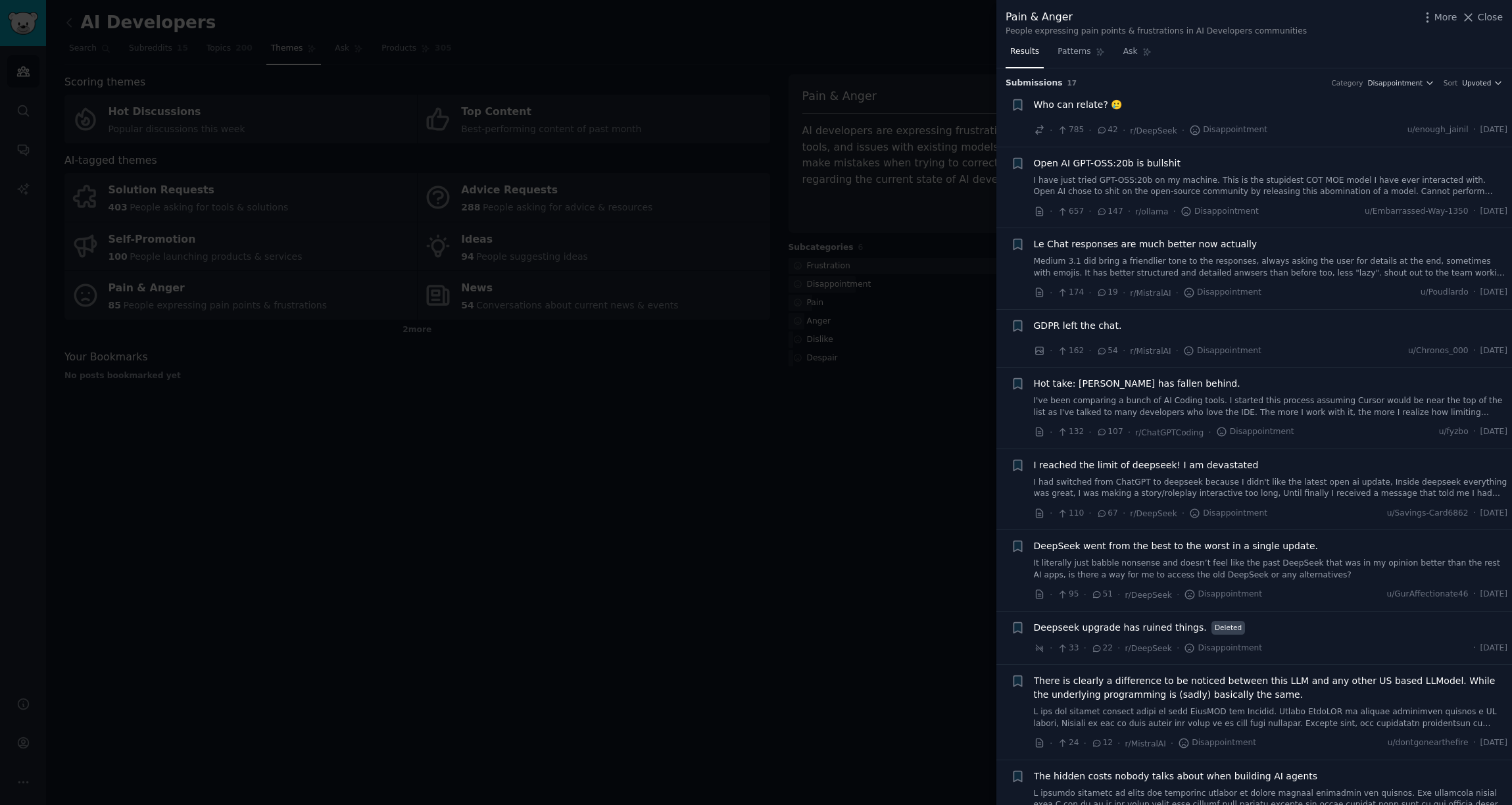
click at [1087, 105] on span "Who can relate? 🥲" at bounding box center [1078, 104] width 89 height 14
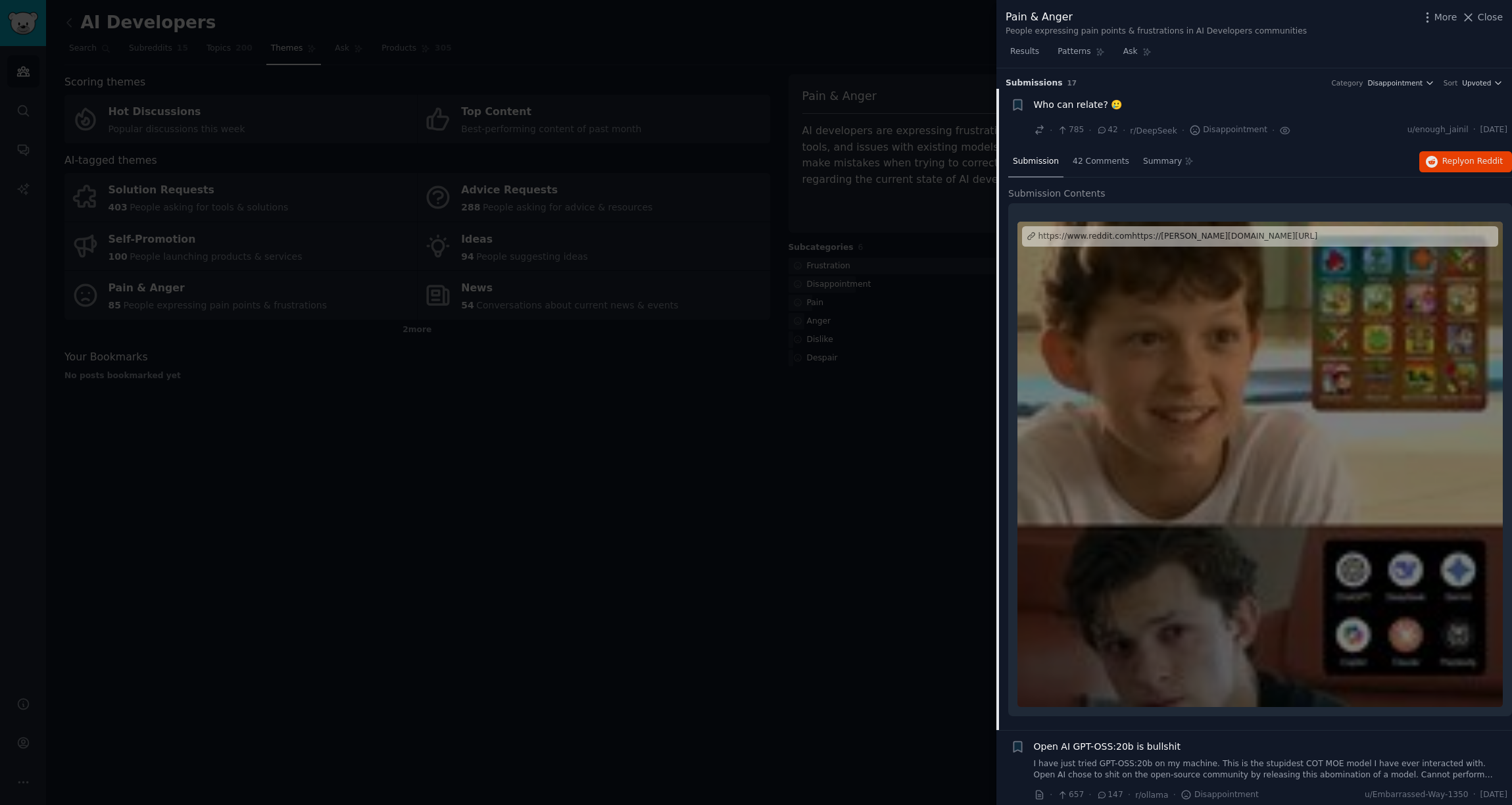
scroll to position [20, 0]
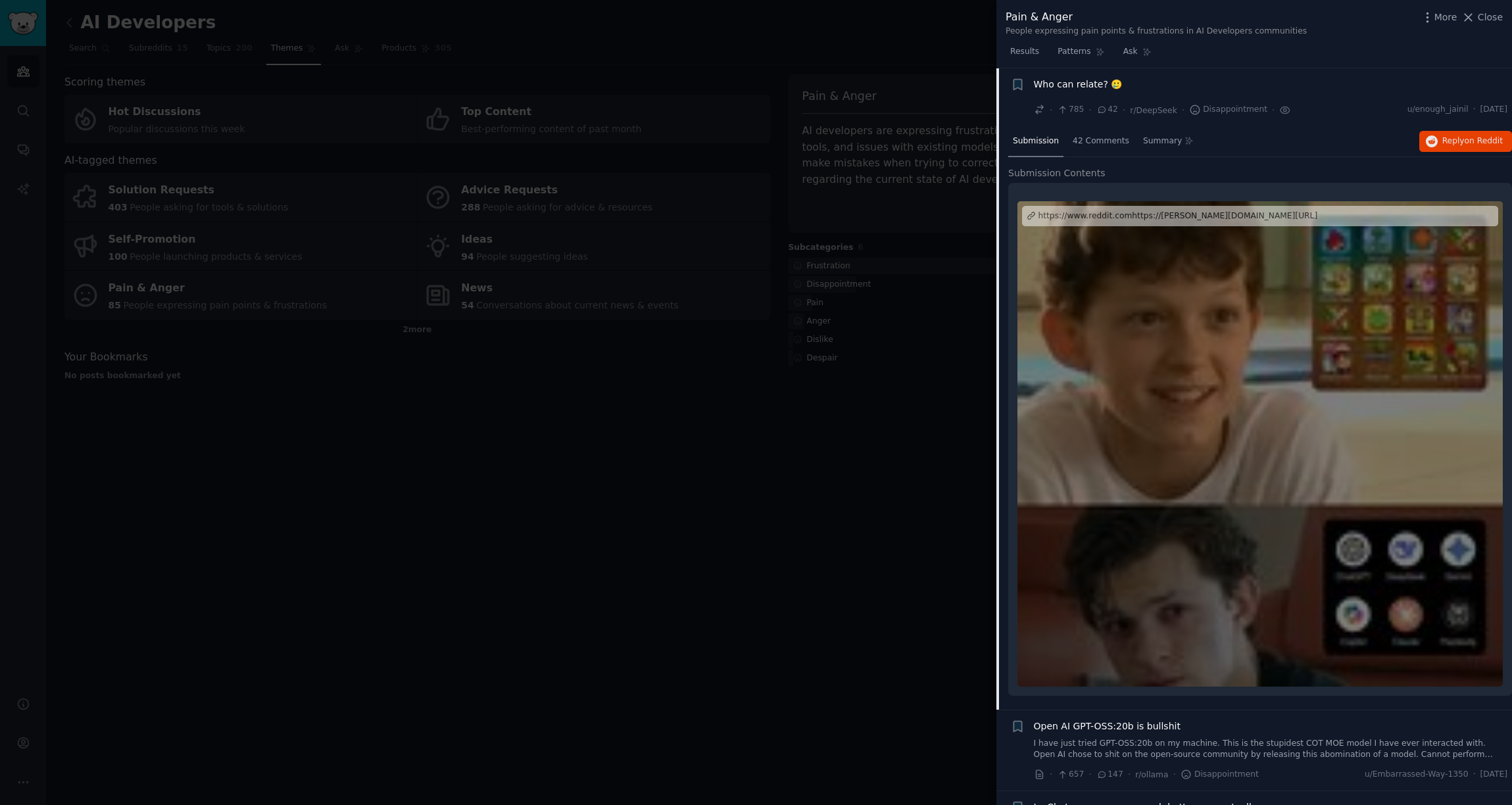
click at [1087, 105] on div "· 785 · 42 · r/DeepSeek · Disappointment ·" at bounding box center [1163, 110] width 257 height 14
click at [1089, 84] on span "Who can relate? 🥲" at bounding box center [1078, 84] width 89 height 14
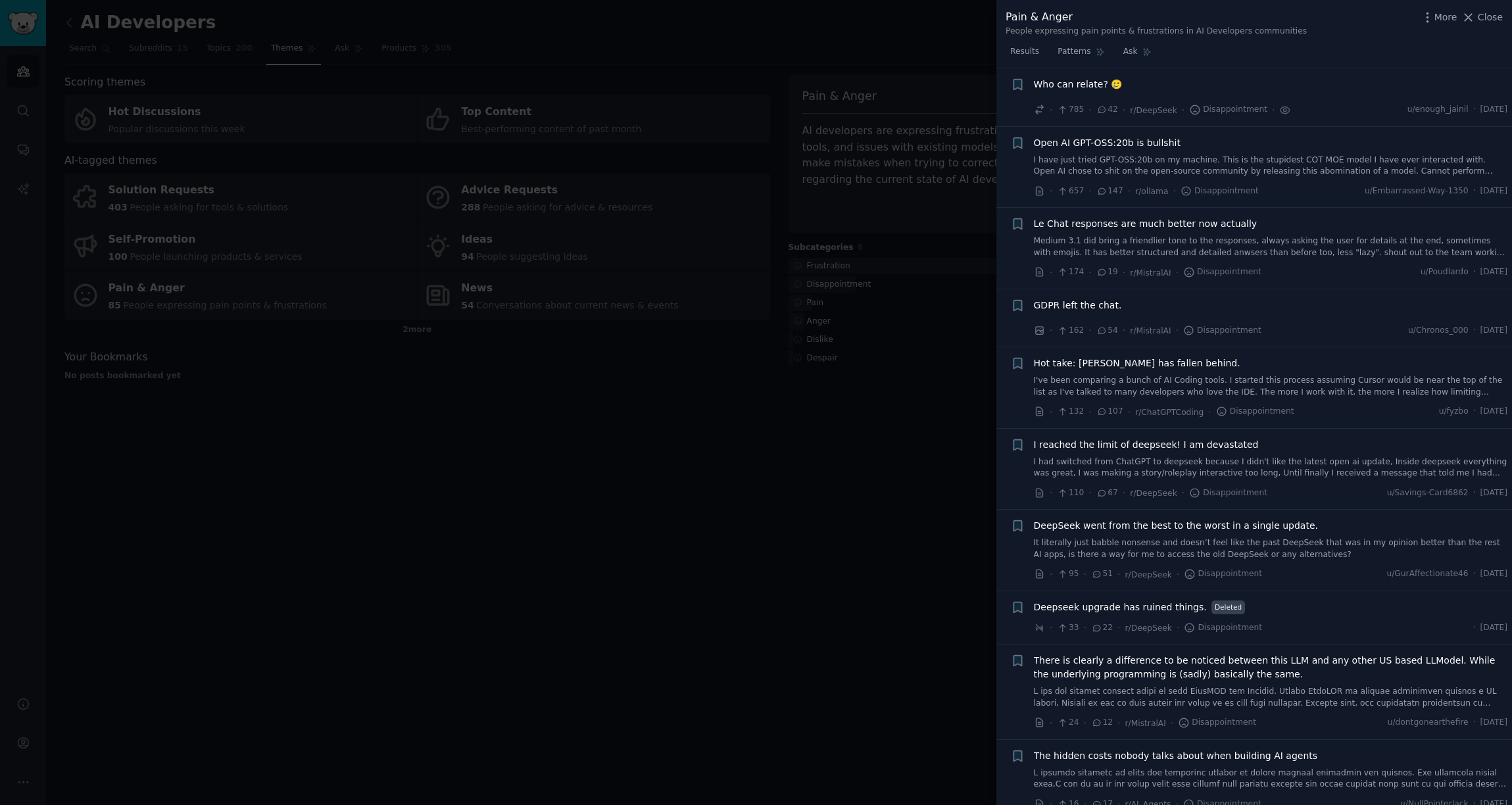
drag, startPoint x: 1272, startPoint y: 111, endPoint x: 1284, endPoint y: 109, distance: 12.2
click at [1279, 111] on icon at bounding box center [1285, 110] width 12 height 14
click at [1284, 109] on div "· 785 · 42 · r/DeepSeek · Disappointment · u/enough_jainil · [DATE]" at bounding box center [1271, 110] width 474 height 14
click at [1280, 111] on icon at bounding box center [1285, 110] width 12 height 14
click at [1054, 84] on span "Who can relate? 🥲" at bounding box center [1078, 84] width 89 height 14
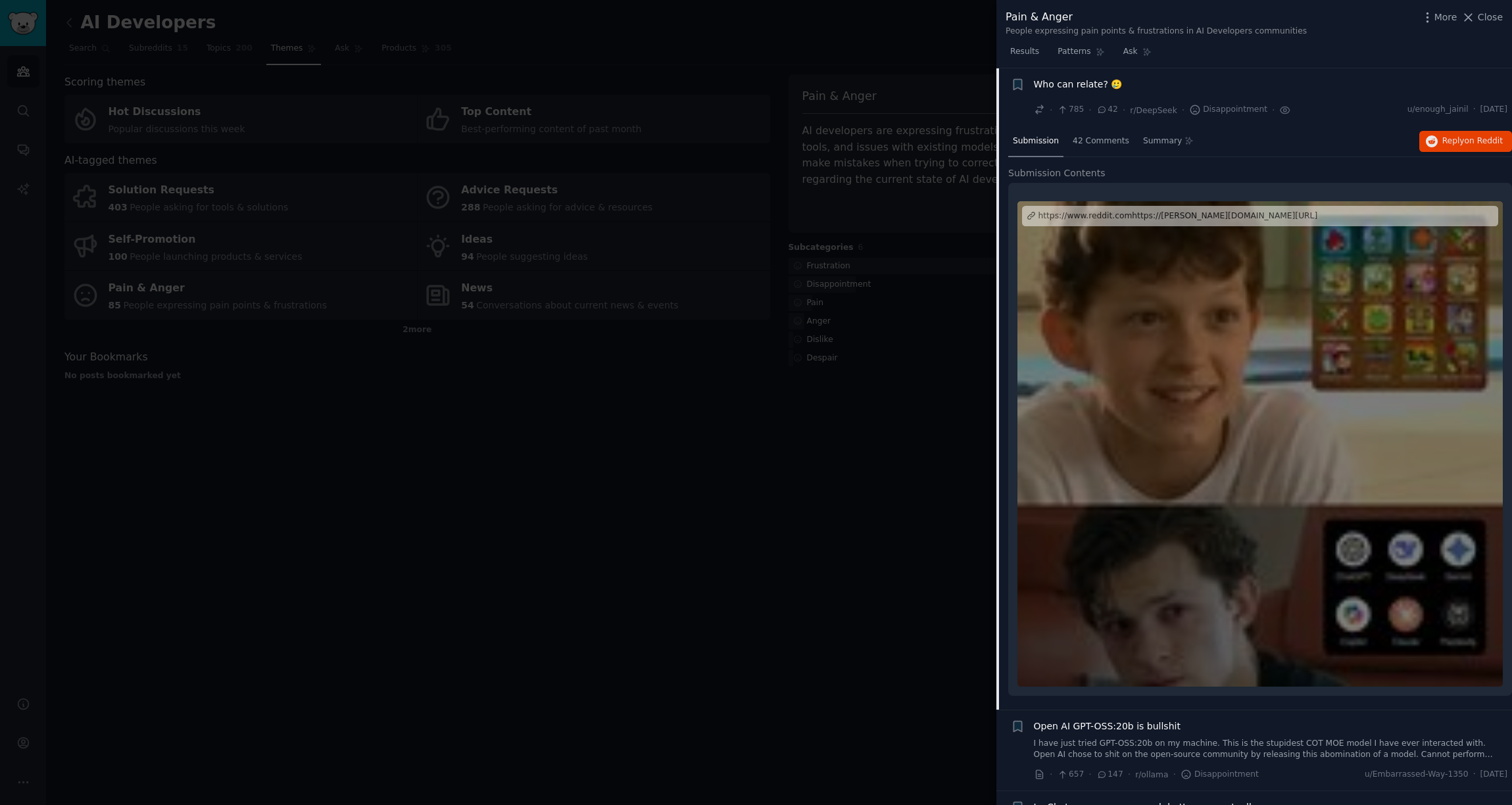
drag, startPoint x: 1020, startPoint y: 84, endPoint x: 1224, endPoint y: 84, distance: 204.0
click at [1224, 84] on div "Bookmark this conversation + Who can relate? 🥲 · 785 · 42 · r/DeepSeek · Disapp…" at bounding box center [1259, 97] width 497 height 39
click at [1456, 150] on button "Reply on Reddit" at bounding box center [1465, 141] width 92 height 21
click at [1065, 79] on span "Who can relate? 🥲" at bounding box center [1078, 84] width 89 height 14
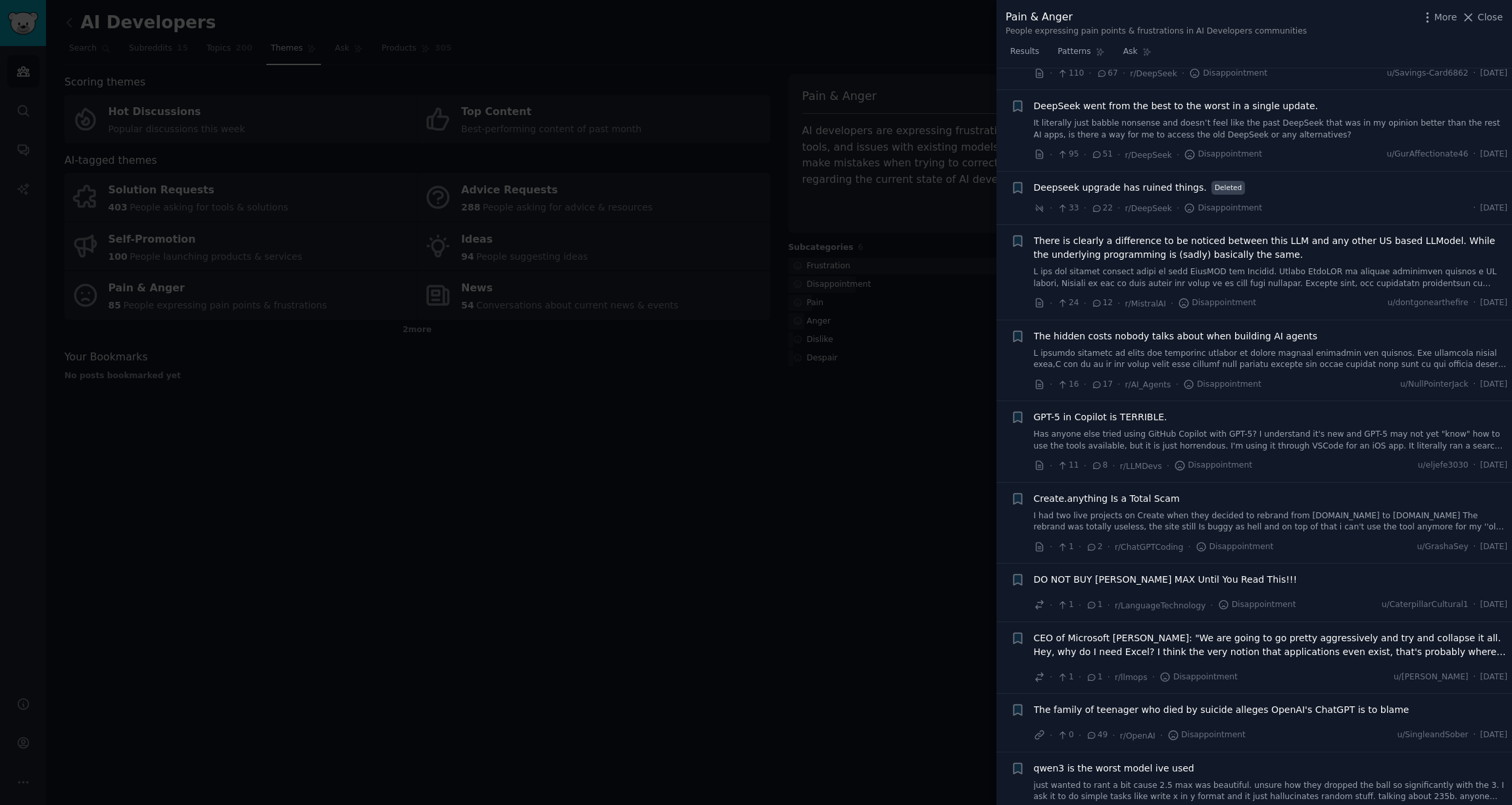
scroll to position [526, 0]
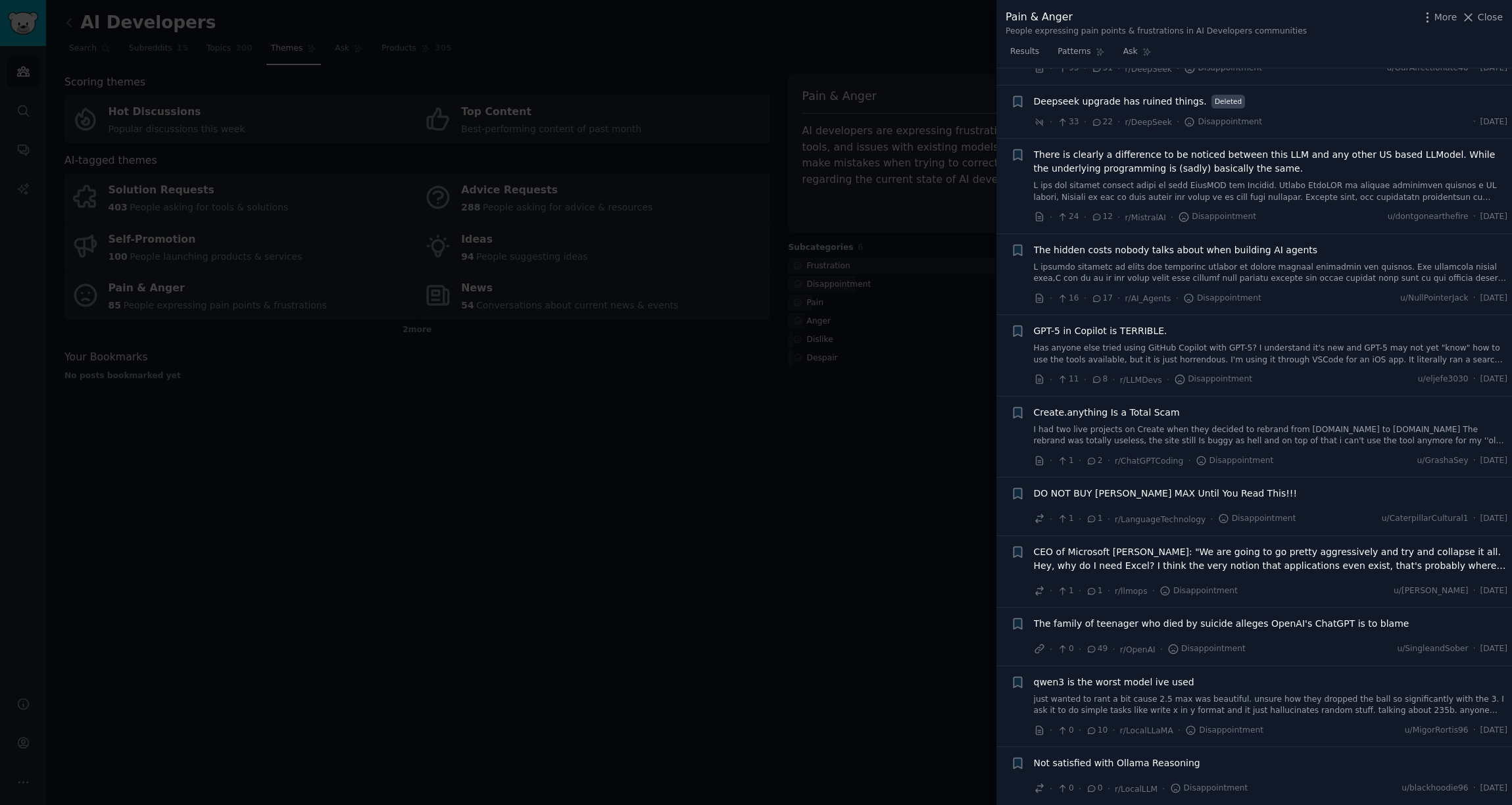
click at [1195, 248] on span "The hidden costs nobody talks about when building AI agents" at bounding box center [1176, 250] width 284 height 14
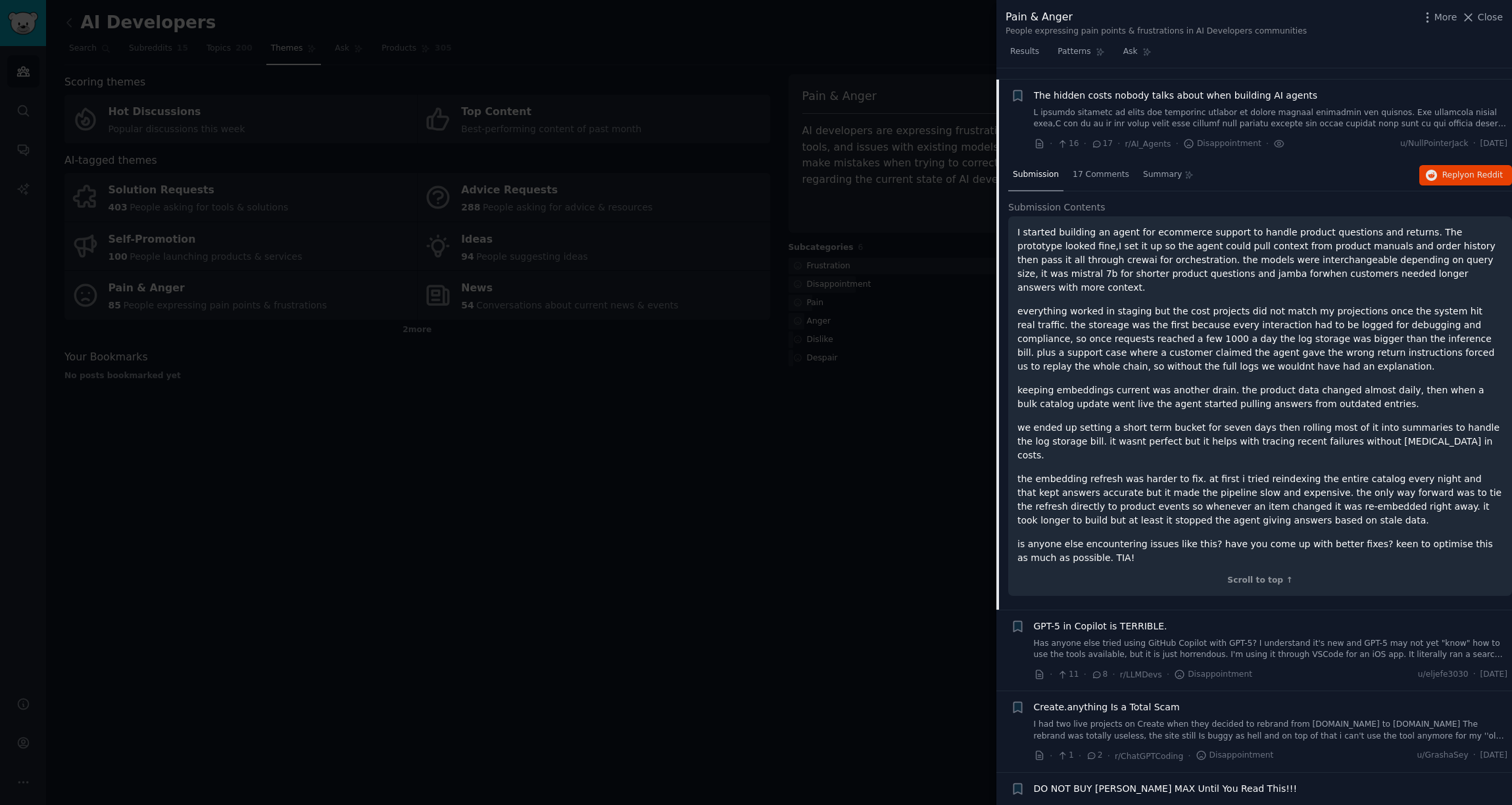
scroll to position [692, 0]
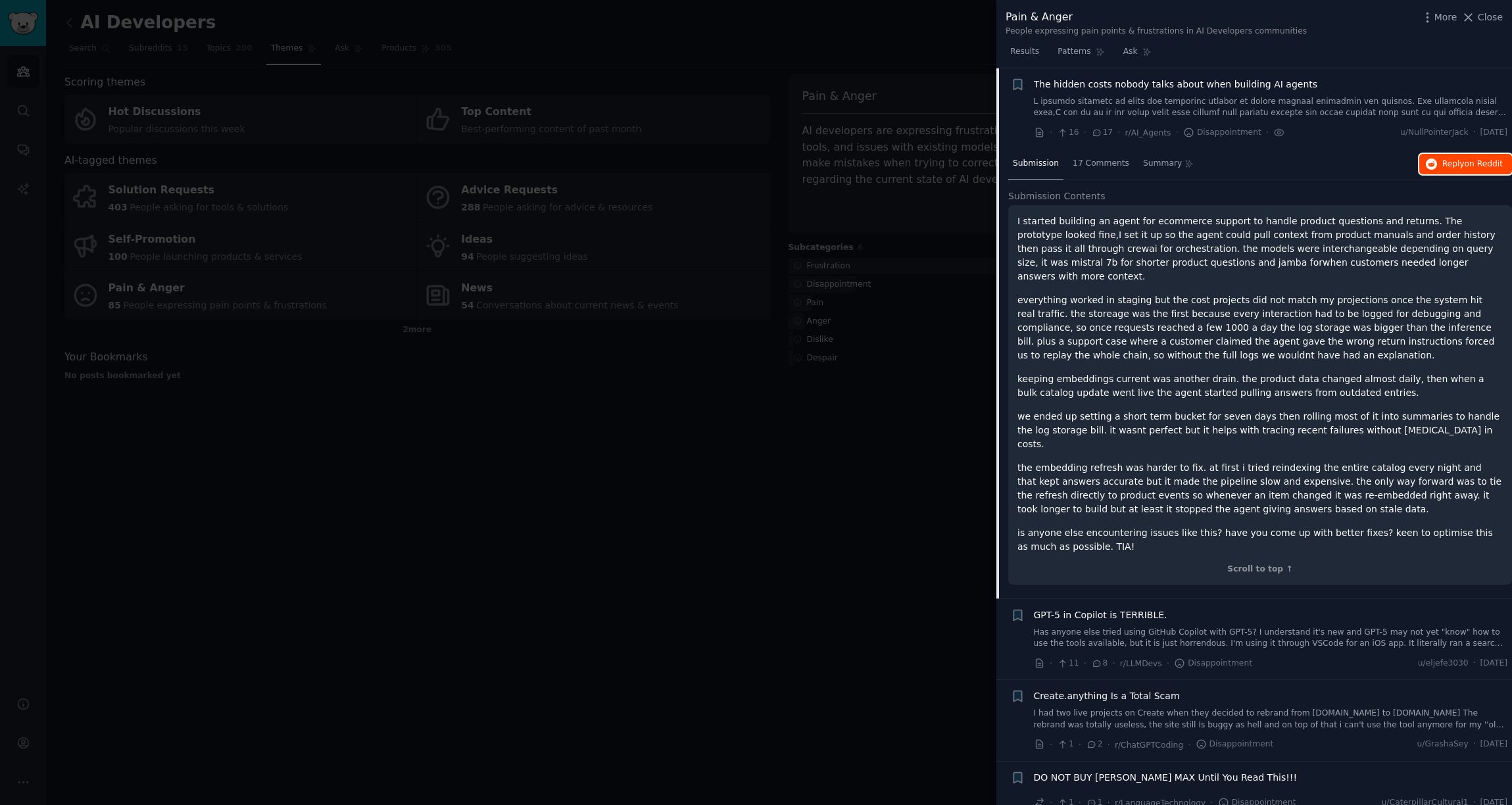
click at [1459, 165] on span "Reply on Reddit" at bounding box center [1473, 164] width 60 height 12
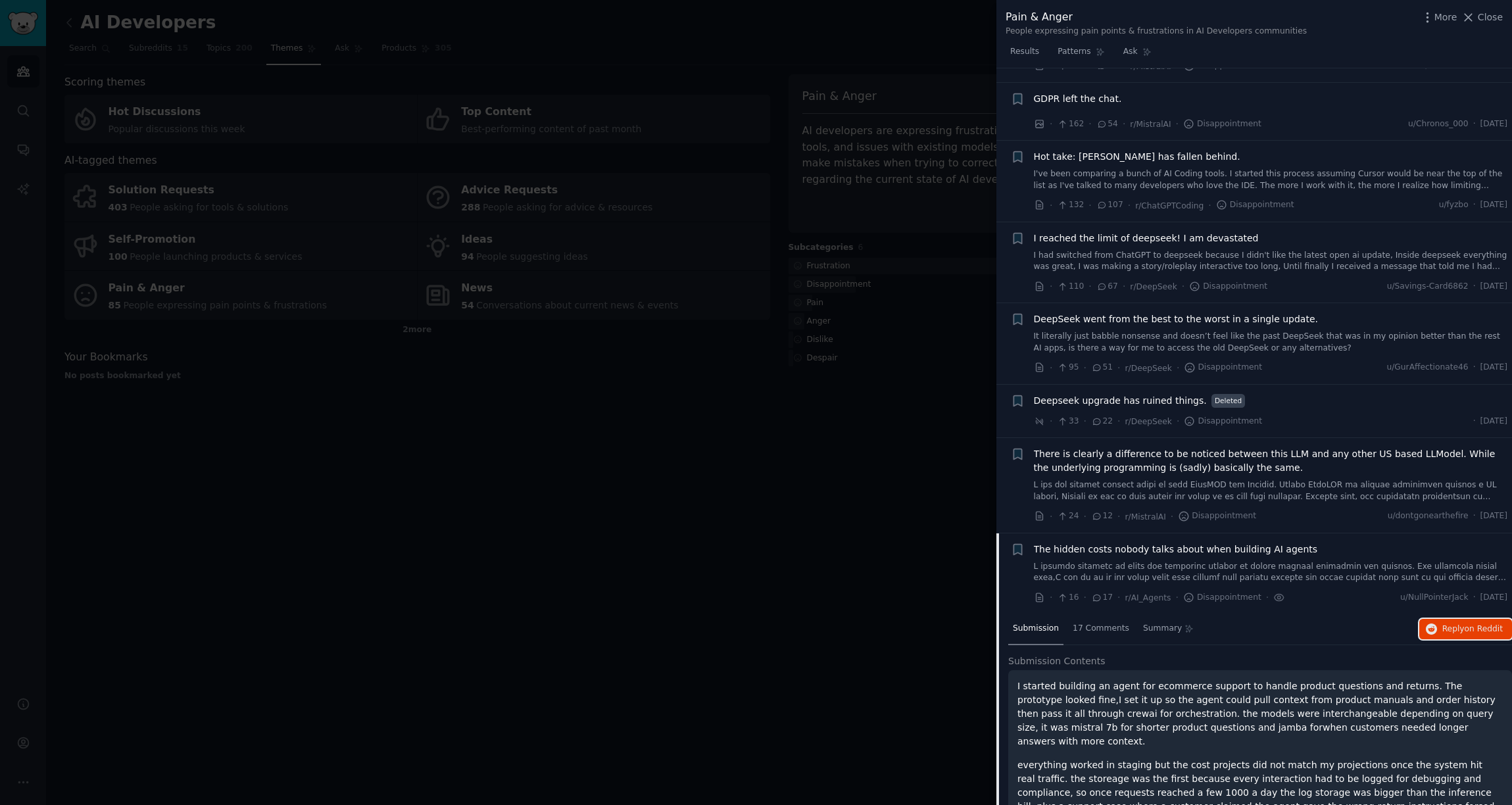
scroll to position [0, 0]
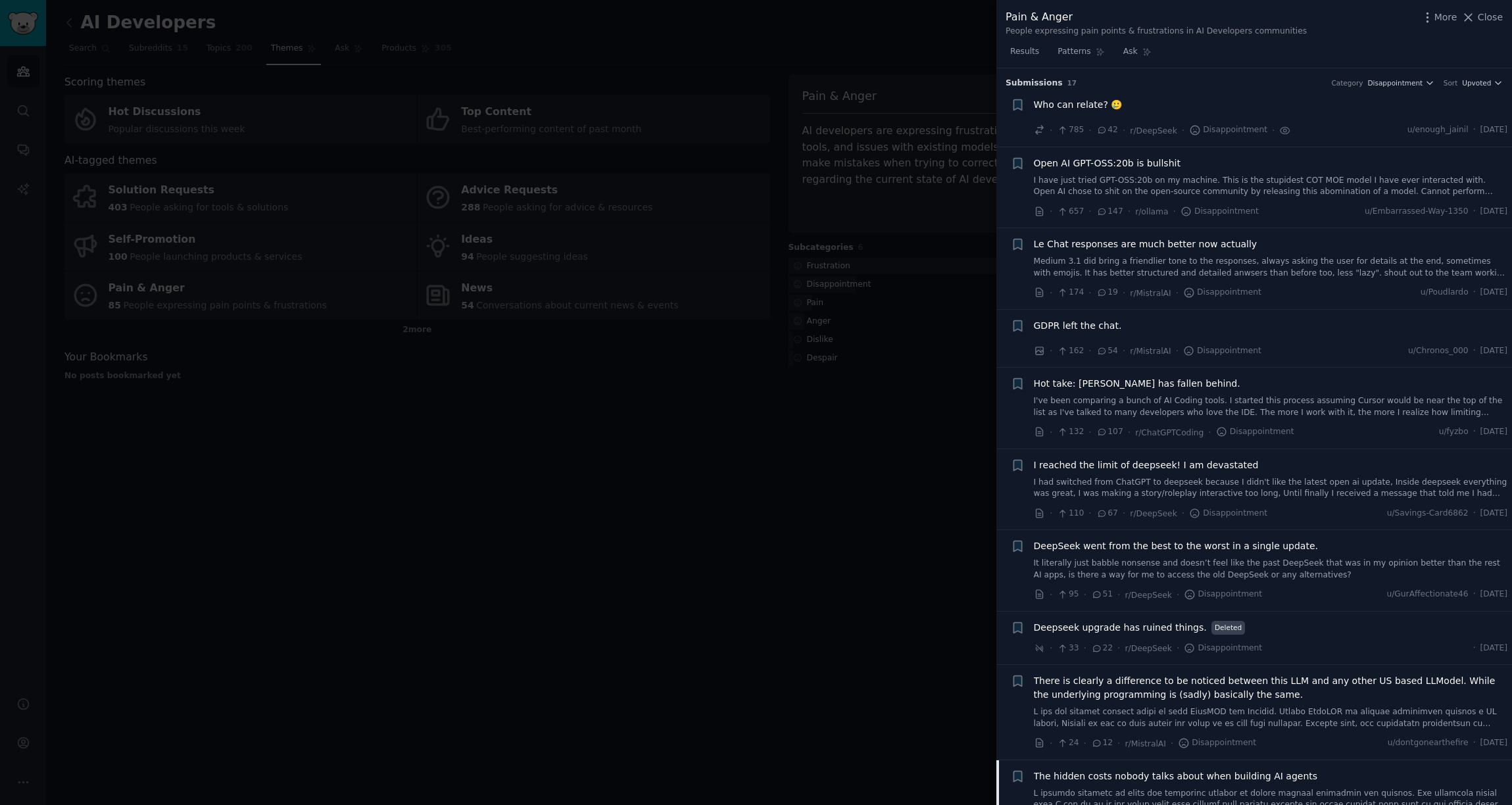
click at [1390, 89] on li "Bookmark this conversation + Who can relate? 🥲 · 785 · 42 · r/DeepSeek · Disapp…" at bounding box center [1254, 118] width 516 height 58
click at [1391, 86] on span "Disappointment" at bounding box center [1395, 82] width 55 height 9
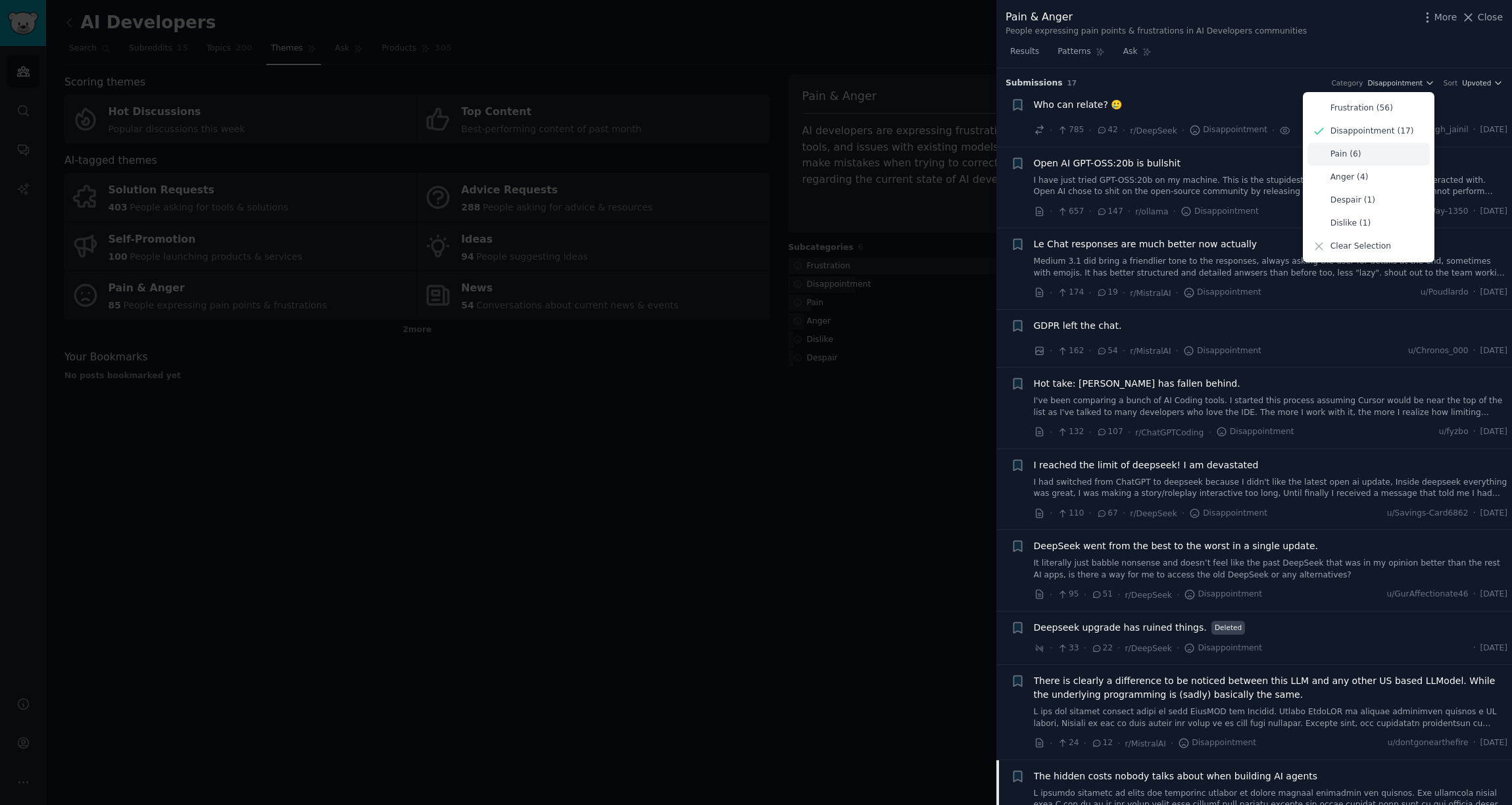
click at [1371, 152] on div "Pain (6)" at bounding box center [1369, 154] width 122 height 23
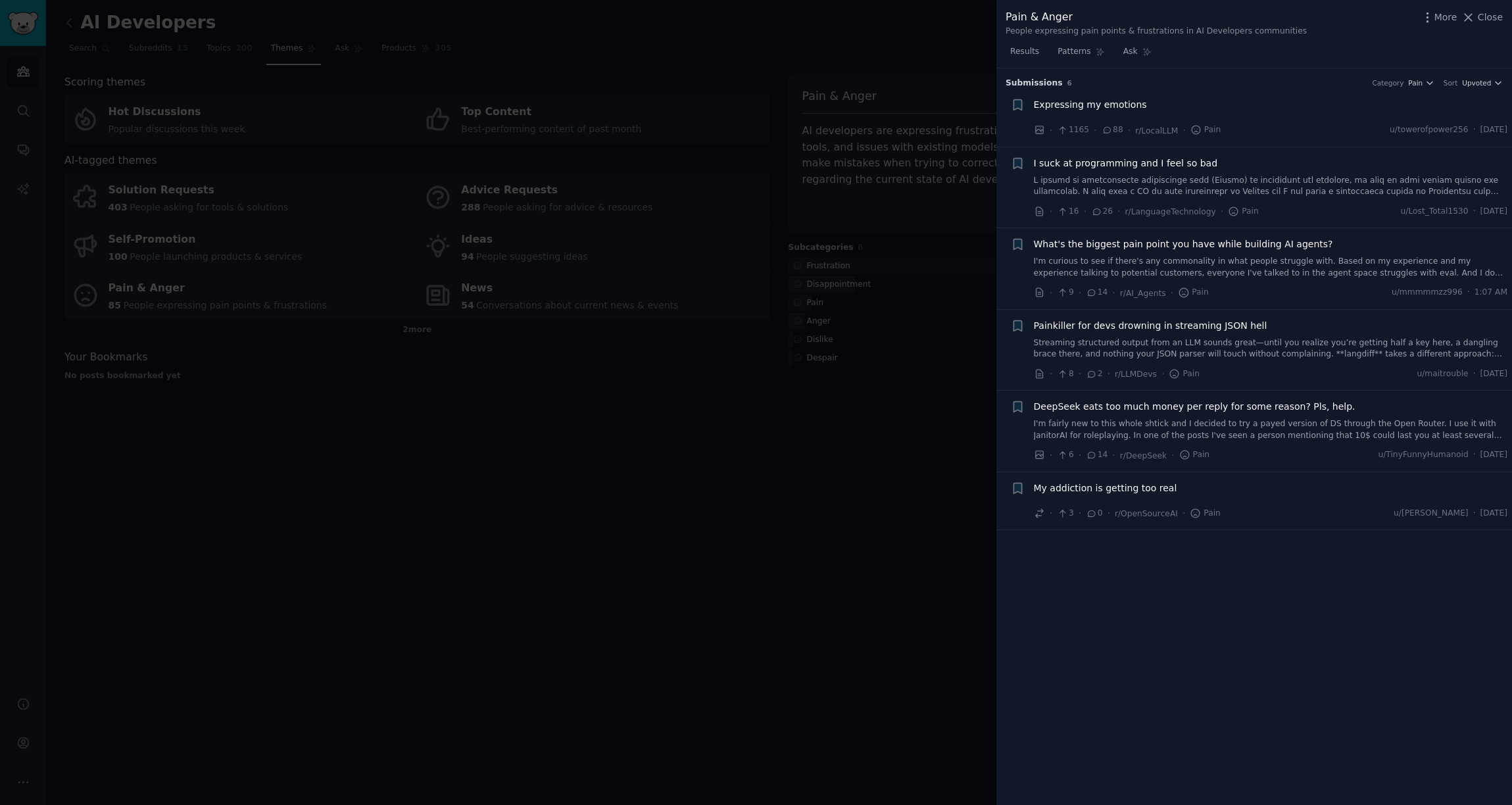
click at [1289, 242] on span "What's the biggest pain point you have while building AI agents?" at bounding box center [1183, 244] width 300 height 14
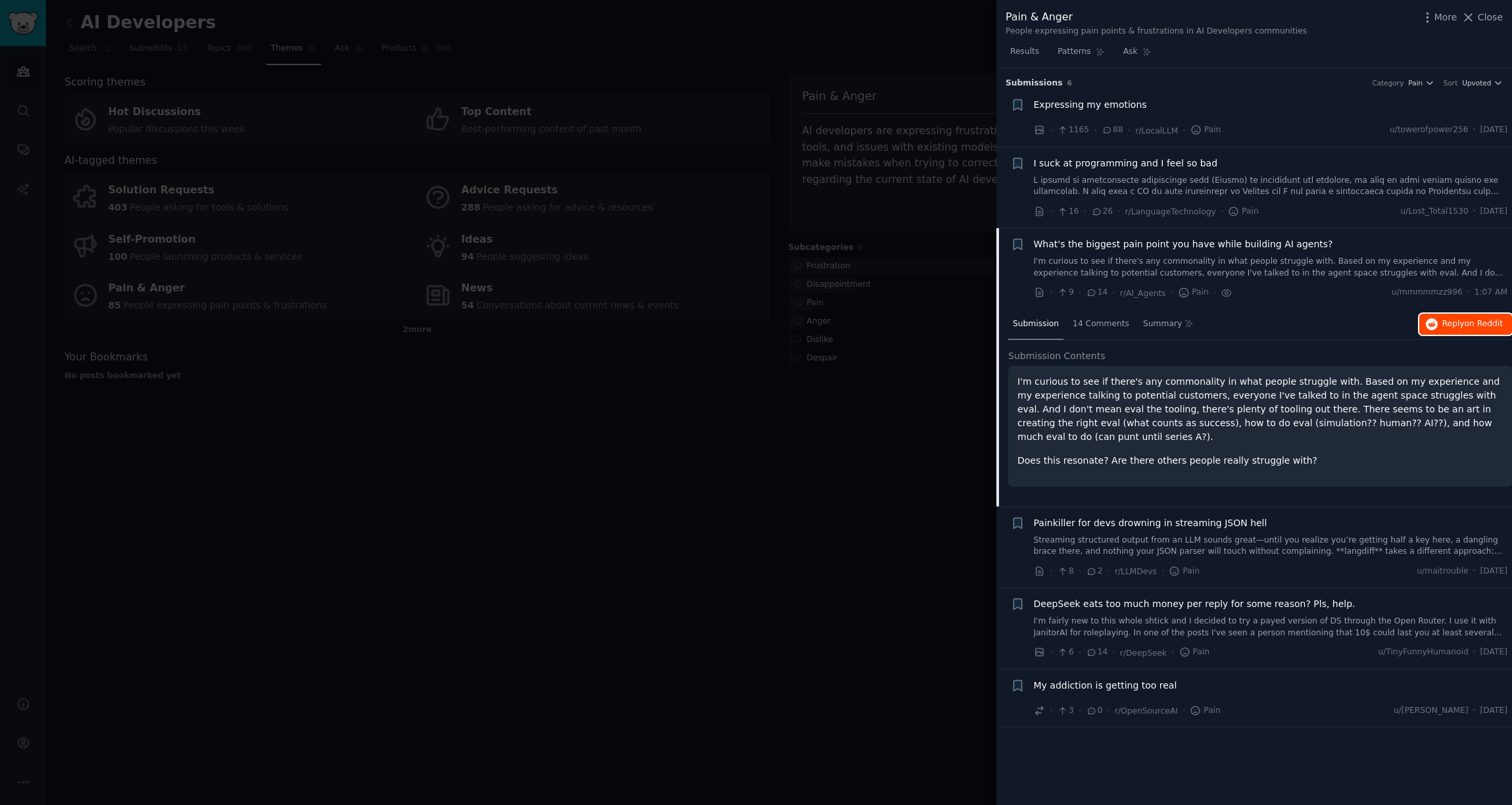
click at [1465, 332] on button "Reply on Reddit" at bounding box center [1465, 325] width 92 height 21
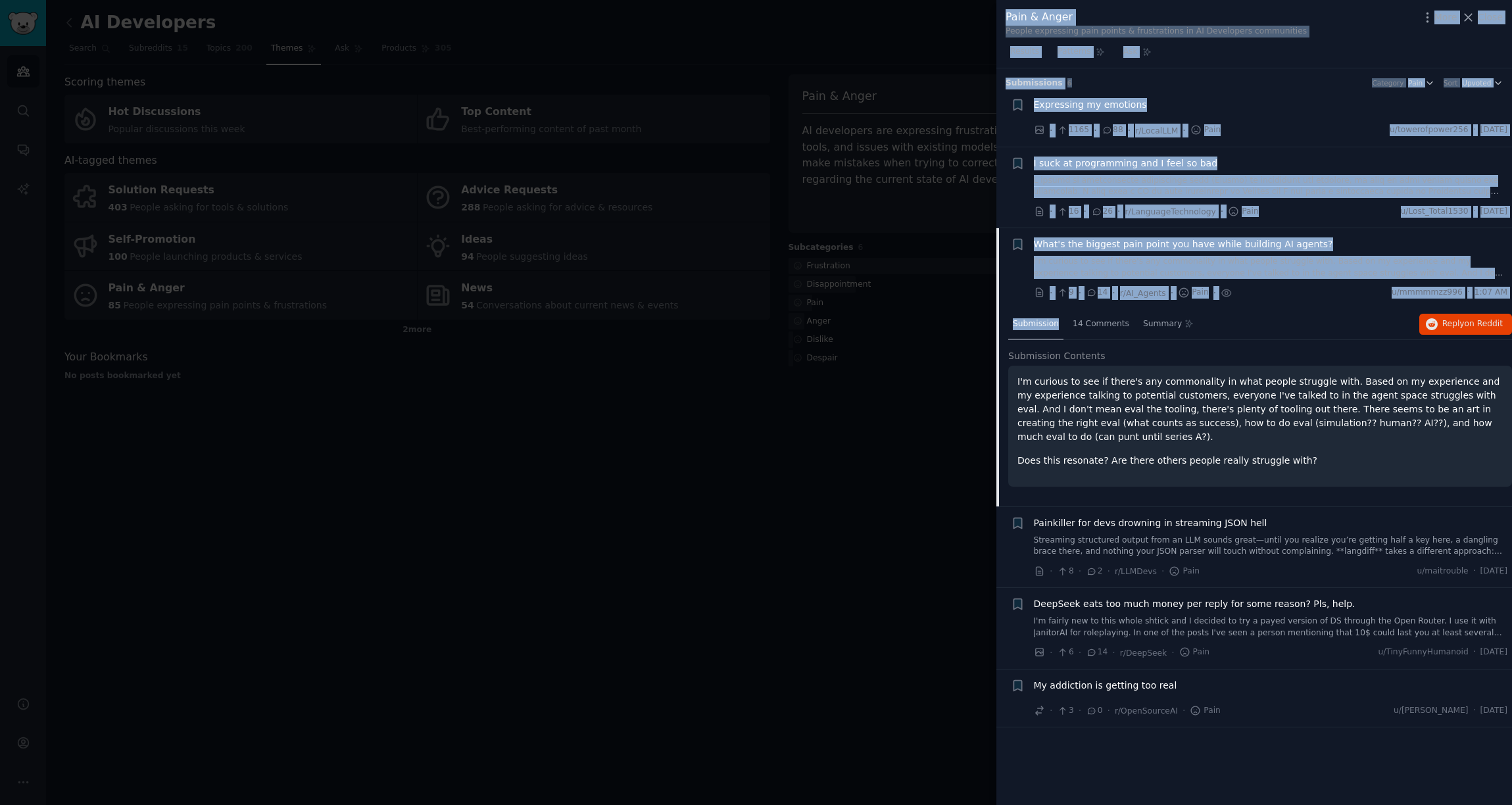
drag, startPoint x: 721, startPoint y: 539, endPoint x: 1026, endPoint y: 332, distance: 368.6
click at [1026, 332] on div "Pain & Anger People expressing pain points & frustrations in AI Developers comm…" at bounding box center [756, 402] width 1512 height 805
click at [1424, 85] on button "Pain" at bounding box center [1421, 82] width 26 height 9
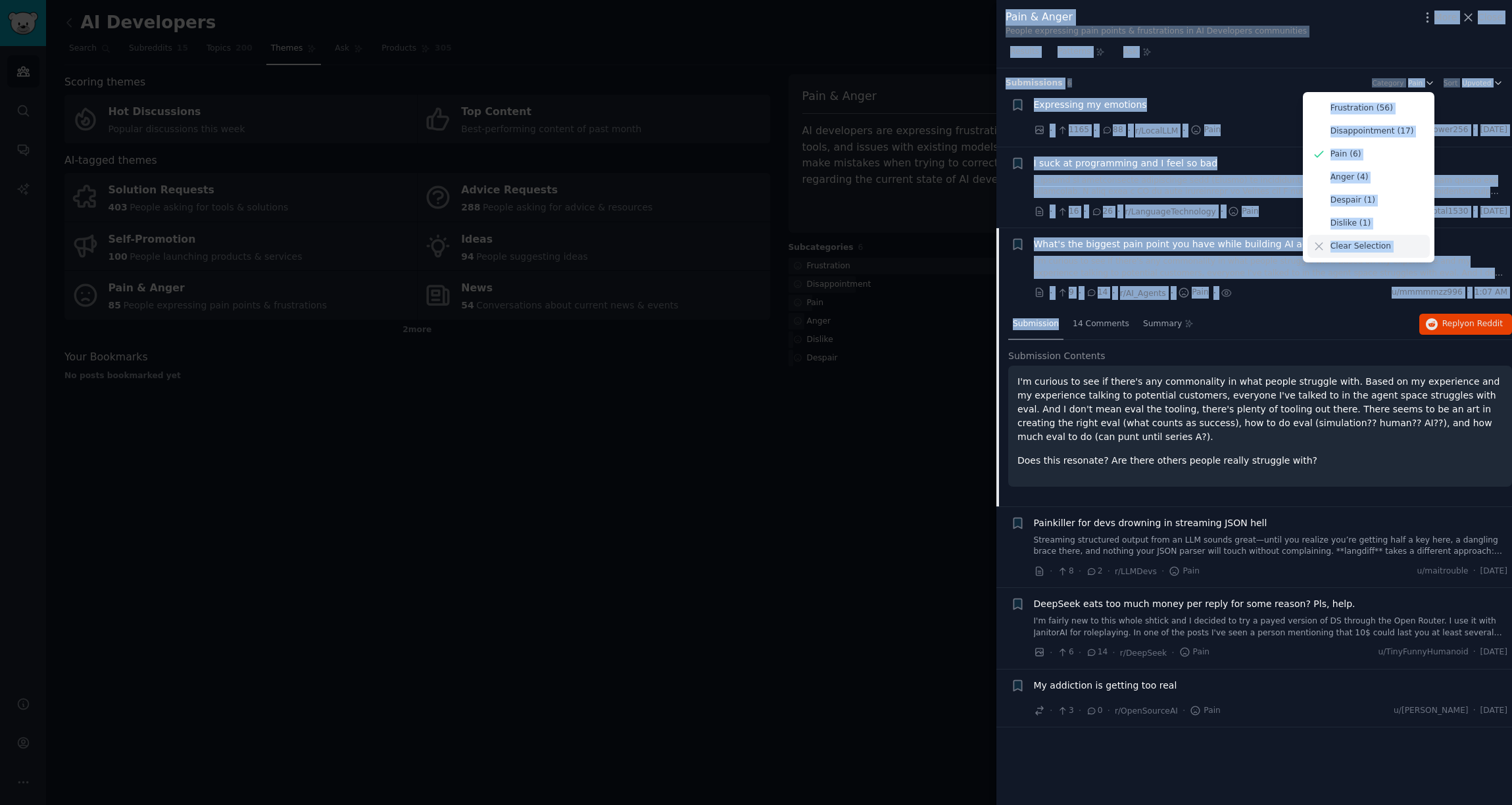
click at [1359, 242] on p "Clear Selection" at bounding box center [1360, 247] width 60 height 12
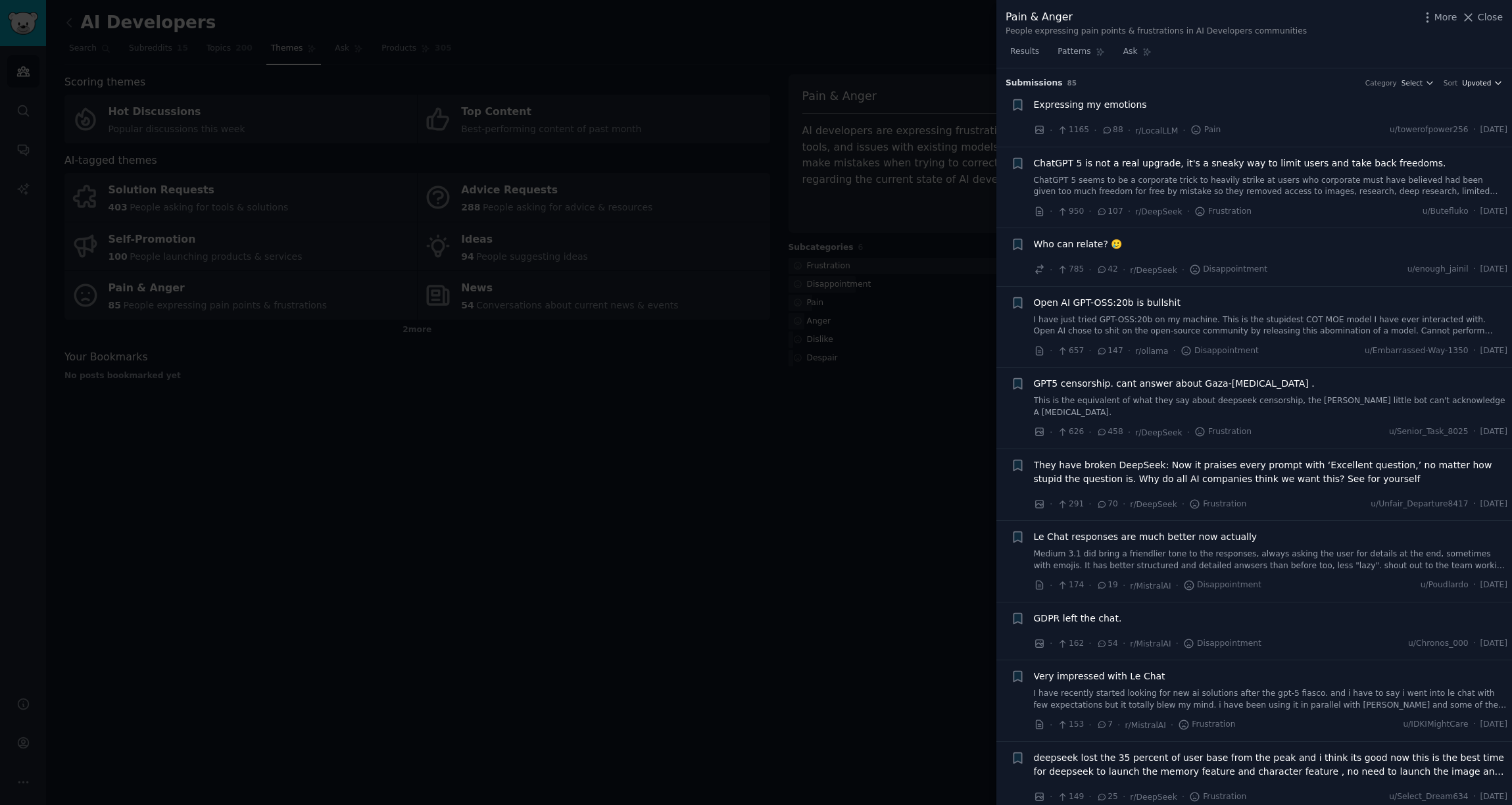
click at [1477, 84] on span "Upvoted" at bounding box center [1477, 82] width 29 height 9
click at [1432, 112] on p "Comments" at bounding box center [1421, 108] width 43 height 12
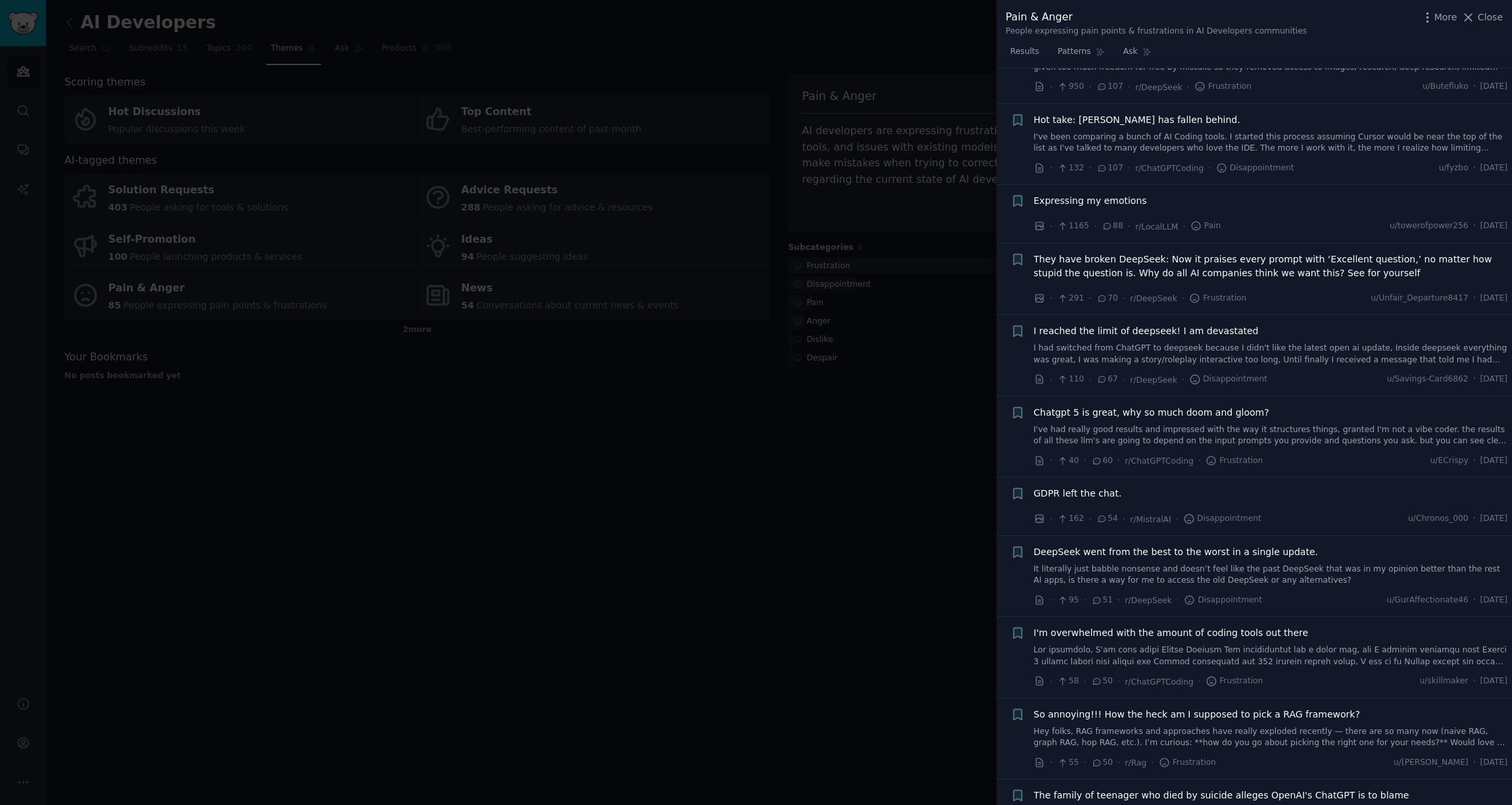
scroll to position [231, 0]
click at [1058, 193] on span "Expressing my emotions" at bounding box center [1090, 199] width 113 height 14
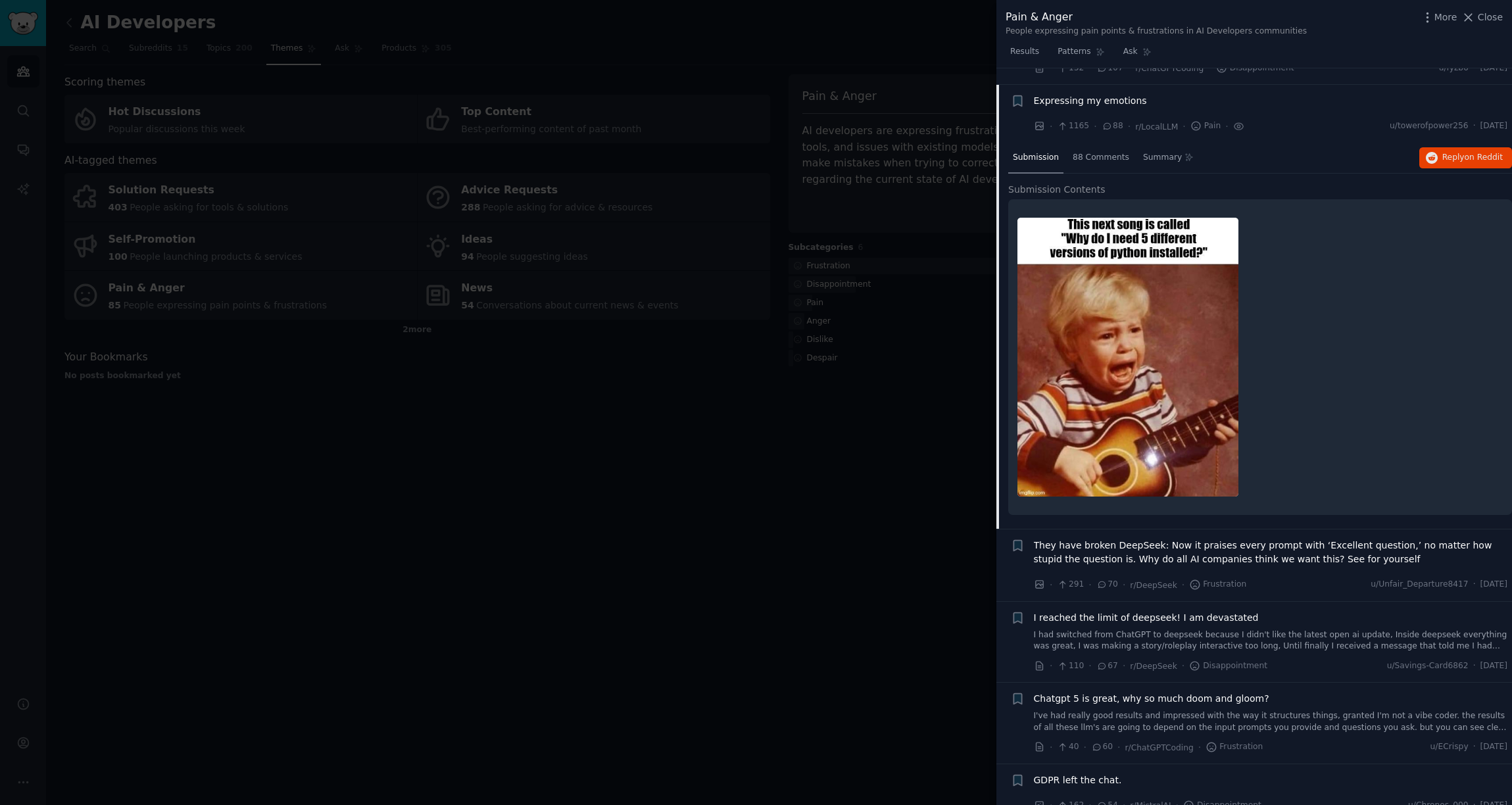
scroll to position [334, 0]
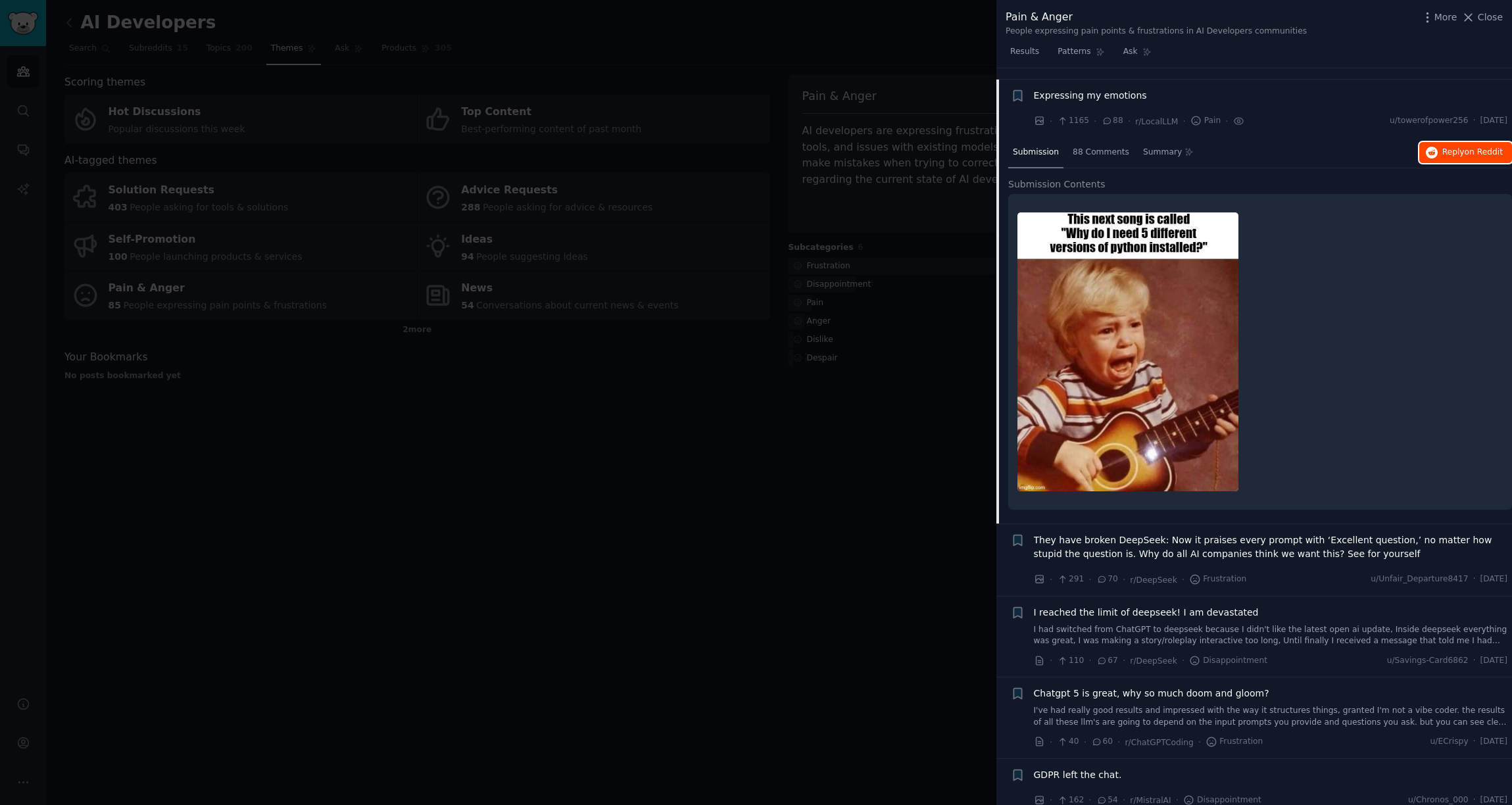
click at [1486, 147] on button "Reply on Reddit" at bounding box center [1465, 153] width 92 height 21
click at [1053, 147] on span "Submission" at bounding box center [1036, 153] width 46 height 12
click at [1237, 89] on div "Expressing my emotions" at bounding box center [1271, 96] width 474 height 14
click at [1040, 147] on span "Submission" at bounding box center [1036, 153] width 46 height 12
click at [1070, 89] on span "Expressing my emotions" at bounding box center [1090, 96] width 113 height 14
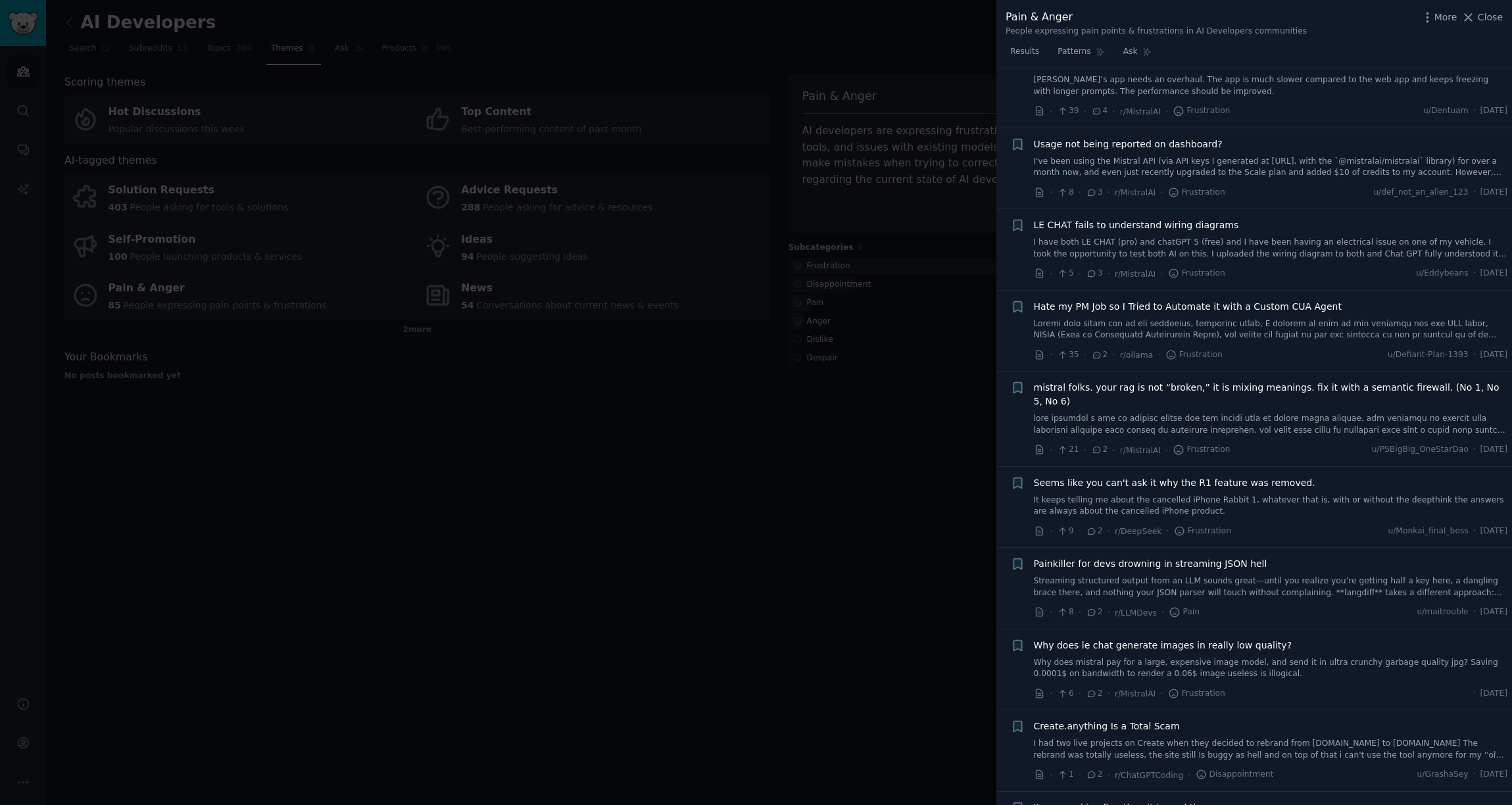
scroll to position [4510, 0]
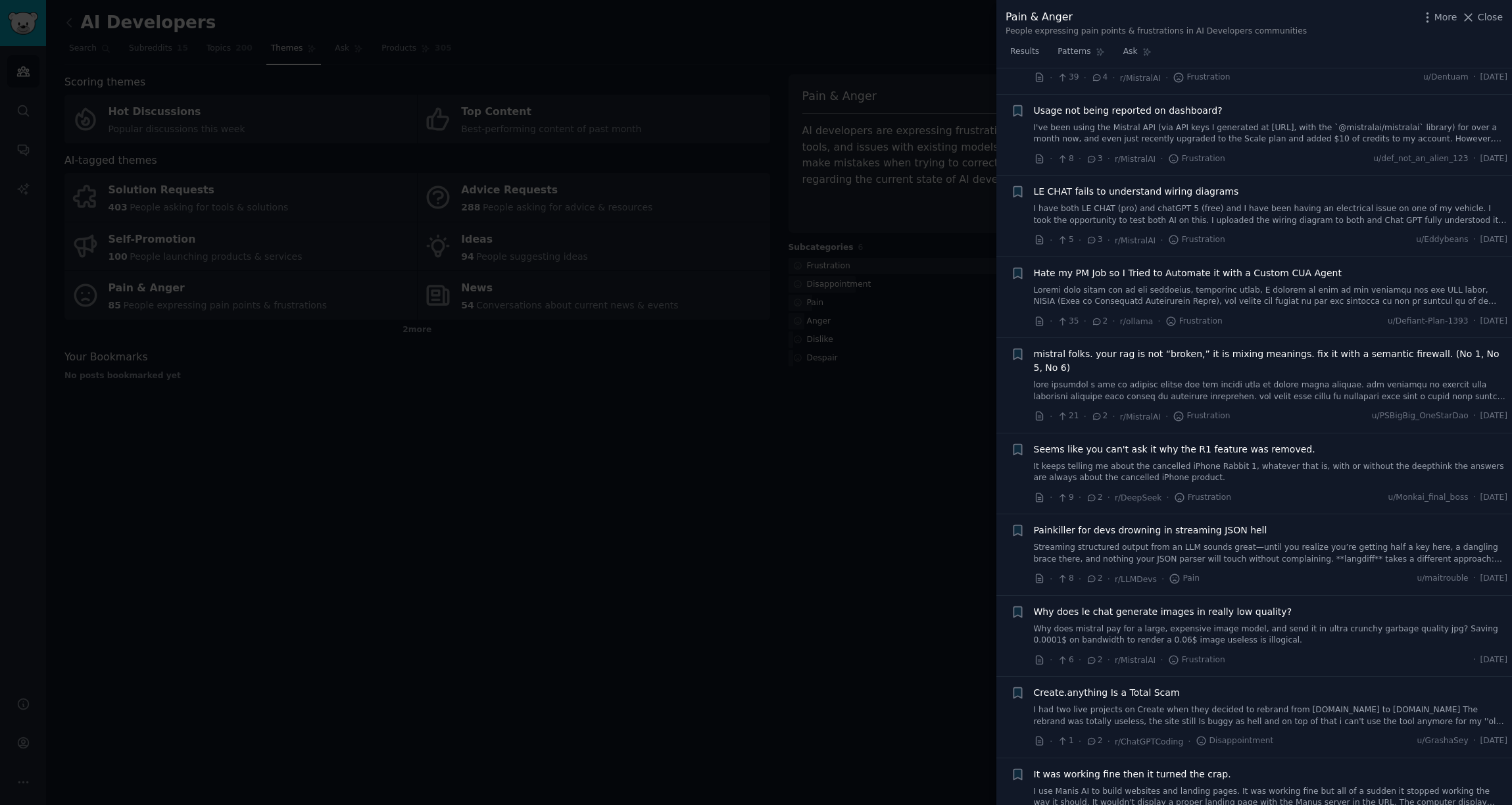
click at [838, 510] on div at bounding box center [756, 402] width 1512 height 805
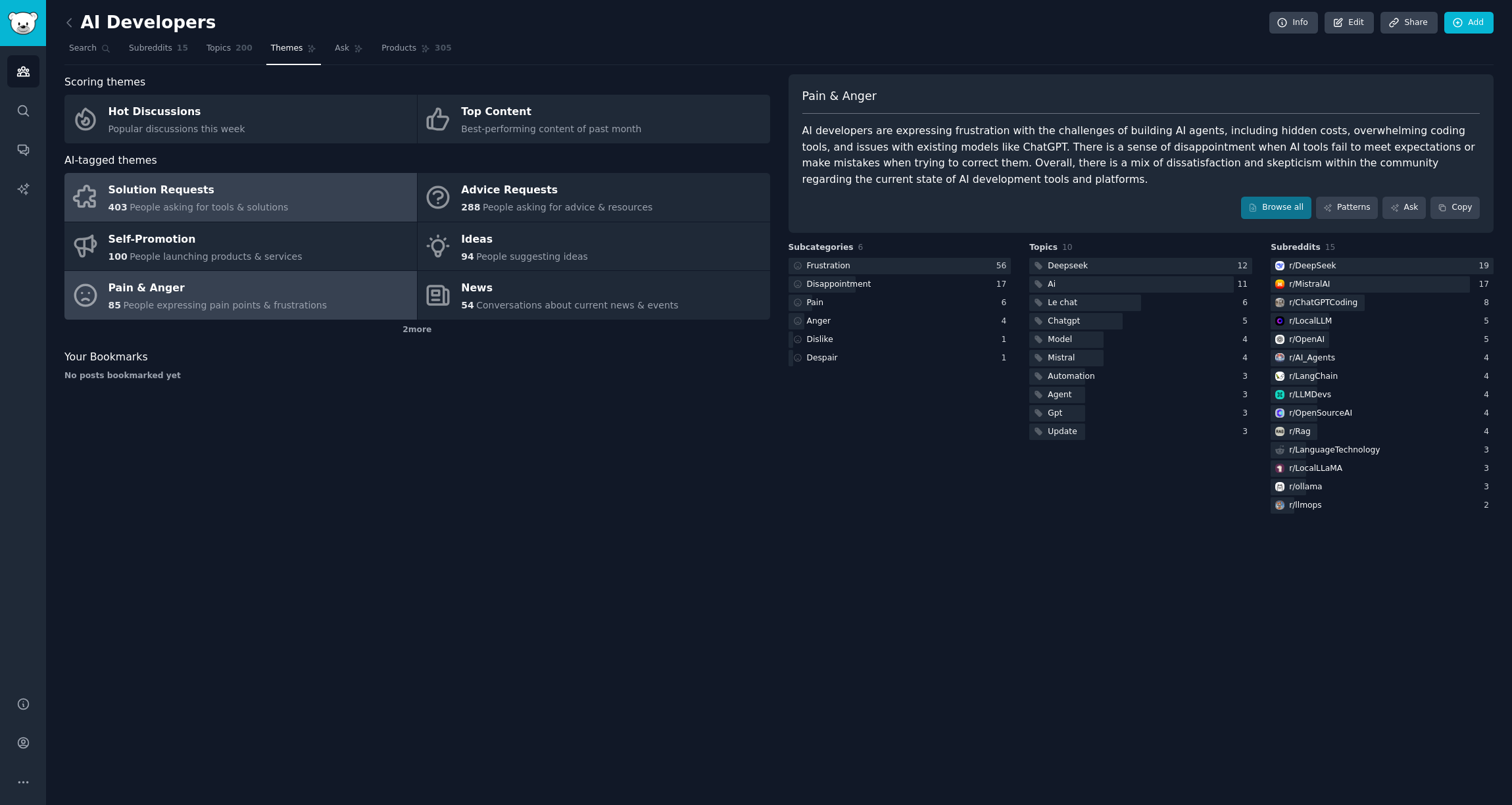
click at [262, 187] on div "Solution Requests" at bounding box center [198, 190] width 180 height 21
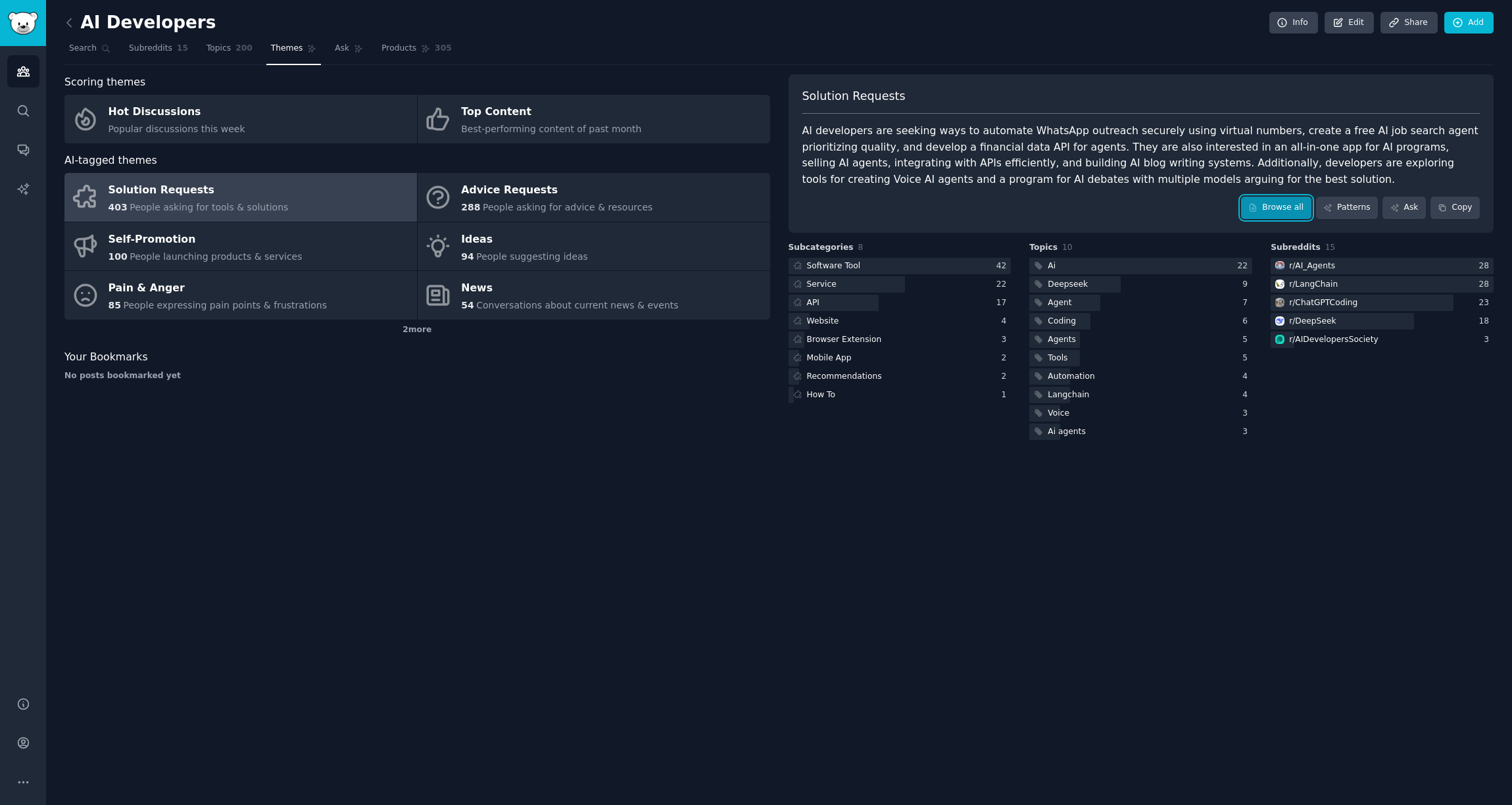
click at [1273, 202] on link "Browse all" at bounding box center [1277, 208] width 71 height 22
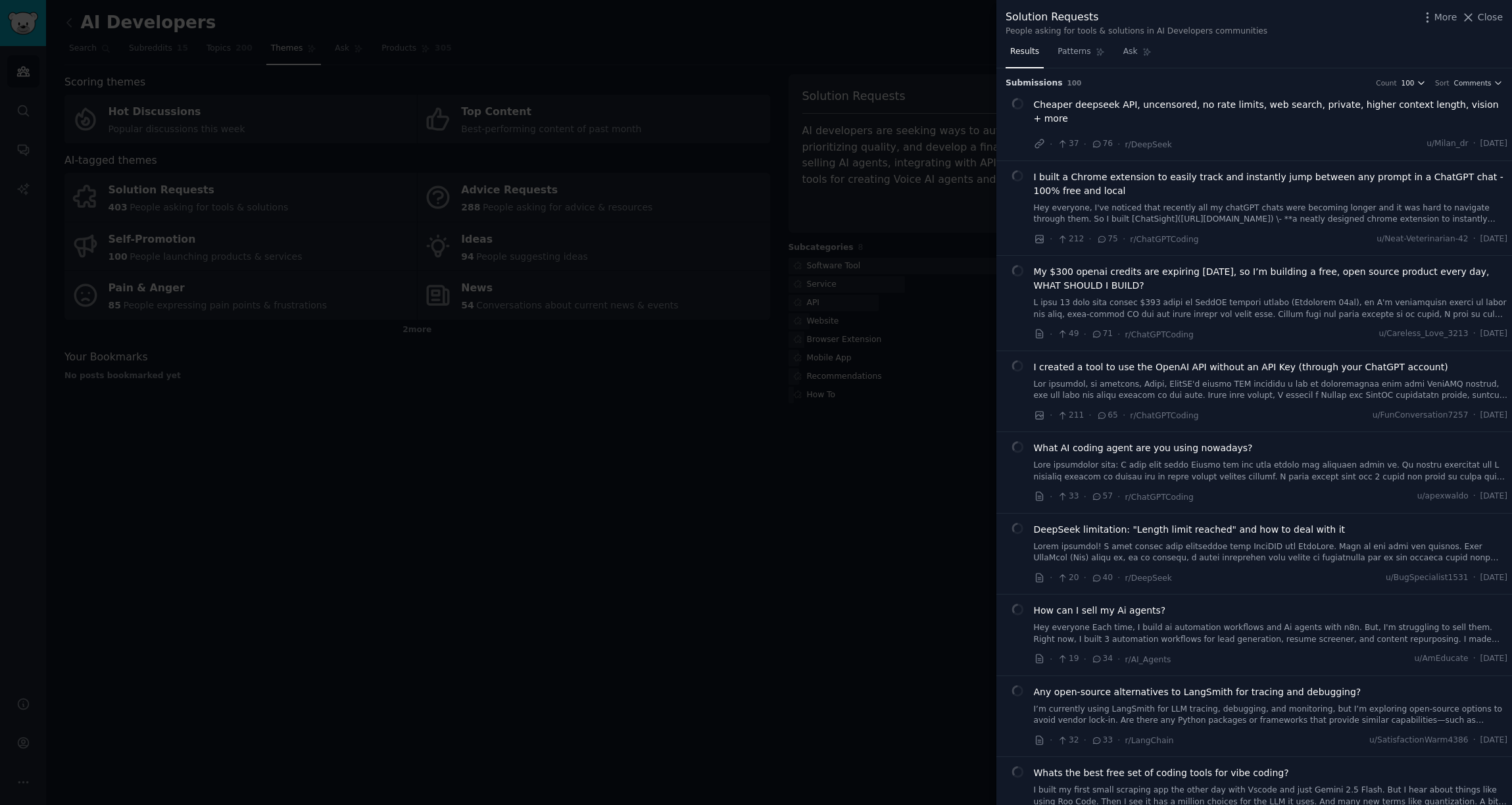
click at [1420, 83] on icon "button" at bounding box center [1421, 82] width 9 height 9
click at [1361, 150] on div "500" at bounding box center [1360, 154] width 122 height 23
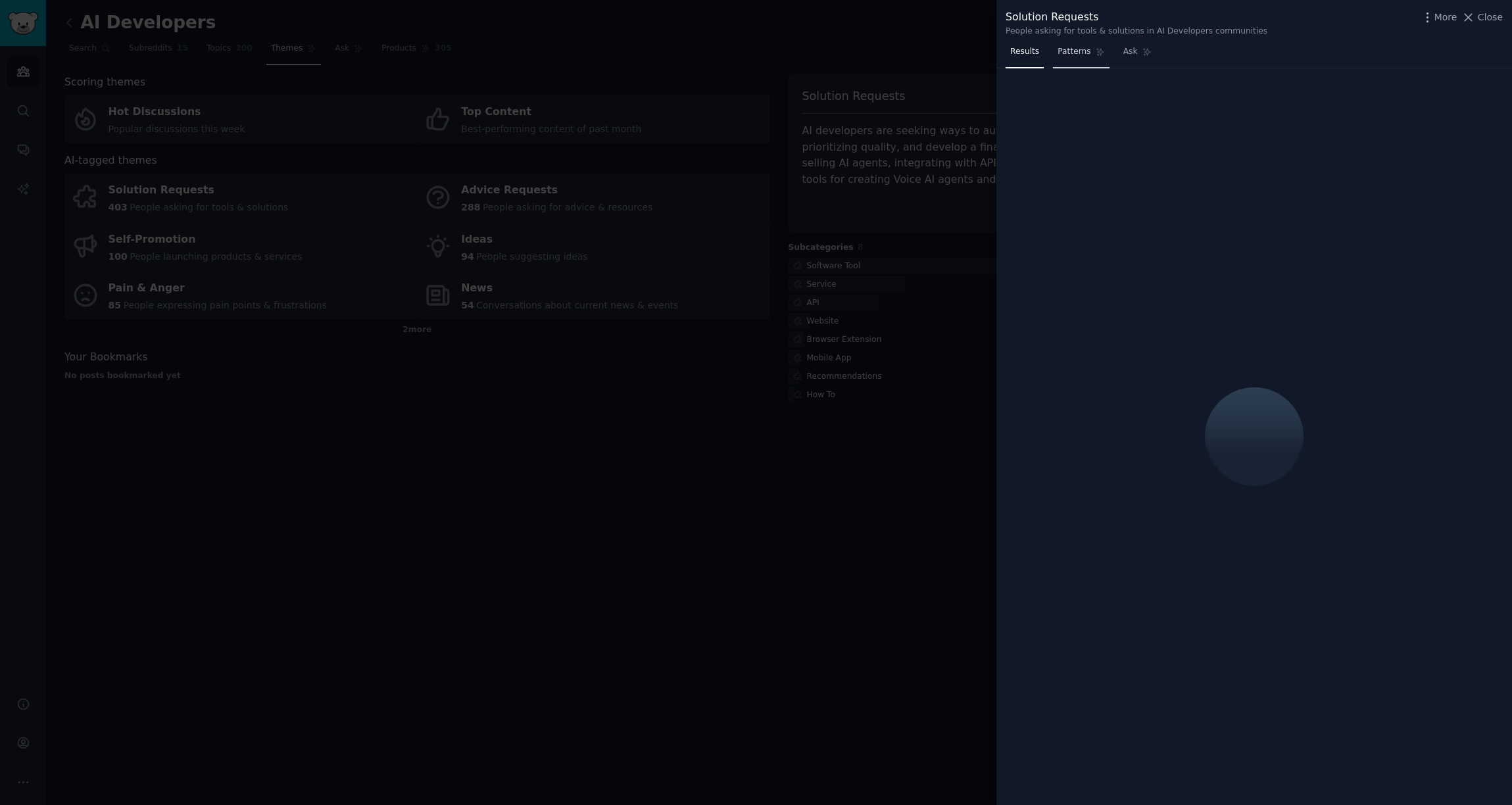
click at [1083, 56] on span "Patterns" at bounding box center [1074, 51] width 33 height 12
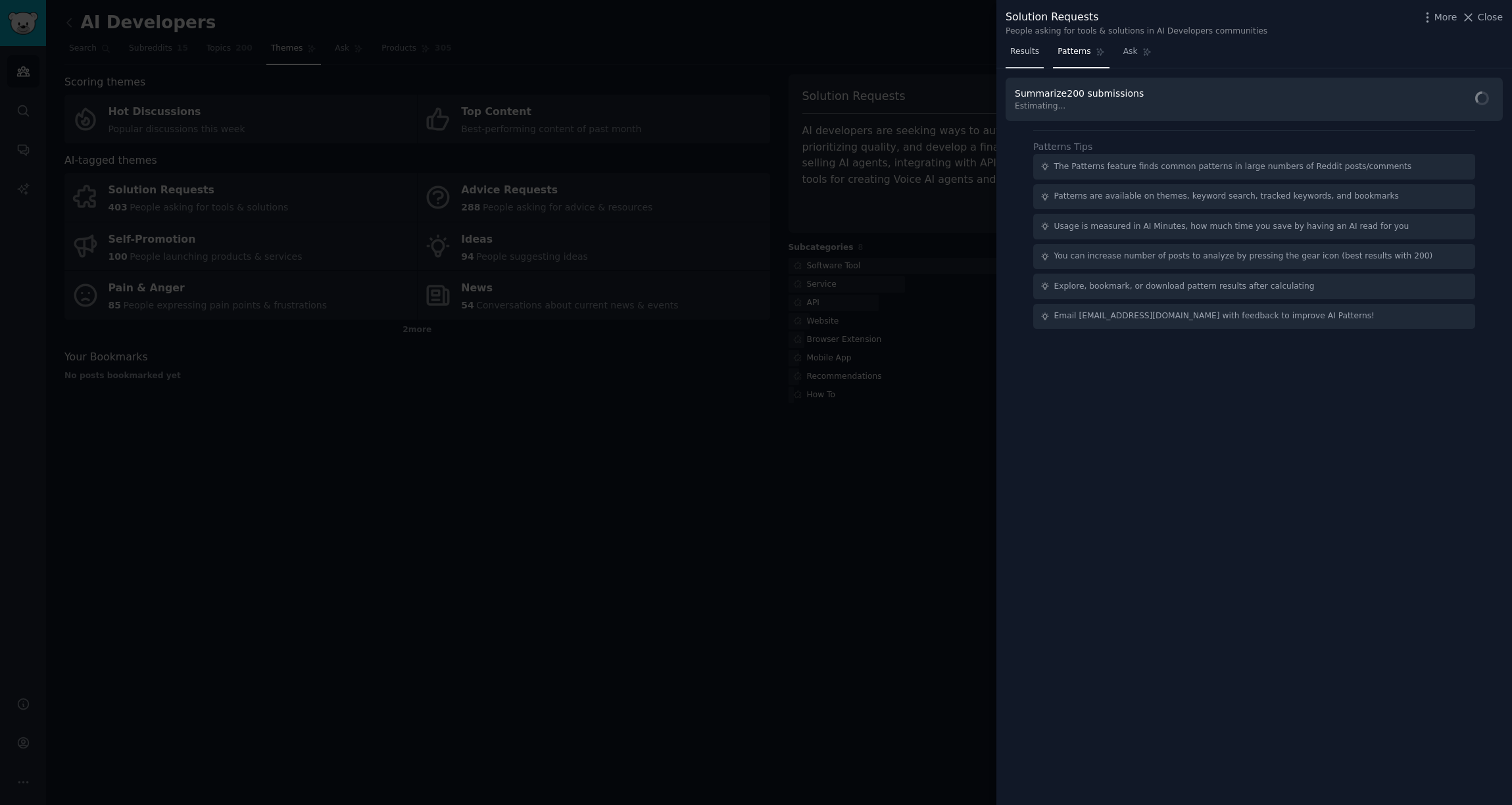
click at [1032, 57] on link "Results" at bounding box center [1024, 55] width 38 height 27
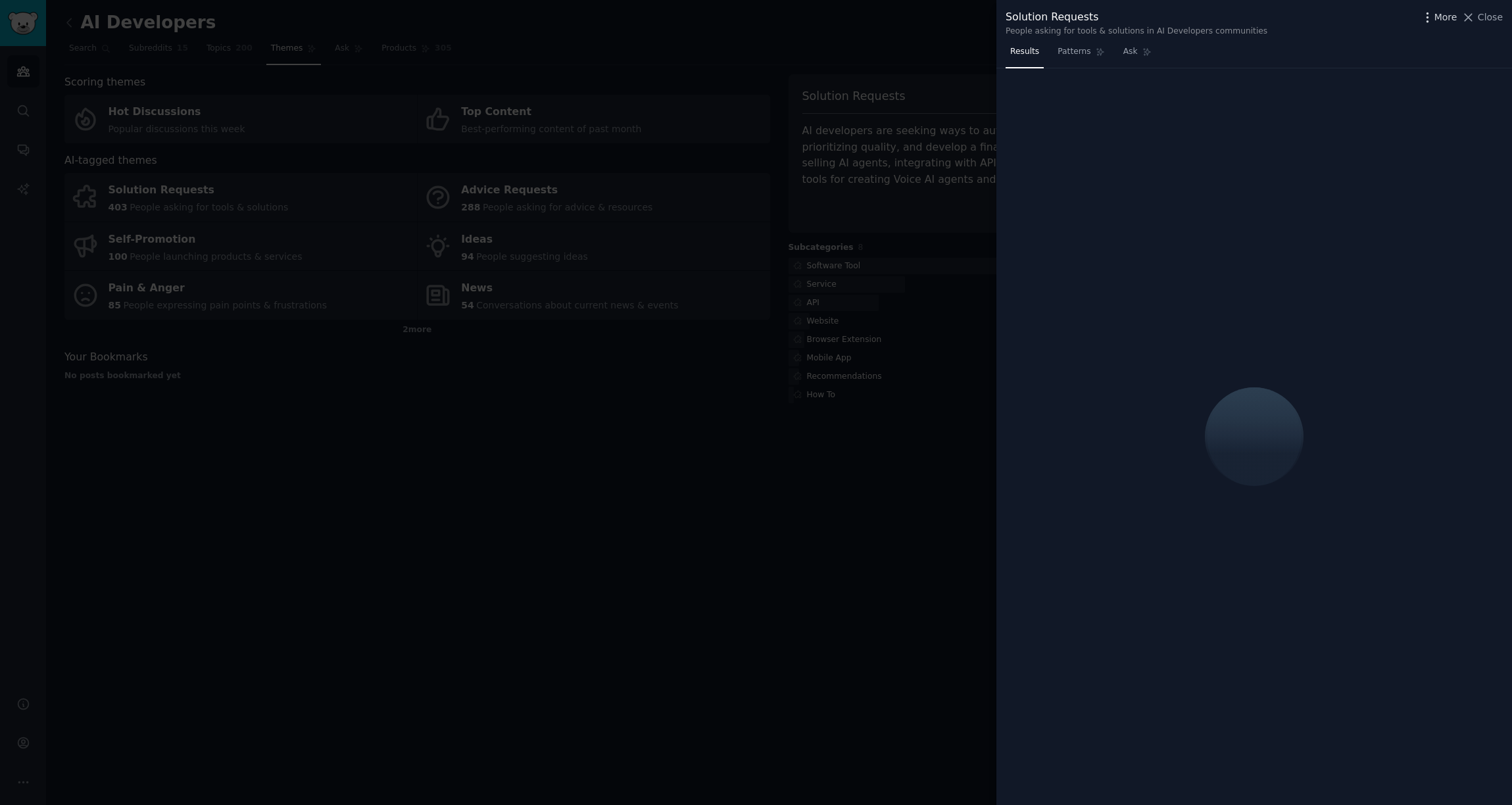
click at [1429, 19] on icon "button" at bounding box center [1428, 17] width 14 height 14
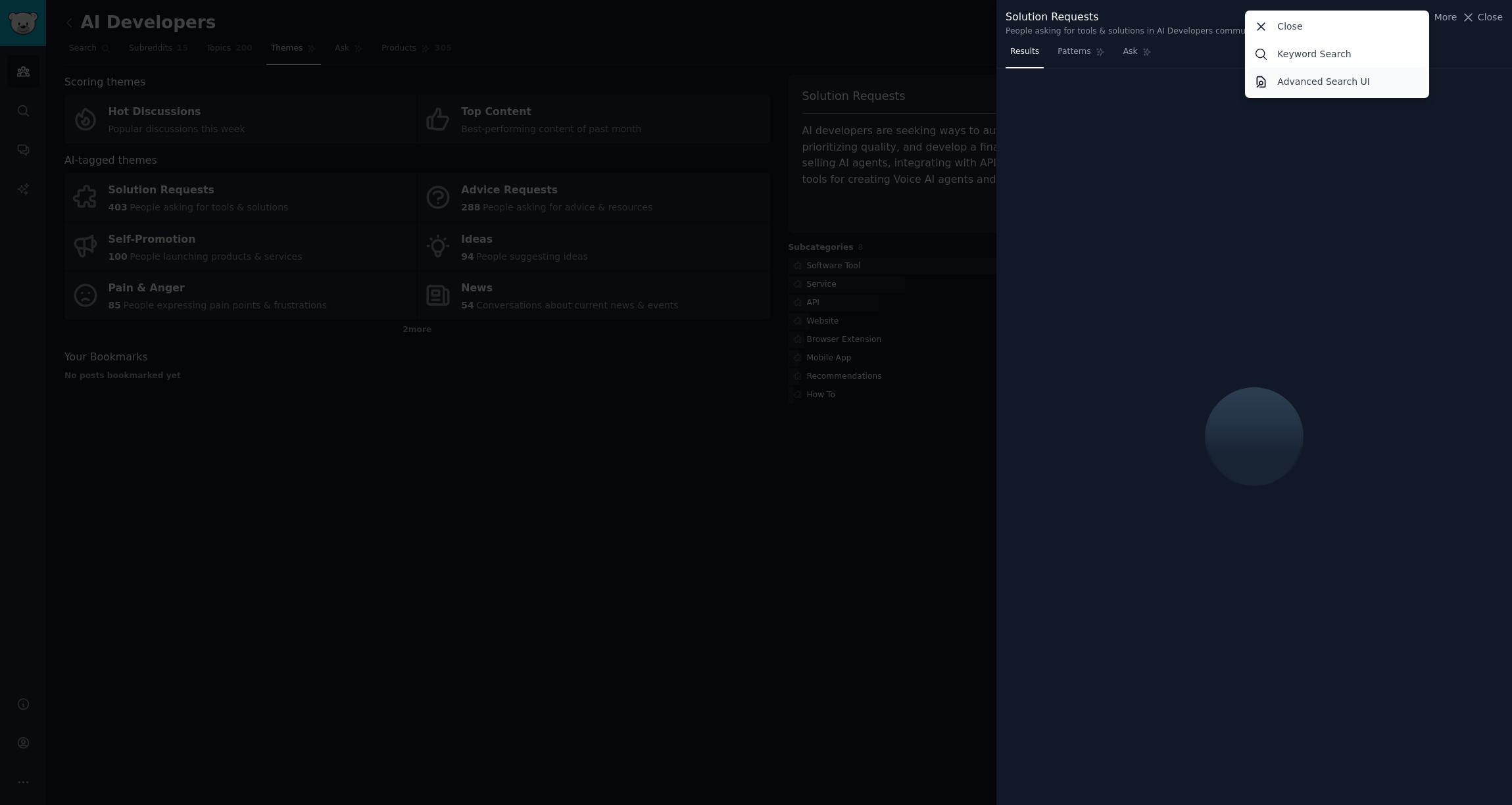
click at [1339, 85] on p "Advanced Search UI" at bounding box center [1323, 81] width 92 height 14
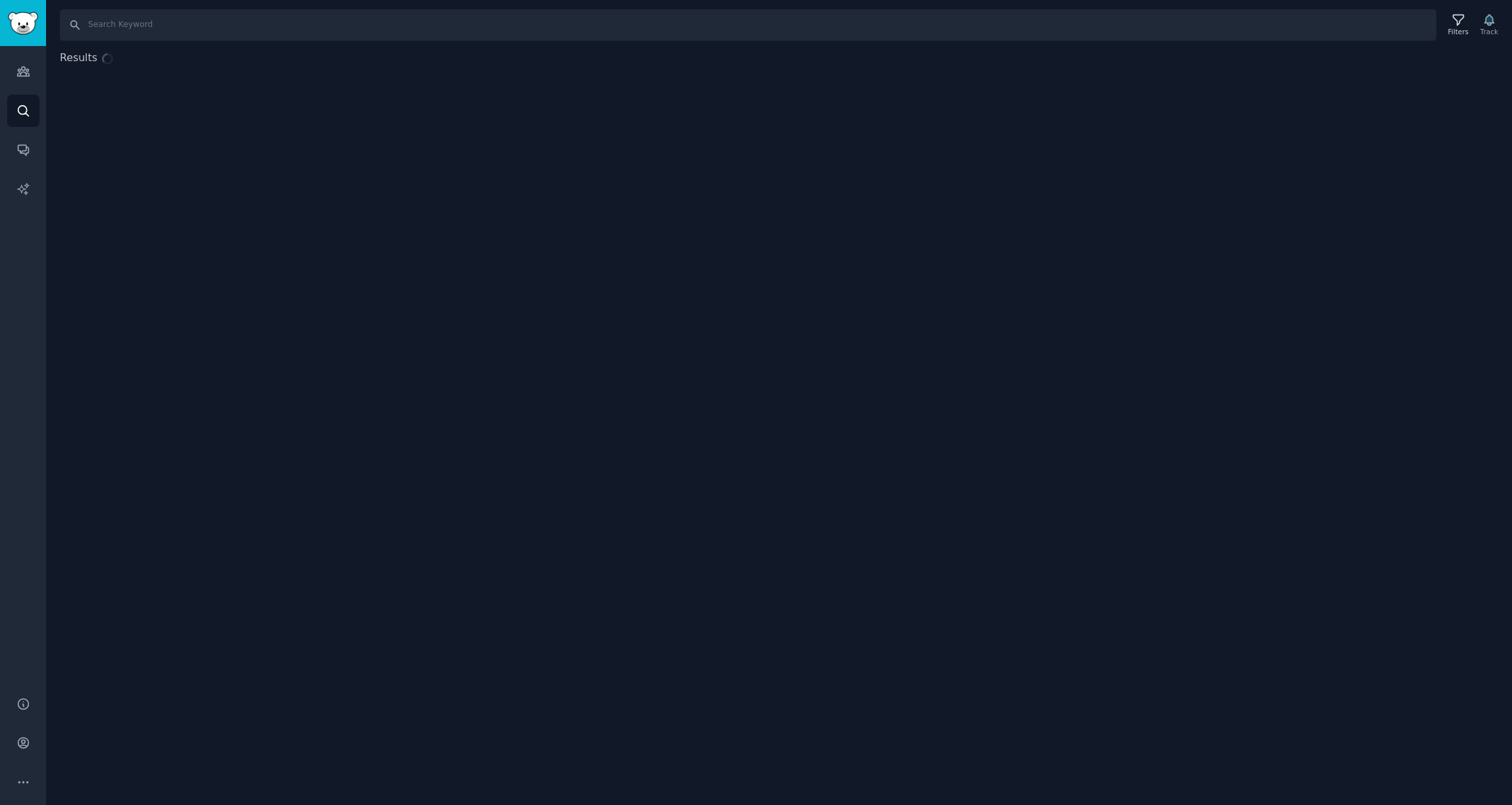
click at [1217, 92] on div "Results" at bounding box center [778, 170] width 1466 height 242
drag, startPoint x: 1260, startPoint y: 23, endPoint x: 1037, endPoint y: 184, distance: 275.0
click at [1260, 23] on input "Search" at bounding box center [749, 24] width 1377 height 31
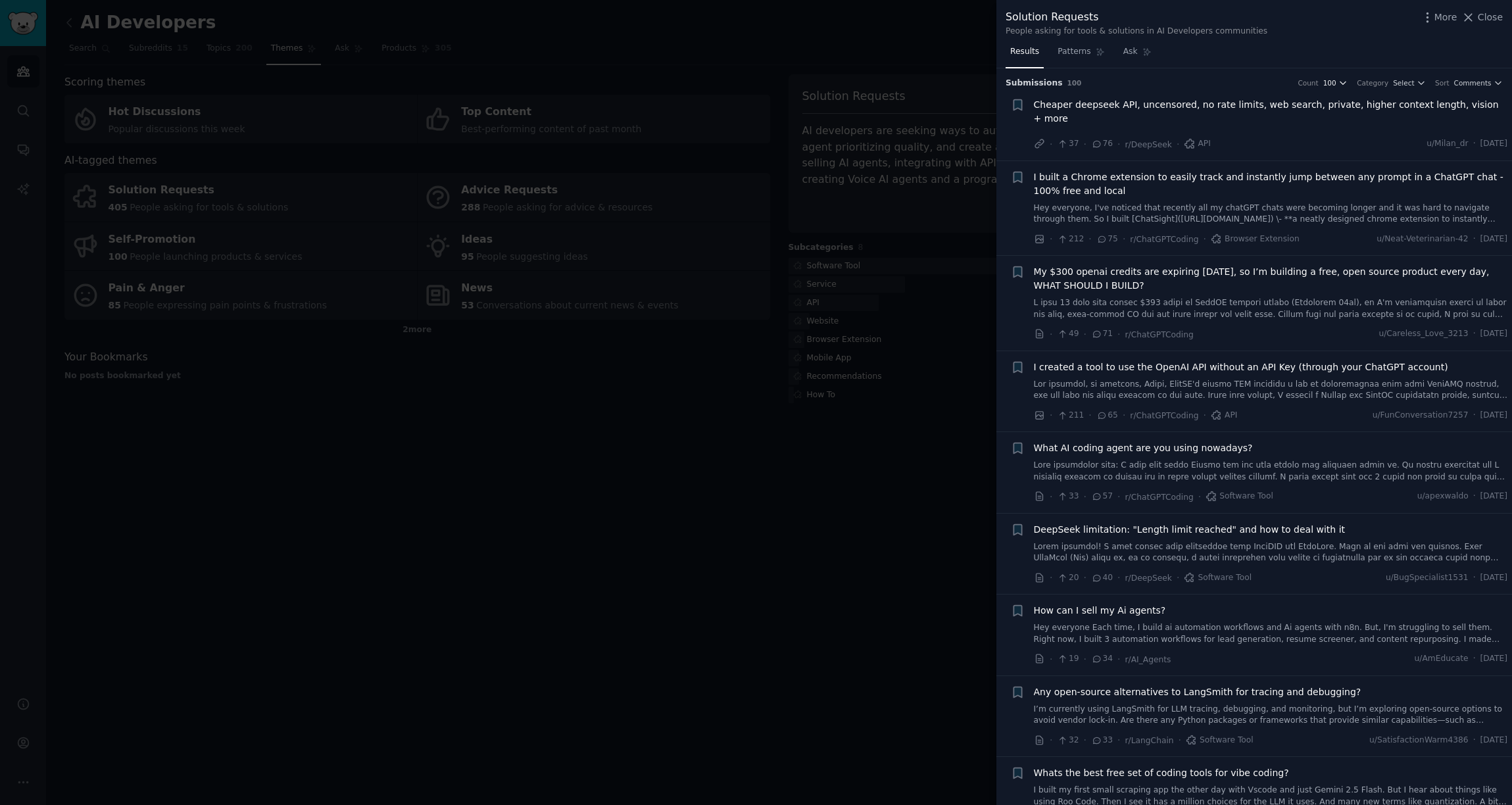
click at [1342, 83] on icon "button" at bounding box center [1342, 82] width 9 height 9
click at [1277, 63] on div "Results Patterns Ask" at bounding box center [1254, 55] width 516 height 27
click at [1080, 55] on span "Patterns" at bounding box center [1074, 51] width 33 height 12
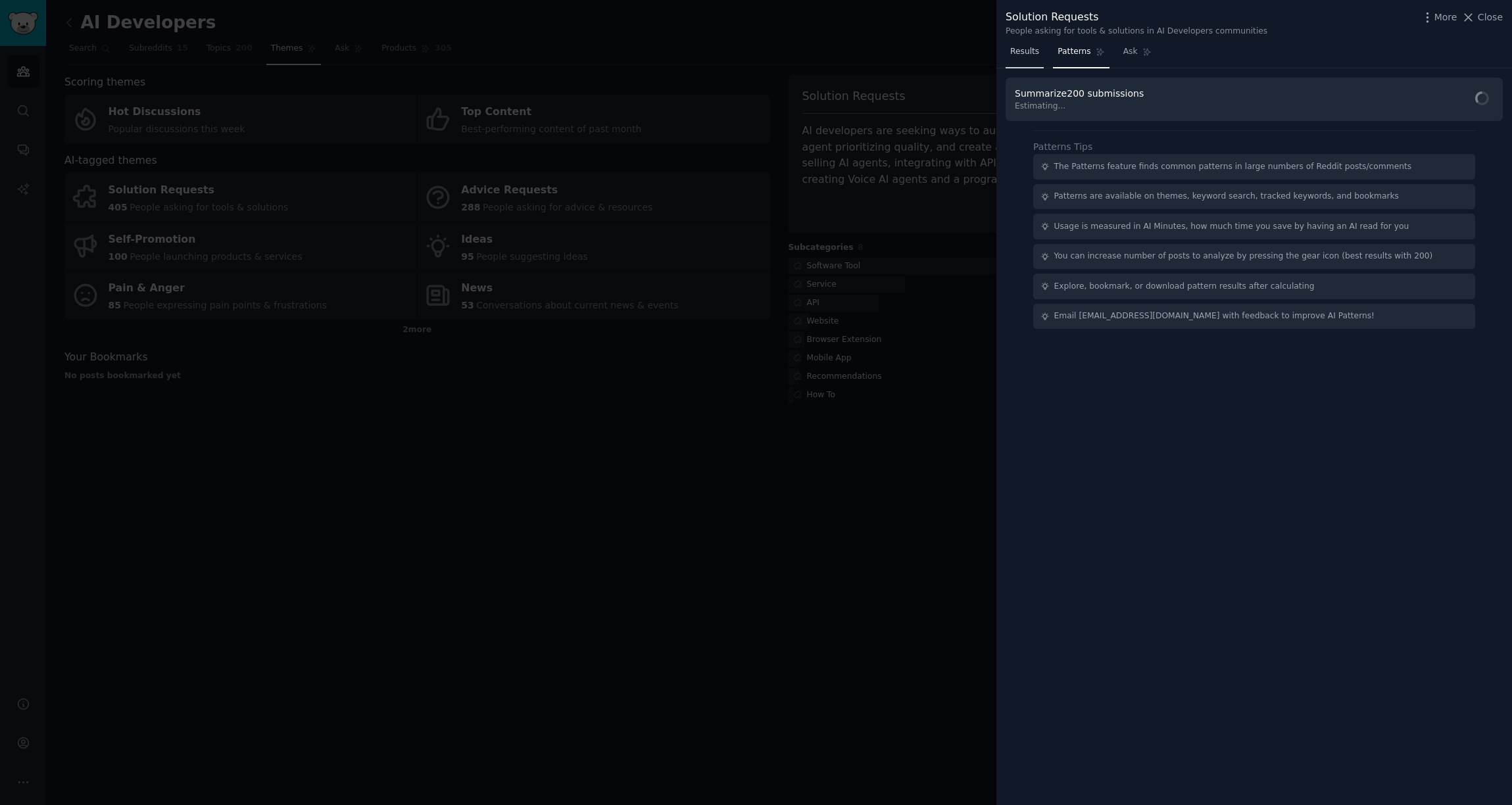
click at [1032, 55] on span "Results" at bounding box center [1025, 51] width 29 height 12
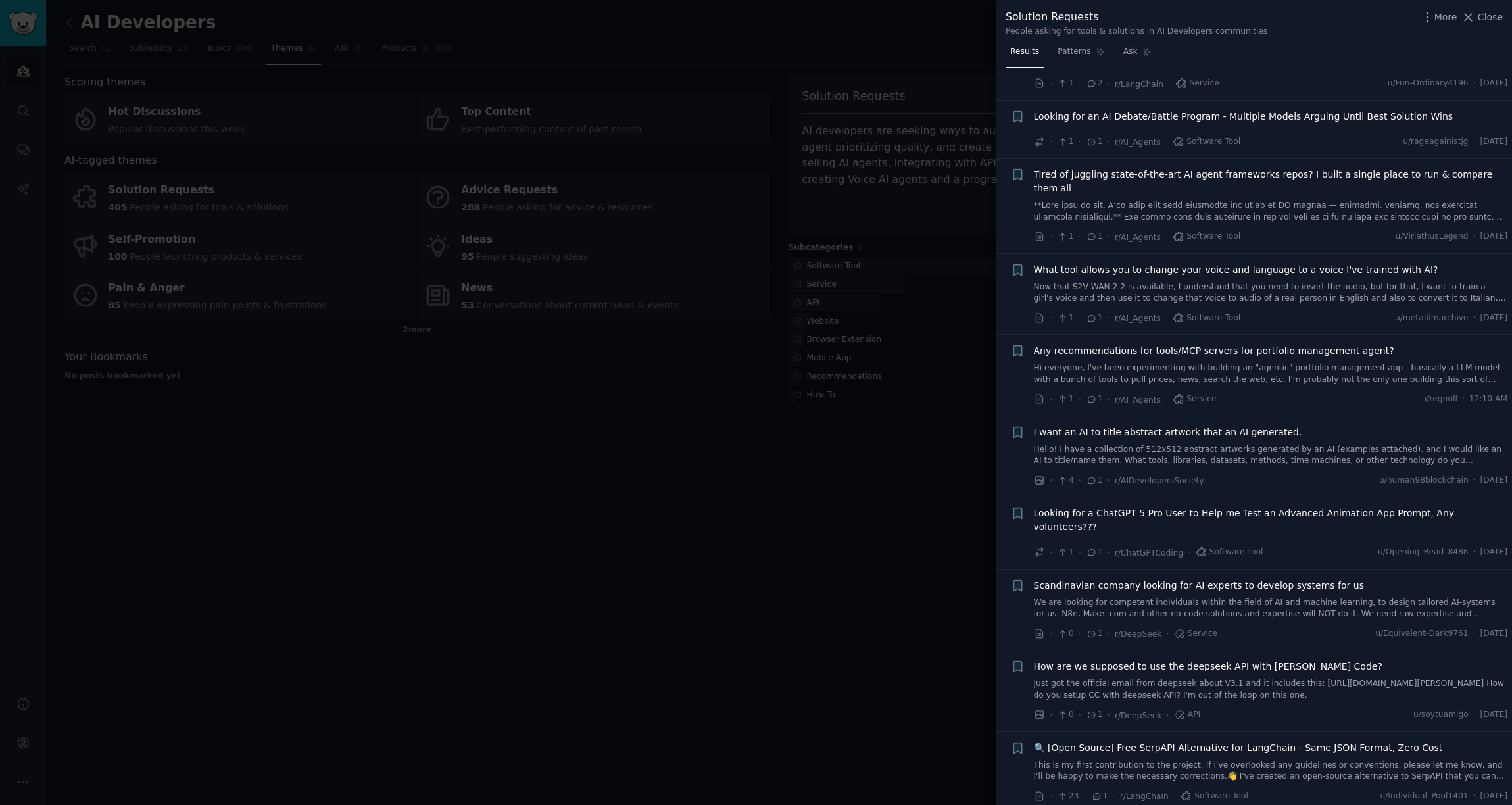
scroll to position [6653, 0]
click at [1238, 659] on span "How are we supposed to use the deepseek API with [PERSON_NAME] Code?" at bounding box center [1208, 665] width 349 height 14
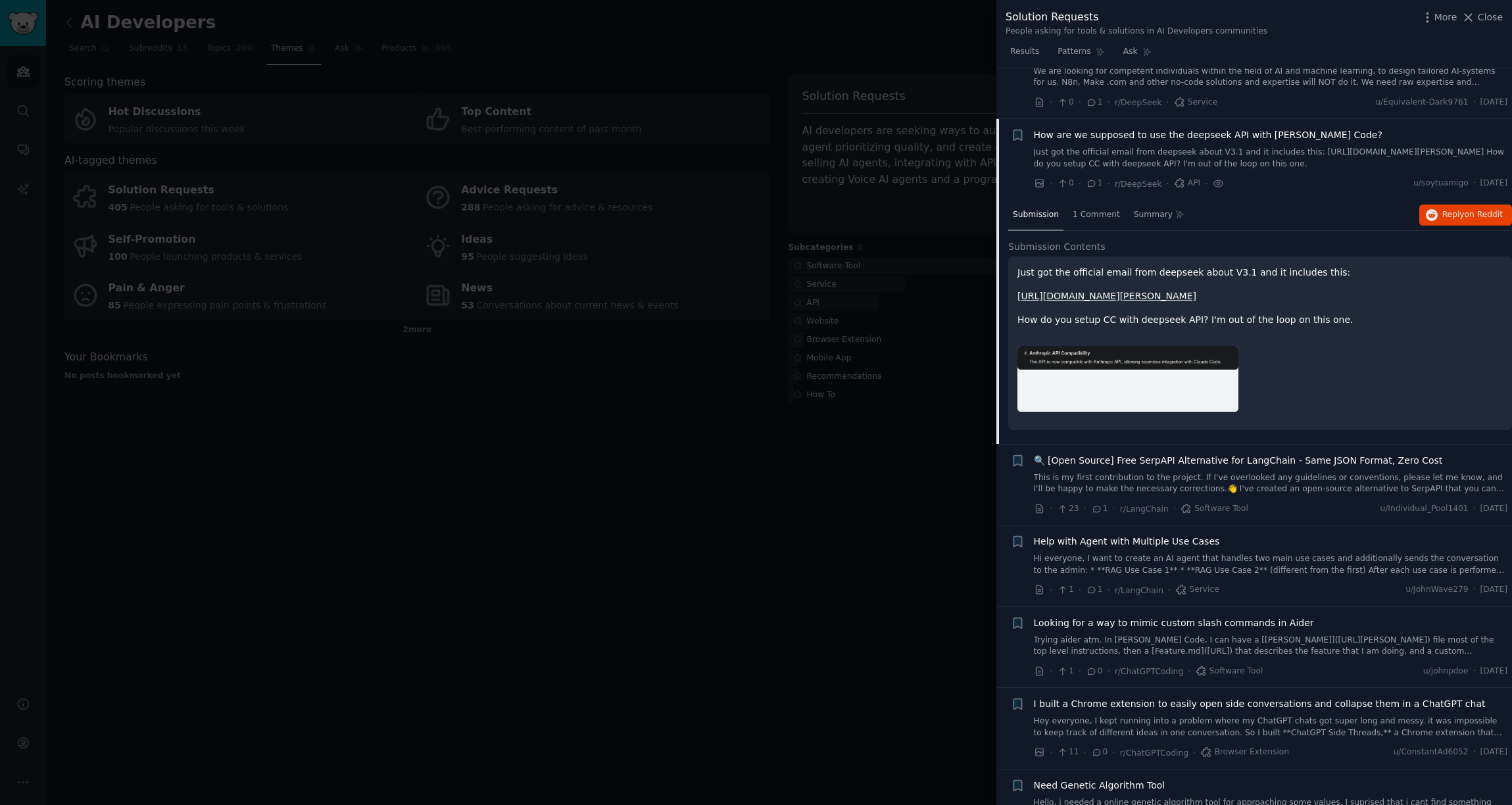
scroll to position [7191, 0]
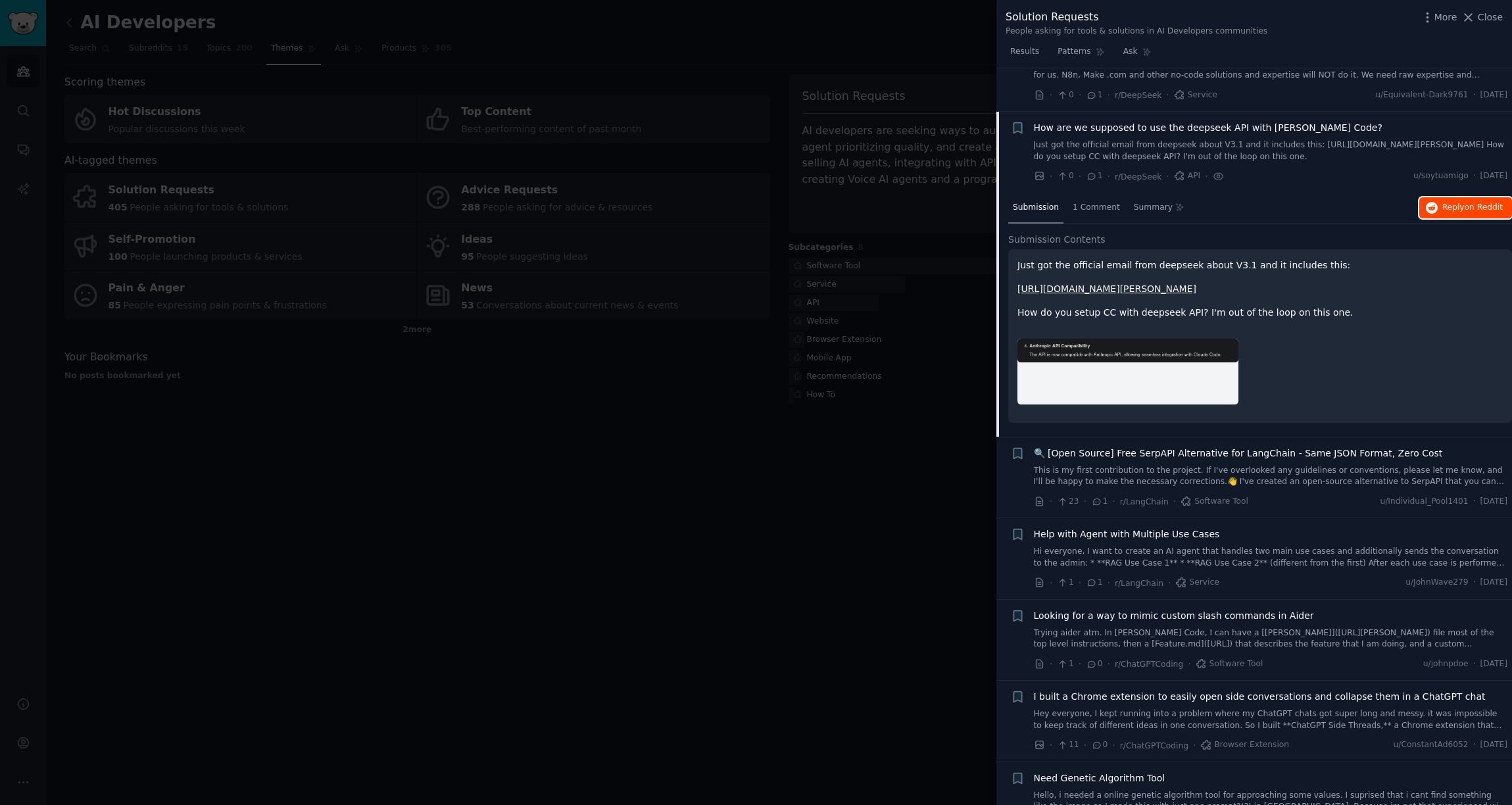
click at [1454, 202] on span "Reply on Reddit" at bounding box center [1473, 207] width 60 height 12
click at [1060, 121] on span "How are we supposed to use the deepseek API with [PERSON_NAME] Code?" at bounding box center [1208, 128] width 349 height 14
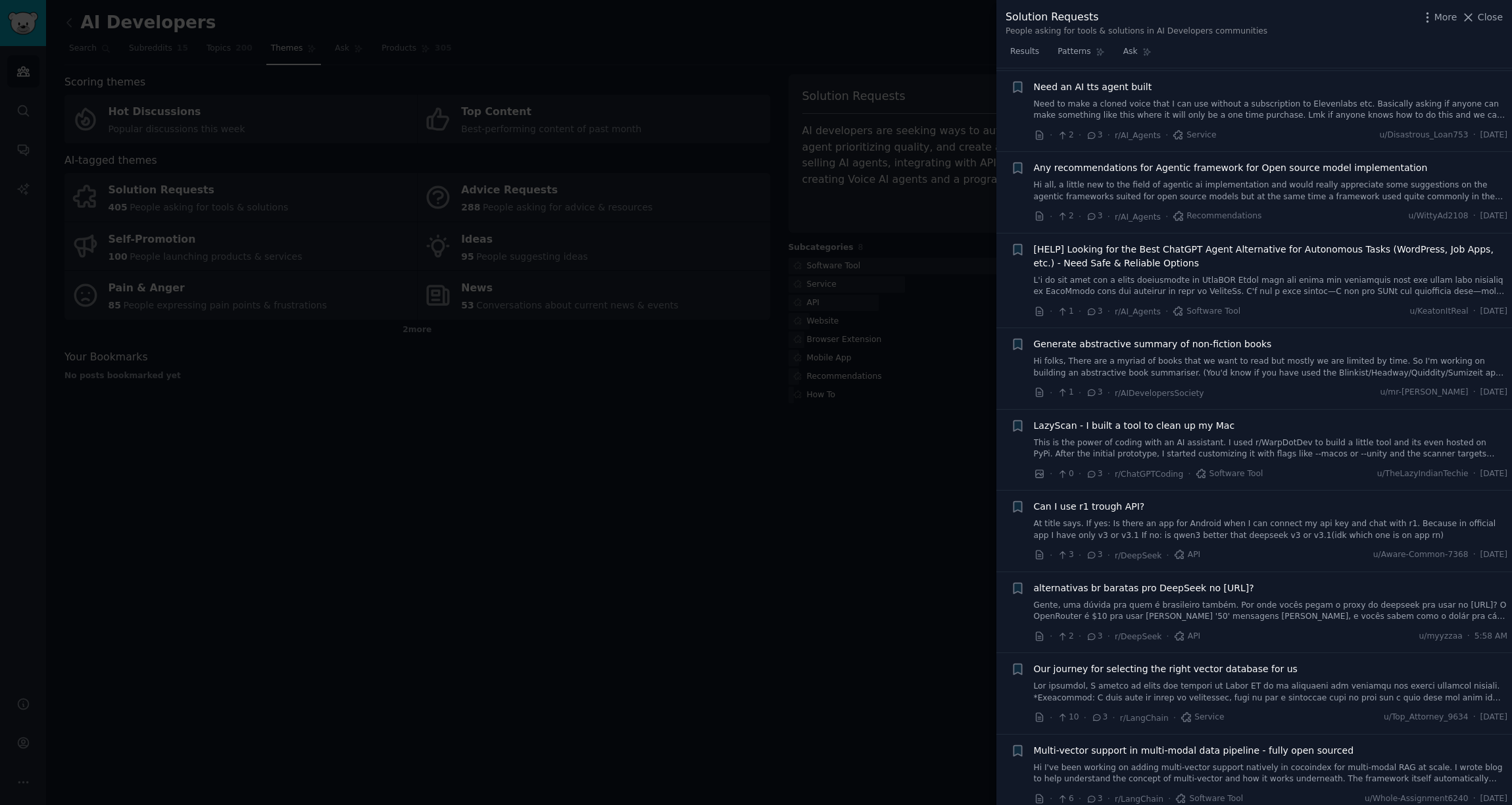
scroll to position [4849, 0]
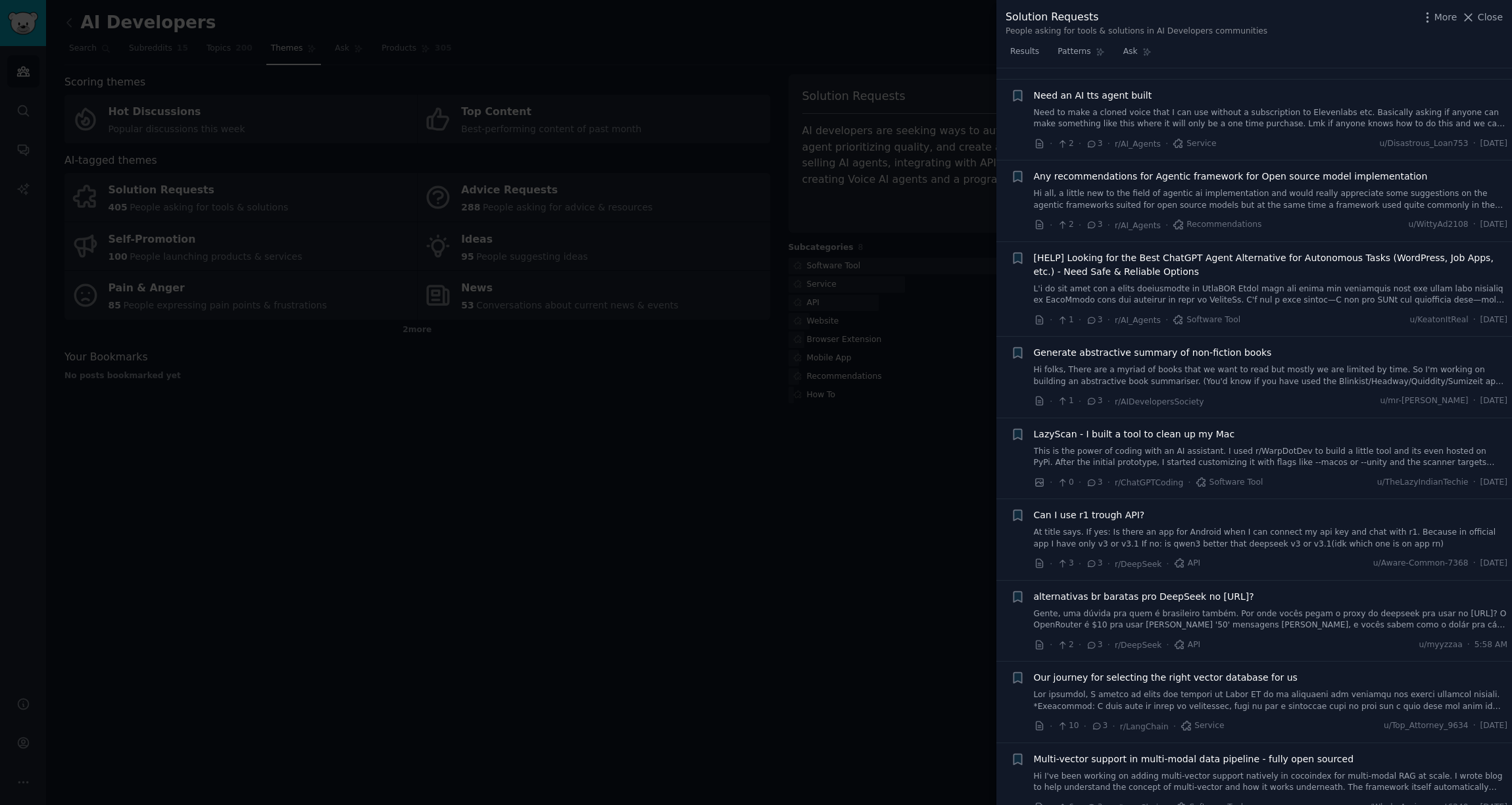
click at [806, 547] on div at bounding box center [756, 402] width 1512 height 805
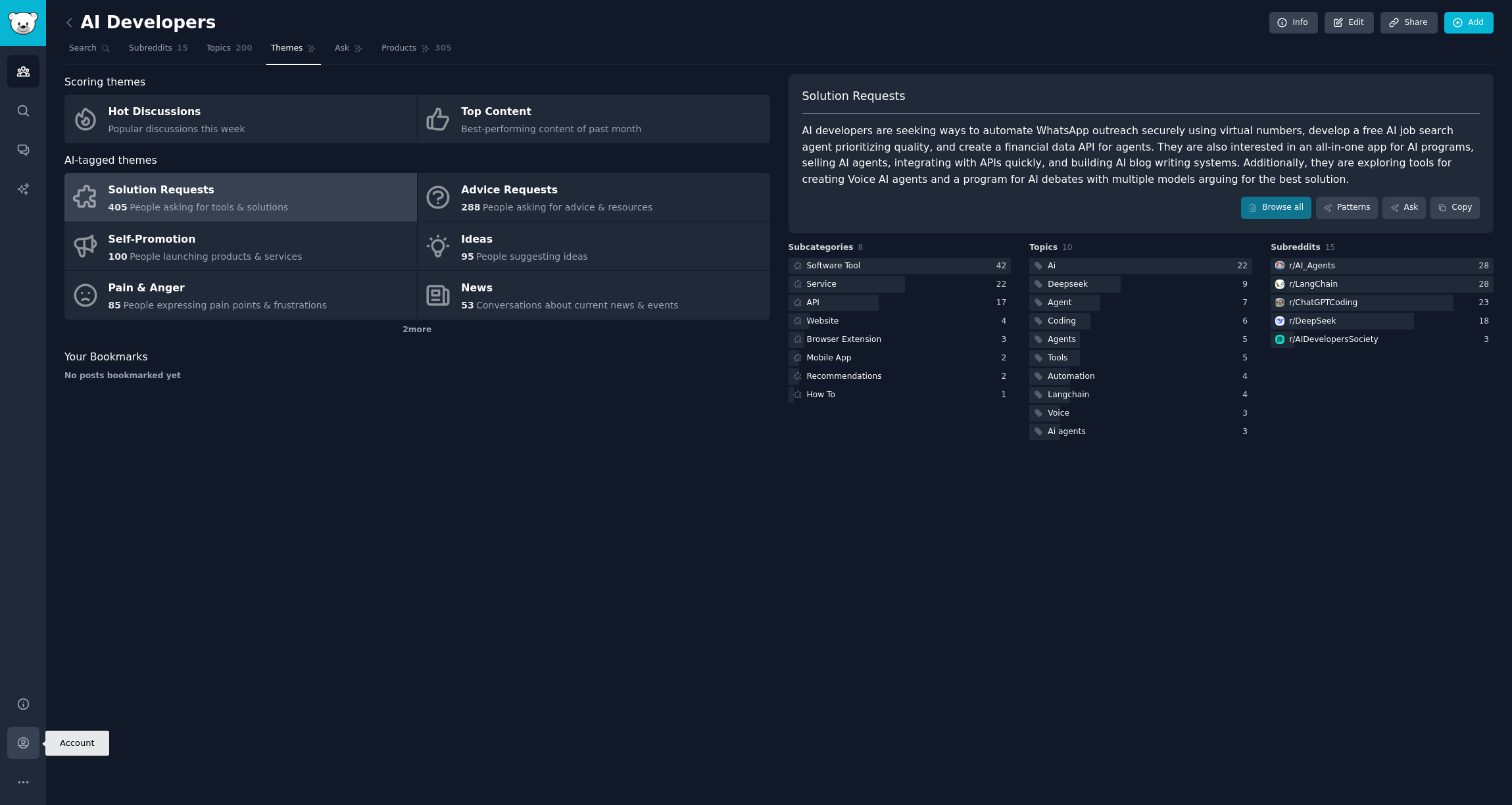
click at [22, 744] on icon "Sidebar" at bounding box center [22, 742] width 14 height 14
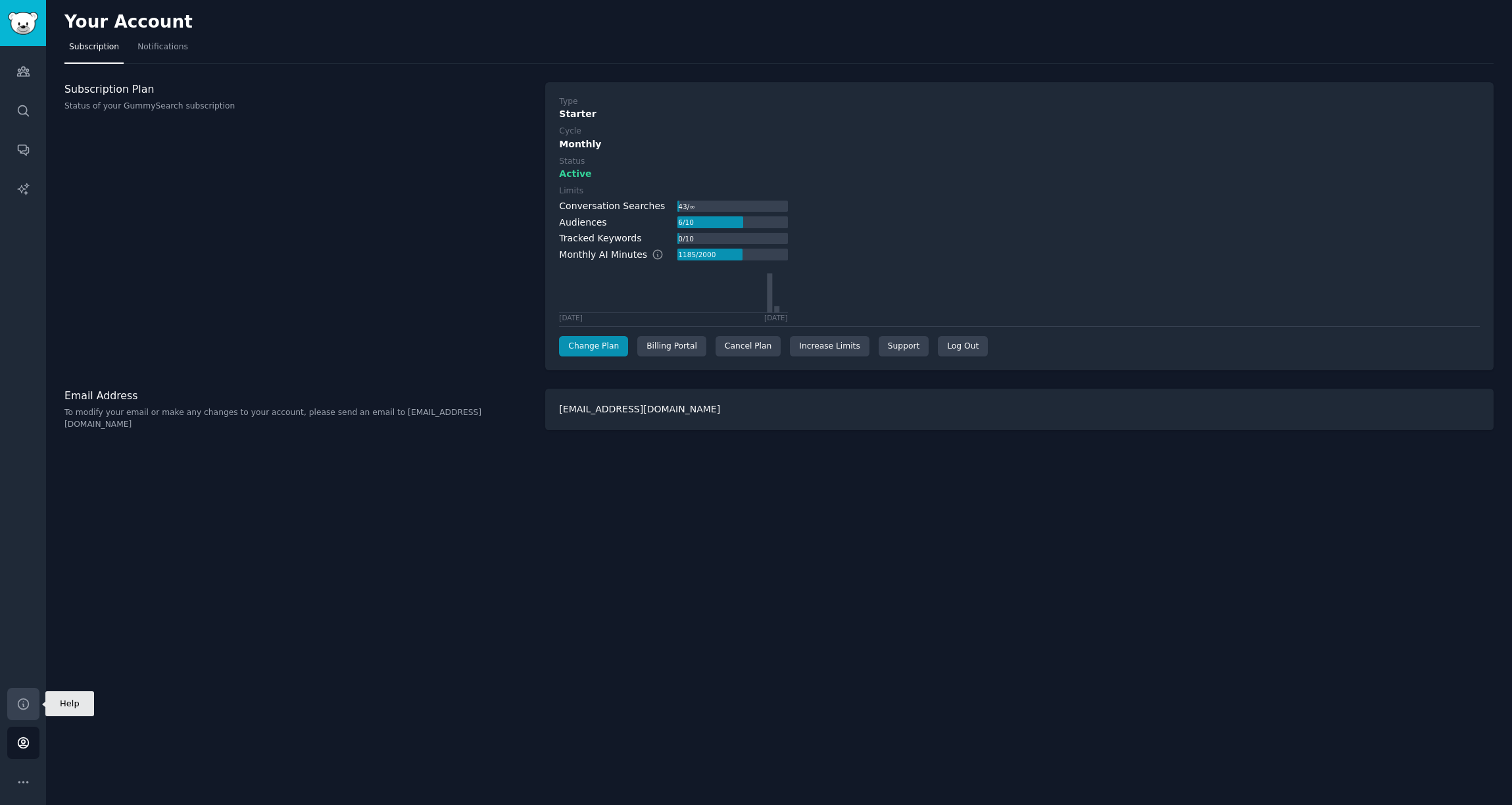
click at [23, 713] on link "Help" at bounding box center [23, 704] width 32 height 32
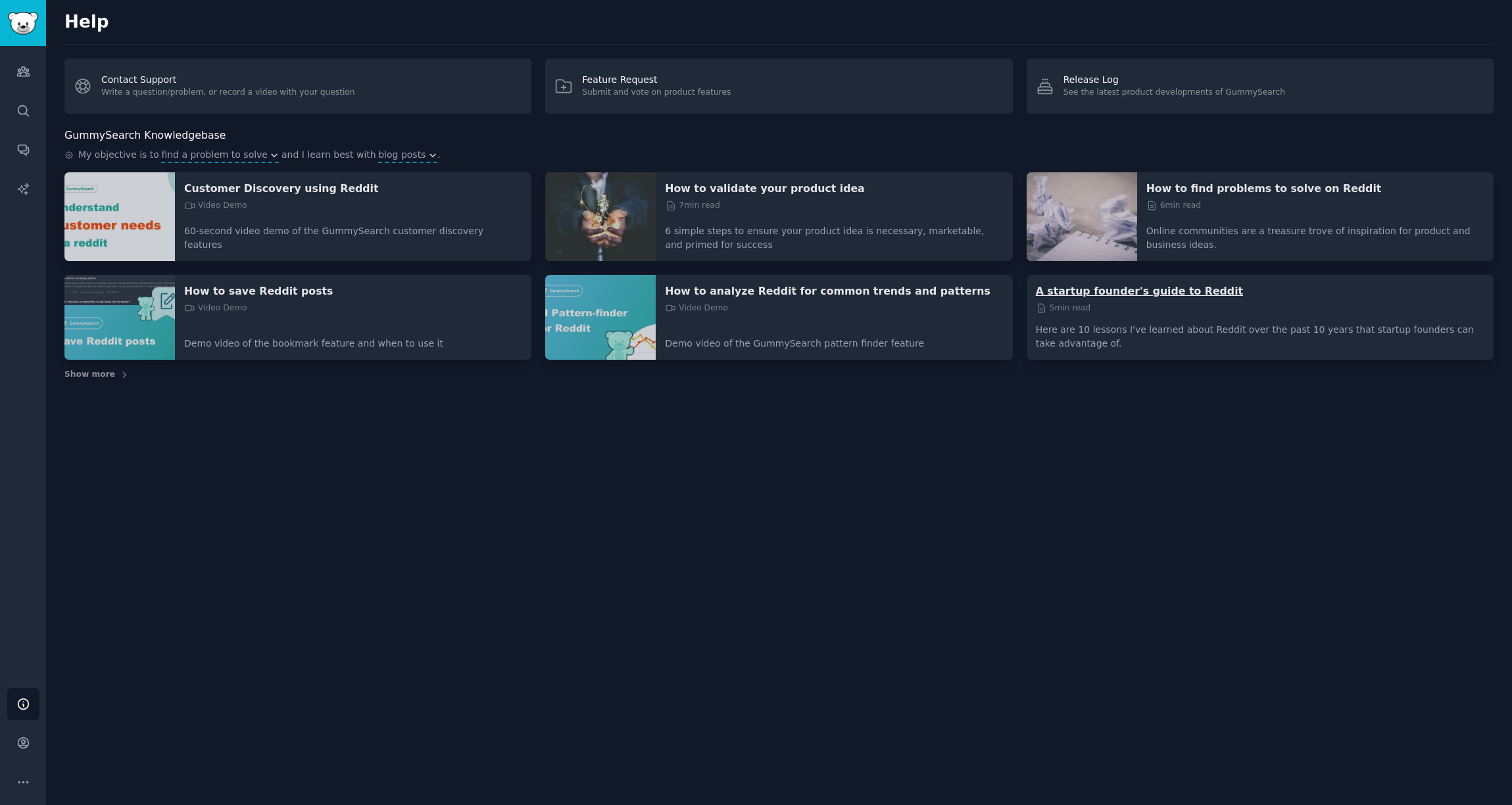
click at [1076, 289] on p "A startup founder's guide to Reddit" at bounding box center [1261, 291] width 448 height 14
